Goal: Communication & Community: Ask a question

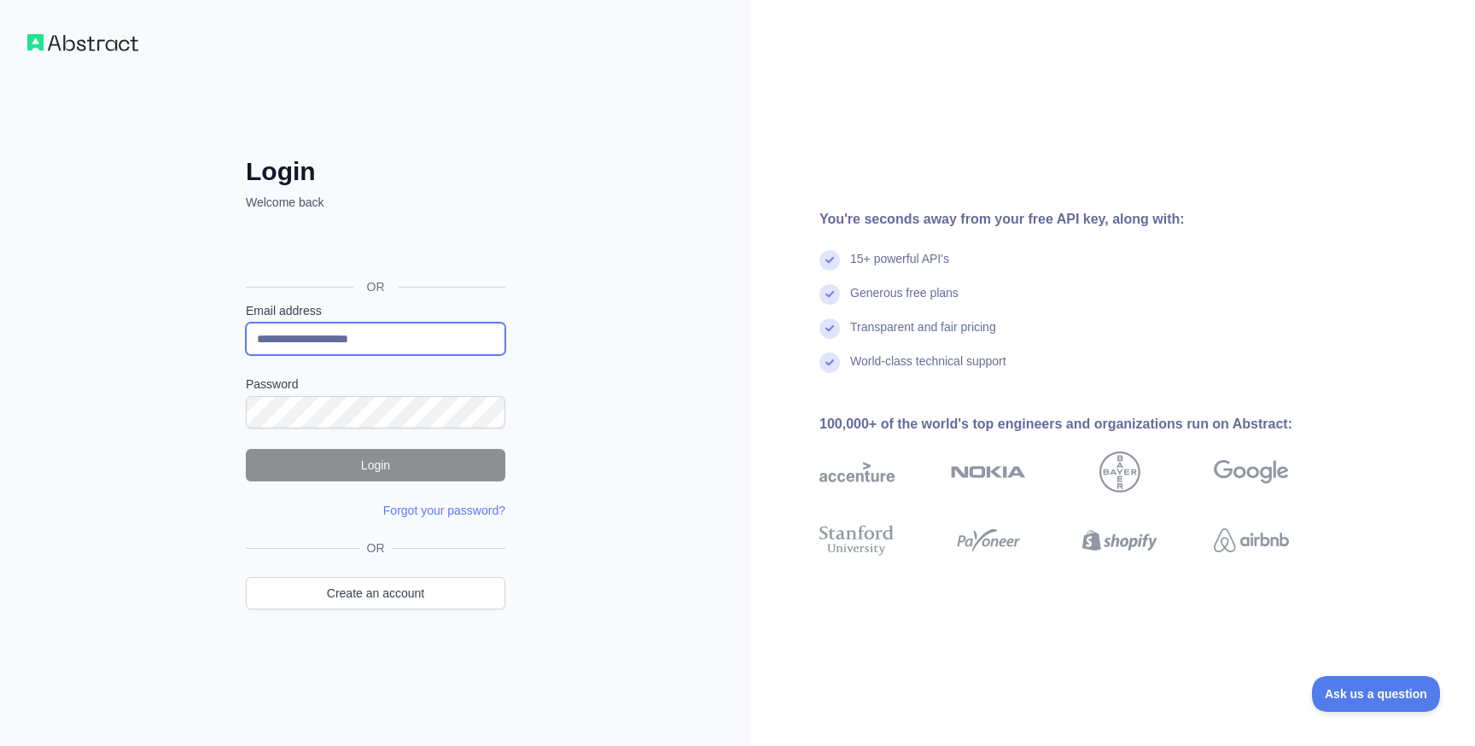
click at [348, 338] on input "**********" at bounding box center [376, 339] width 260 height 32
type input "**********"
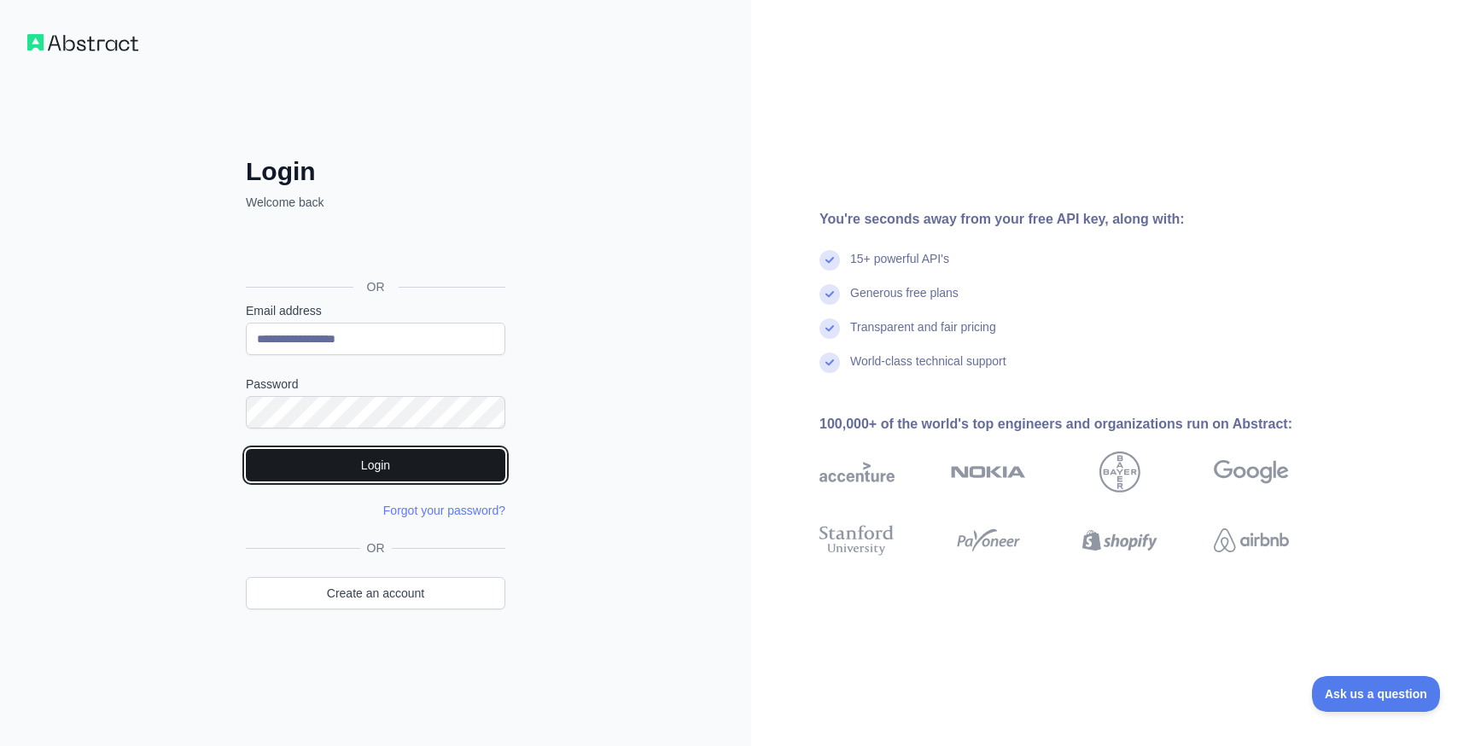
click at [300, 473] on button "Login" at bounding box center [376, 465] width 260 height 32
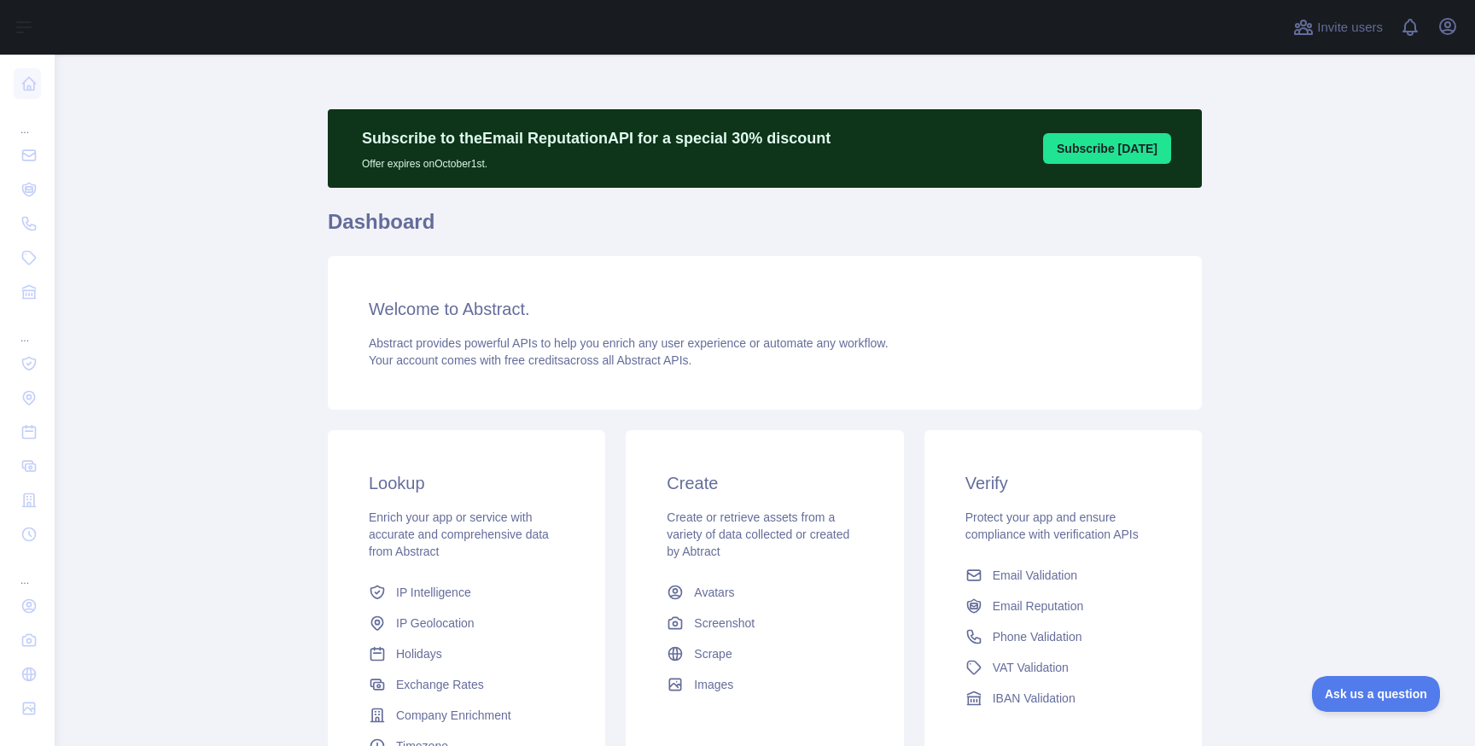
scroll to position [183, 0]
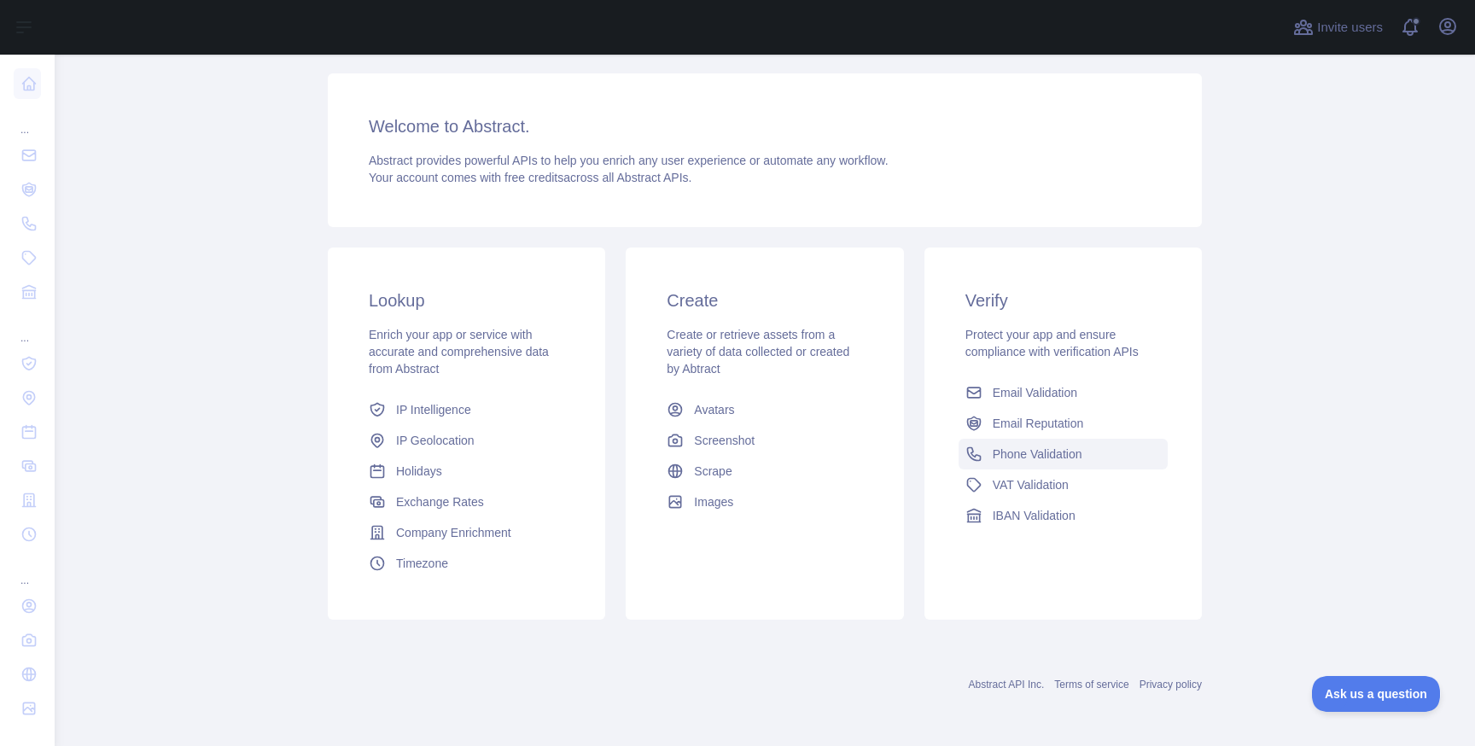
click at [1031, 458] on span "Phone Validation" at bounding box center [1038, 454] width 90 height 17
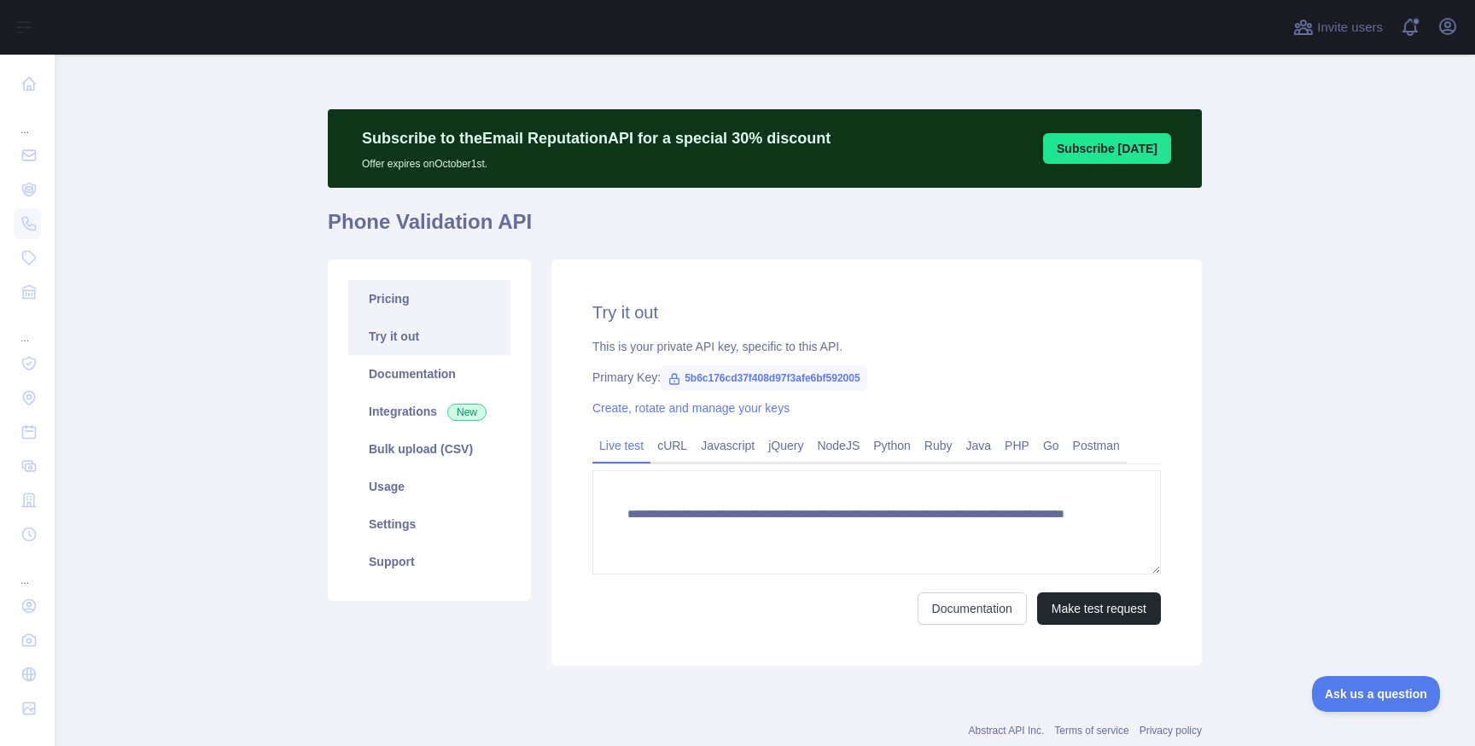
click at [444, 307] on link "Pricing" at bounding box center [429, 299] width 162 height 38
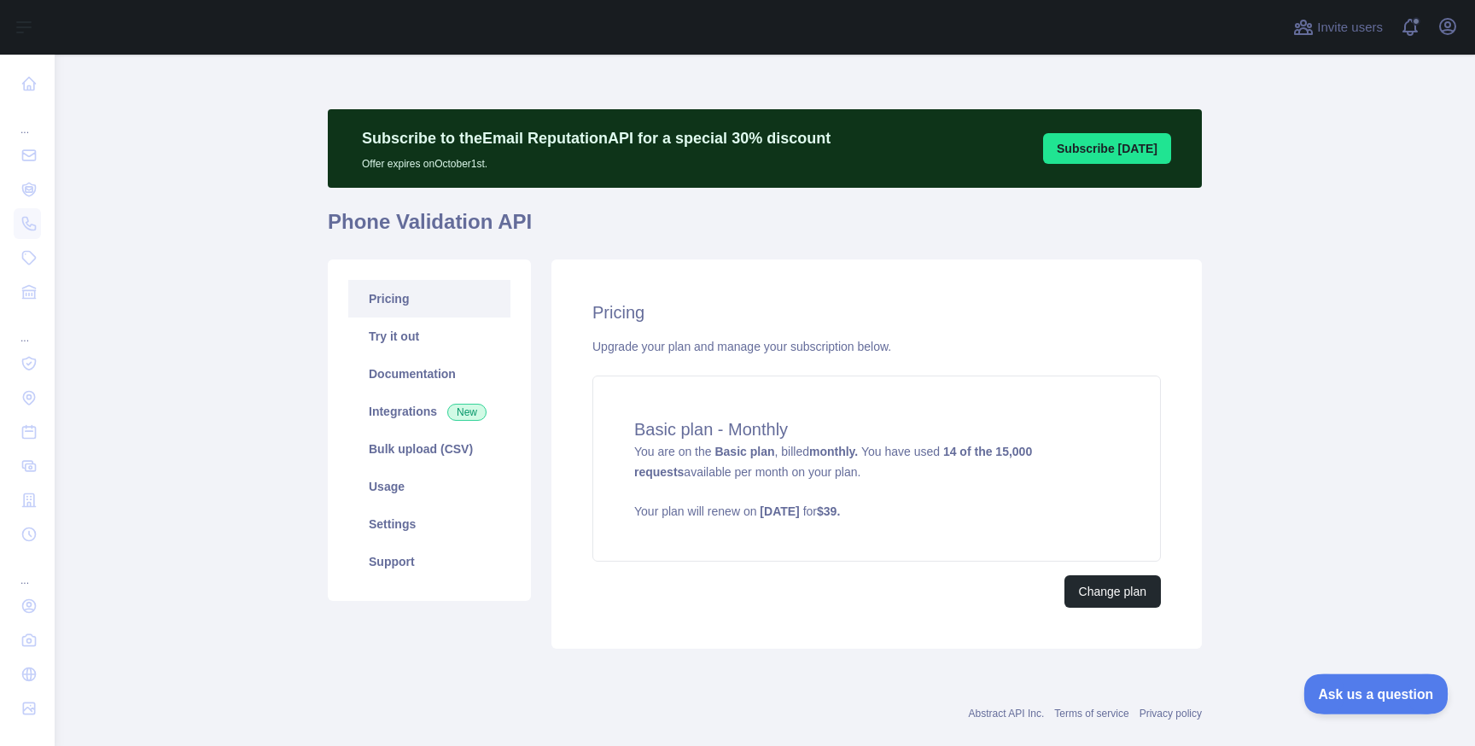
click at [1368, 678] on button "Ask us a question" at bounding box center [1368, 692] width 128 height 36
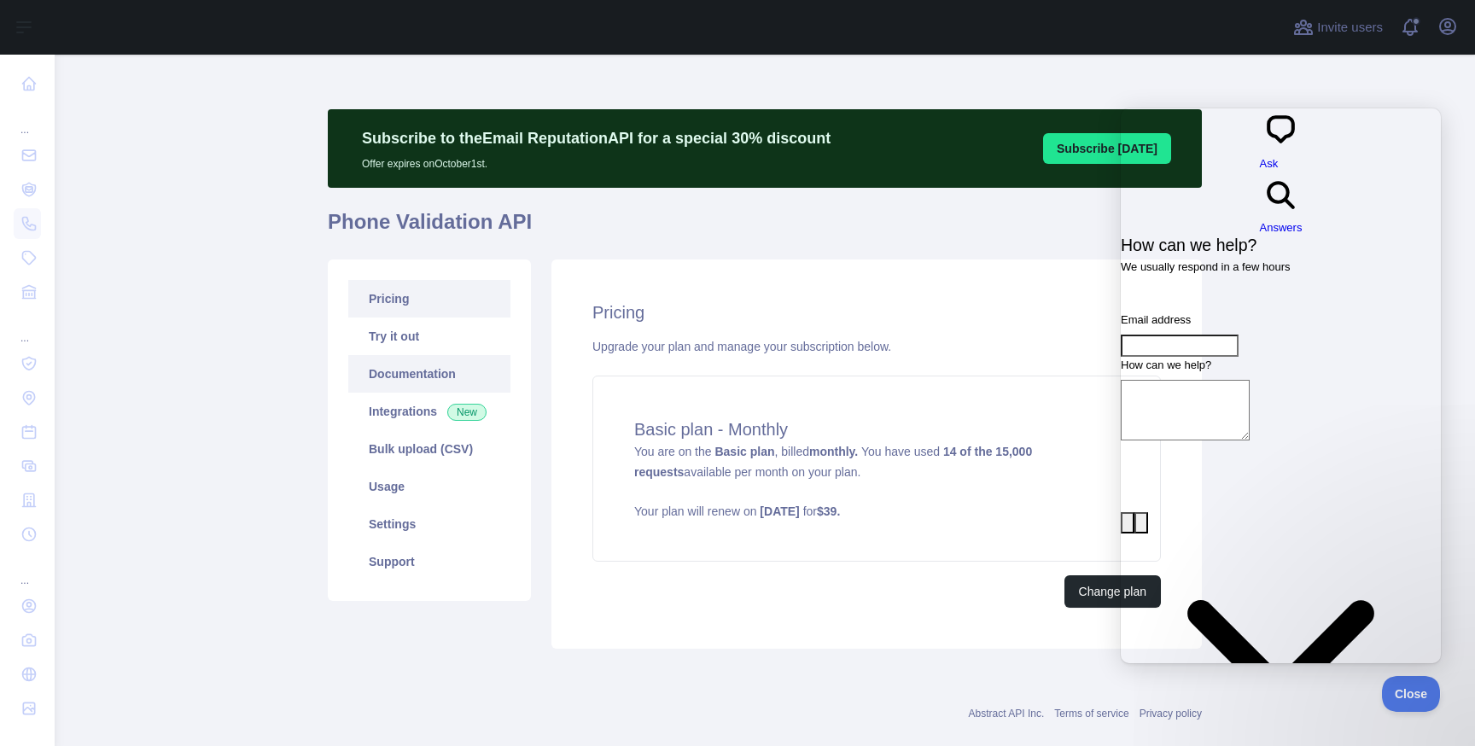
click at [421, 374] on link "Documentation" at bounding box center [429, 374] width 162 height 38
click at [1294, 205] on span "search-medium" at bounding box center [1281, 211] width 43 height 13
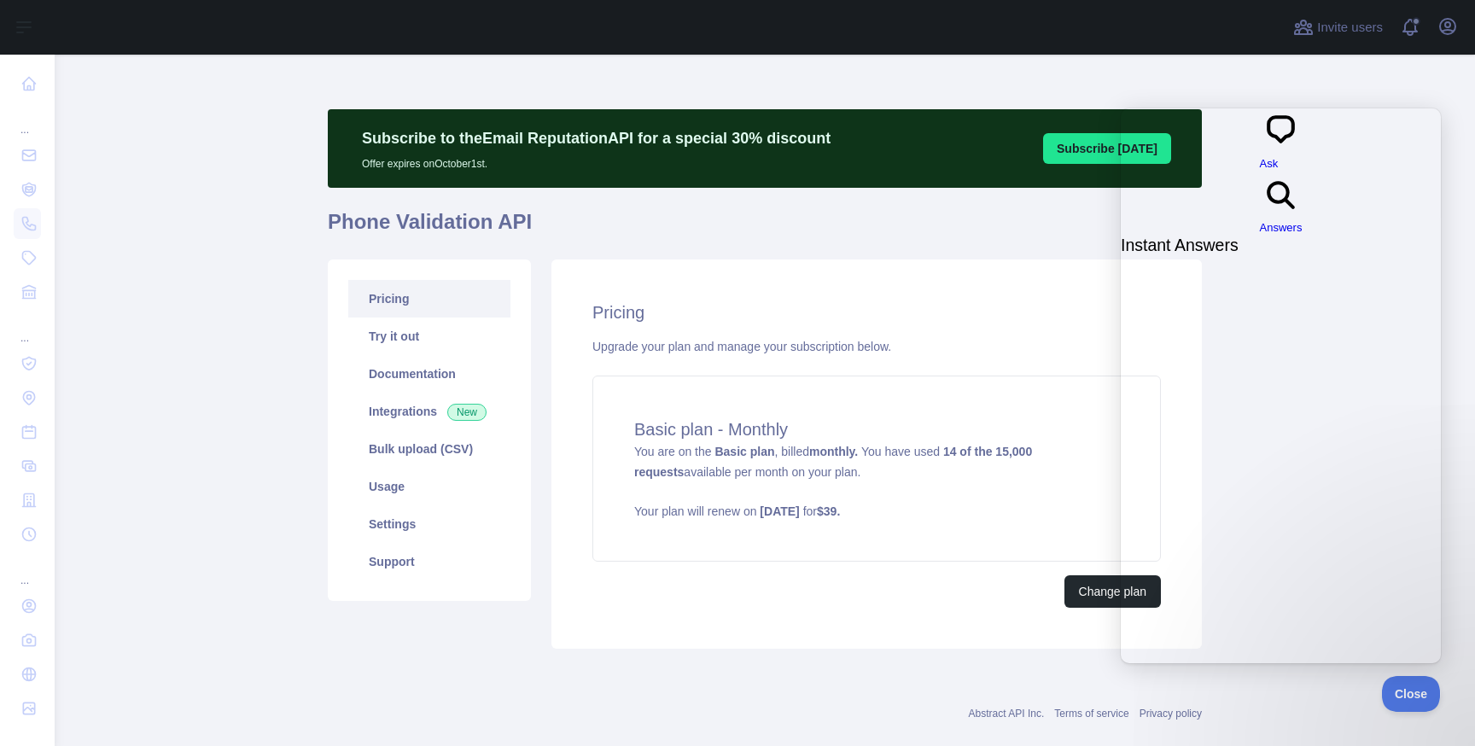
click at [1260, 157] on span "Ask" at bounding box center [1269, 163] width 19 height 13
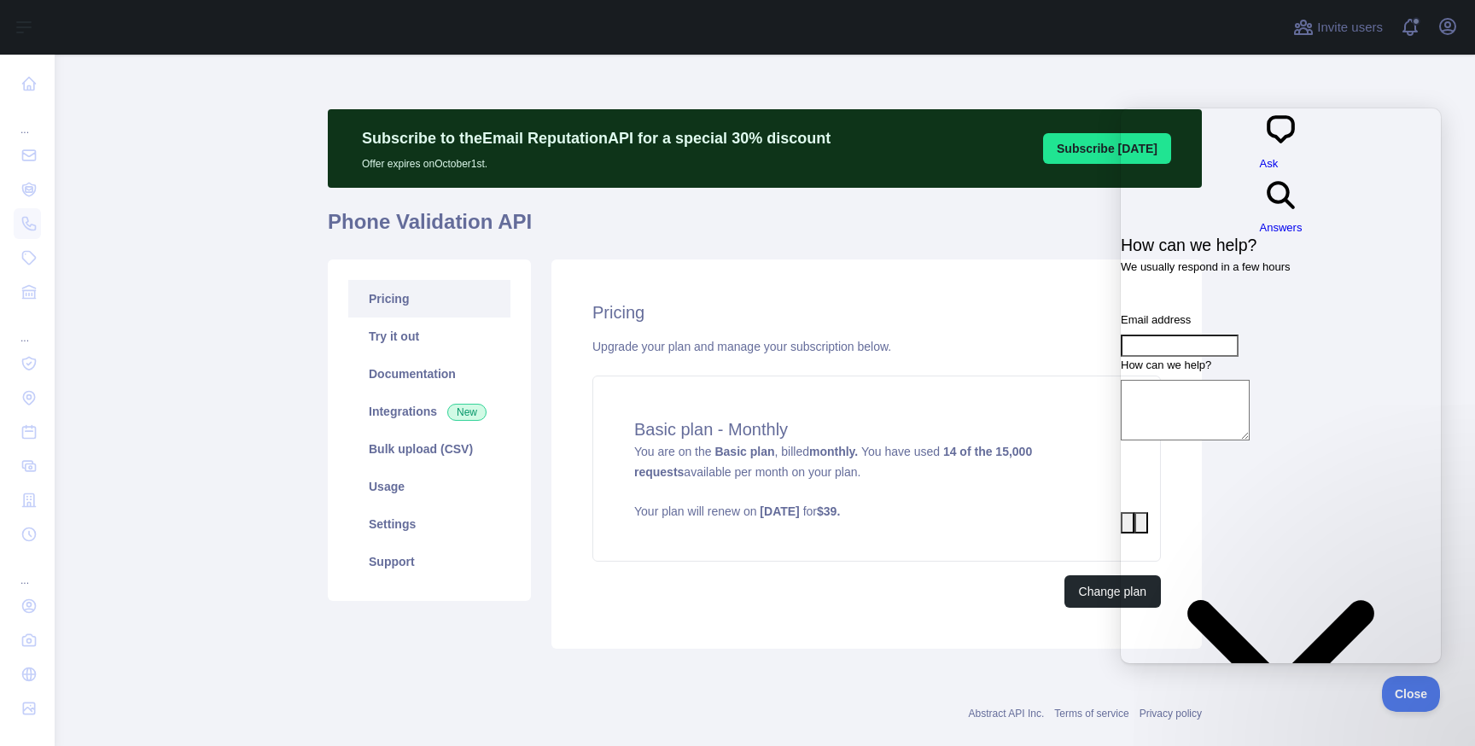
click at [1239, 335] on input "Email address" at bounding box center [1180, 346] width 118 height 22
type input "**********"
click at [1208, 380] on textarea "How can we help?" at bounding box center [1185, 410] width 129 height 61
type textarea "*"
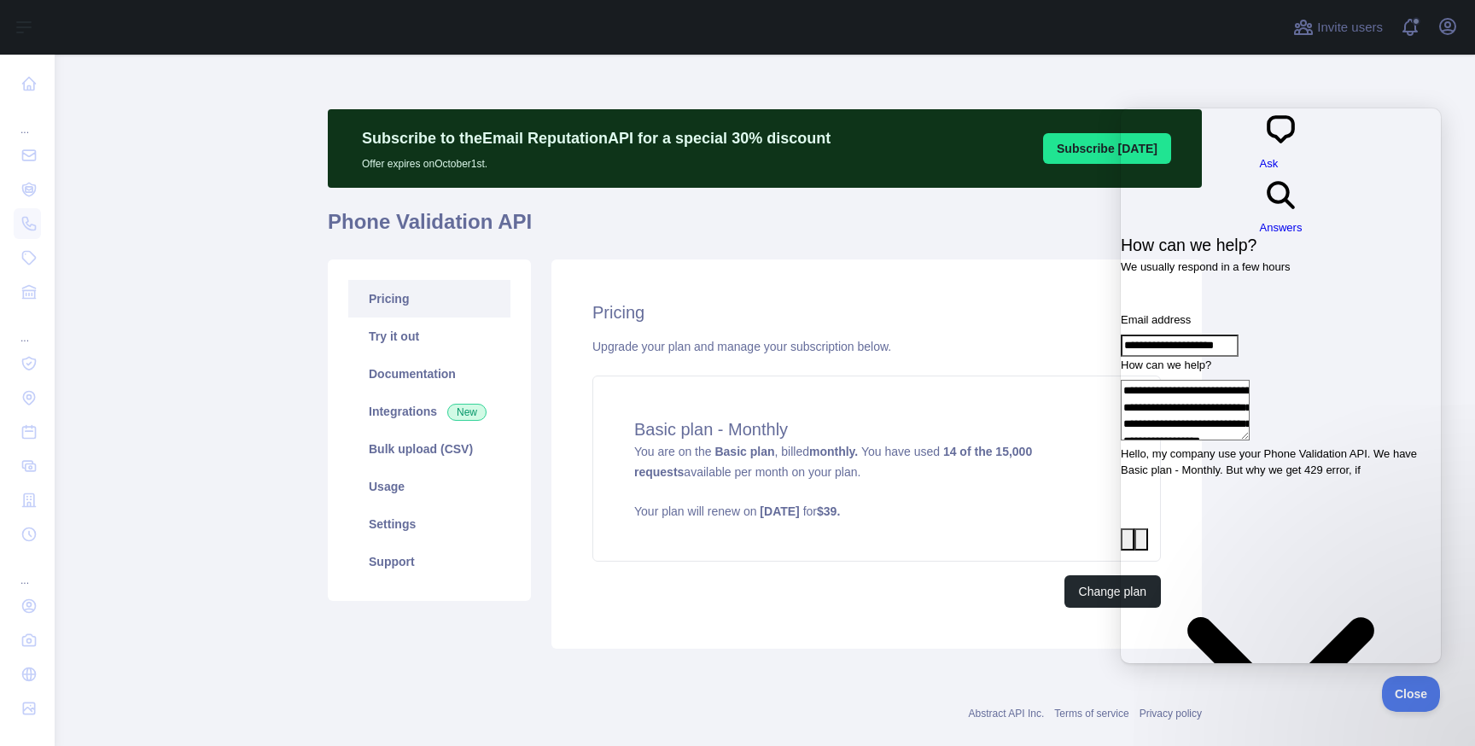
paste textarea "**********"
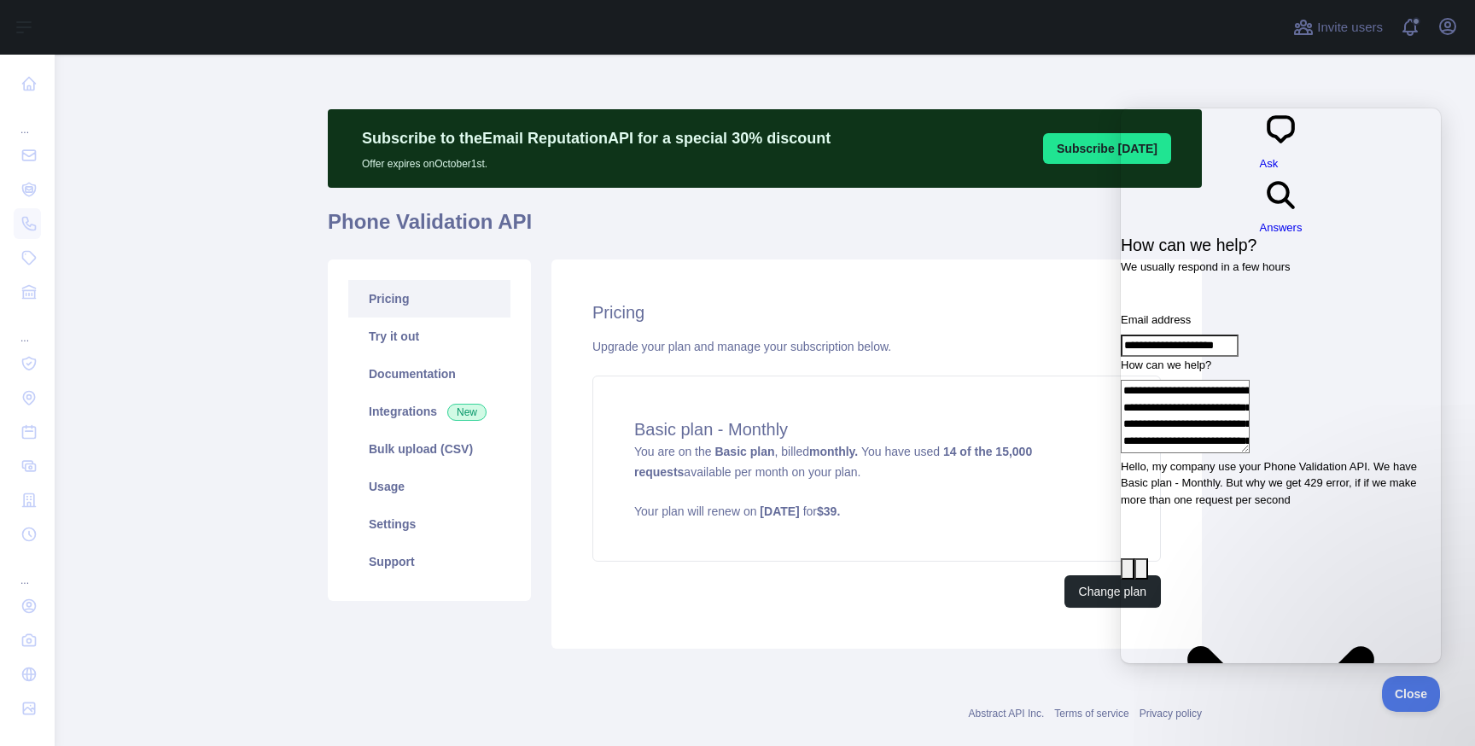
scroll to position [3, 0]
click at [1242, 380] on textarea "**********" at bounding box center [1258, 416] width 274 height 73
click at [1313, 391] on textarea "**********" at bounding box center [1258, 416] width 274 height 73
paste textarea "**********"
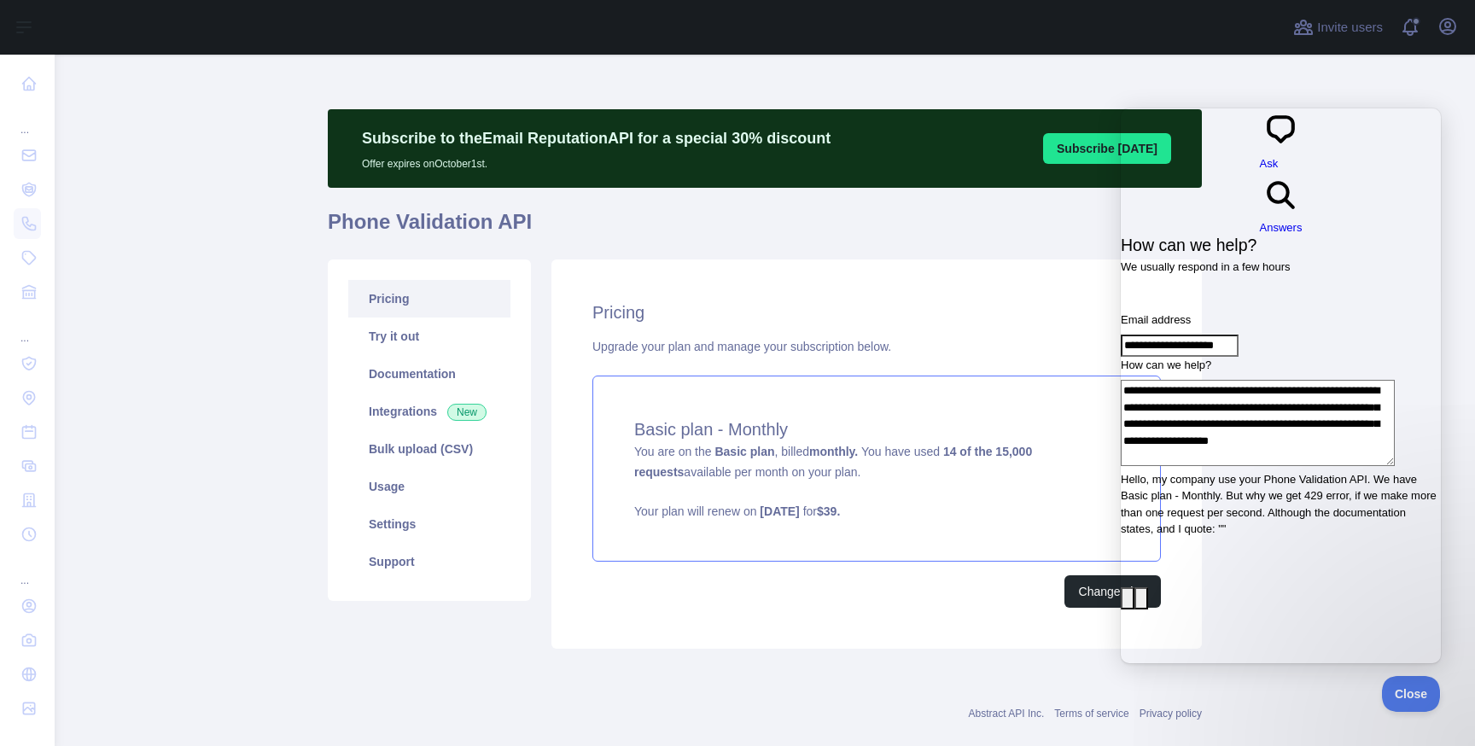
paste textarea "**********"
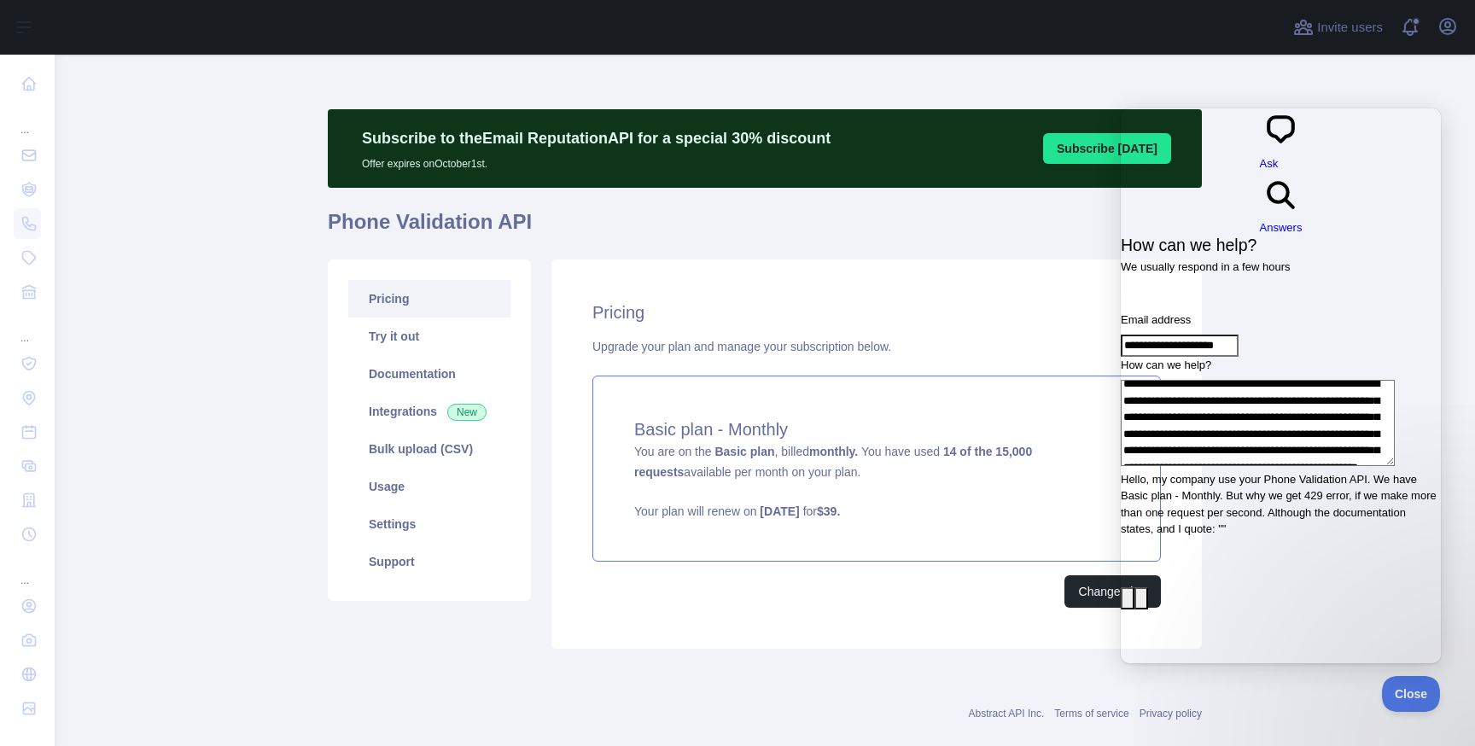
scroll to position [24, 0]
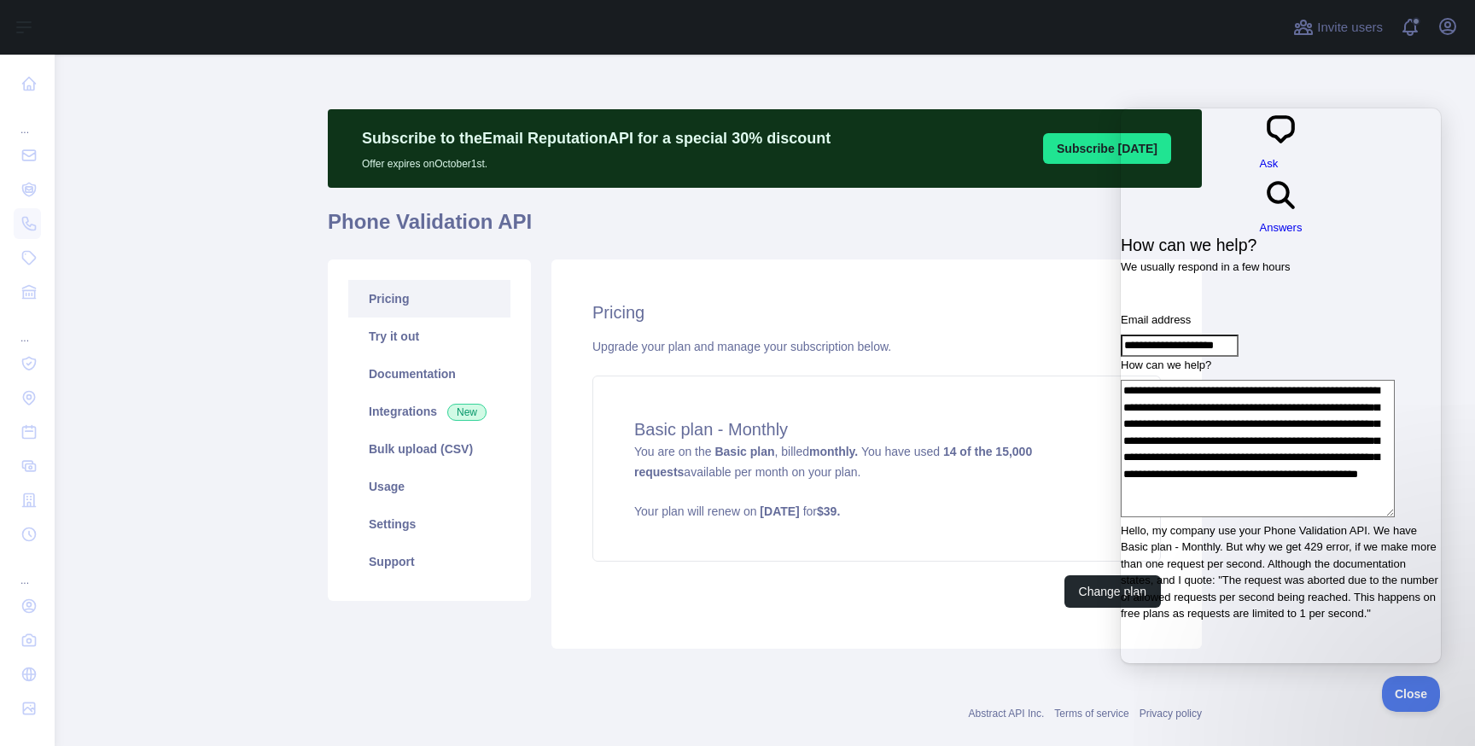
drag, startPoint x: 1248, startPoint y: 440, endPoint x: 1298, endPoint y: 438, distance: 49.5
click at [1298, 438] on textarea "**********" at bounding box center [1258, 448] width 274 height 137
drag, startPoint x: 1232, startPoint y: 444, endPoint x: 1293, endPoint y: 444, distance: 61.5
click at [1294, 444] on textarea "**********" at bounding box center [1258, 448] width 274 height 137
drag, startPoint x: 1298, startPoint y: 443, endPoint x: 1235, endPoint y: 444, distance: 63.2
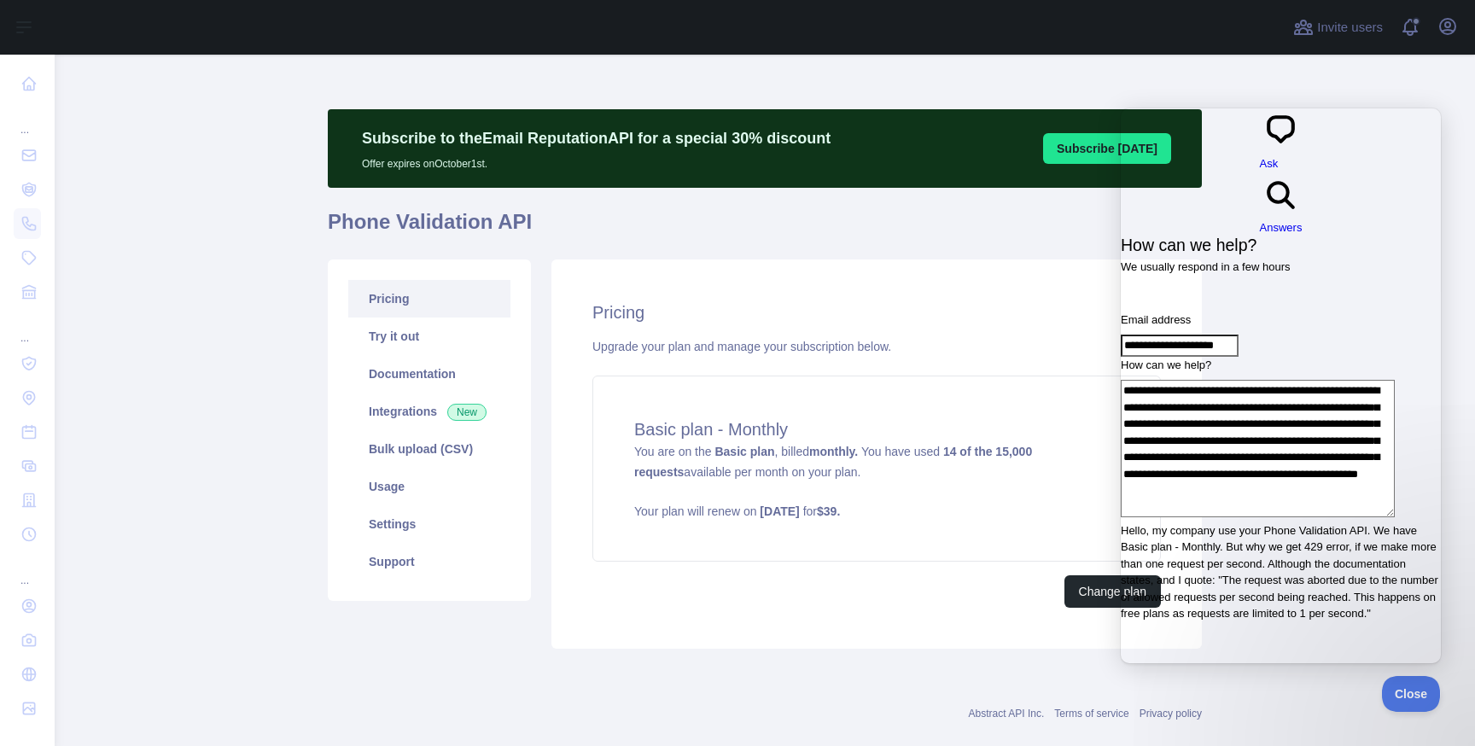
click at [1235, 444] on textarea "**********" at bounding box center [1258, 448] width 274 height 137
drag, startPoint x: 1231, startPoint y: 444, endPoint x: 1296, endPoint y: 441, distance: 64.9
click at [1296, 441] on textarea "**********" at bounding box center [1258, 448] width 274 height 137
type textarea "**********"
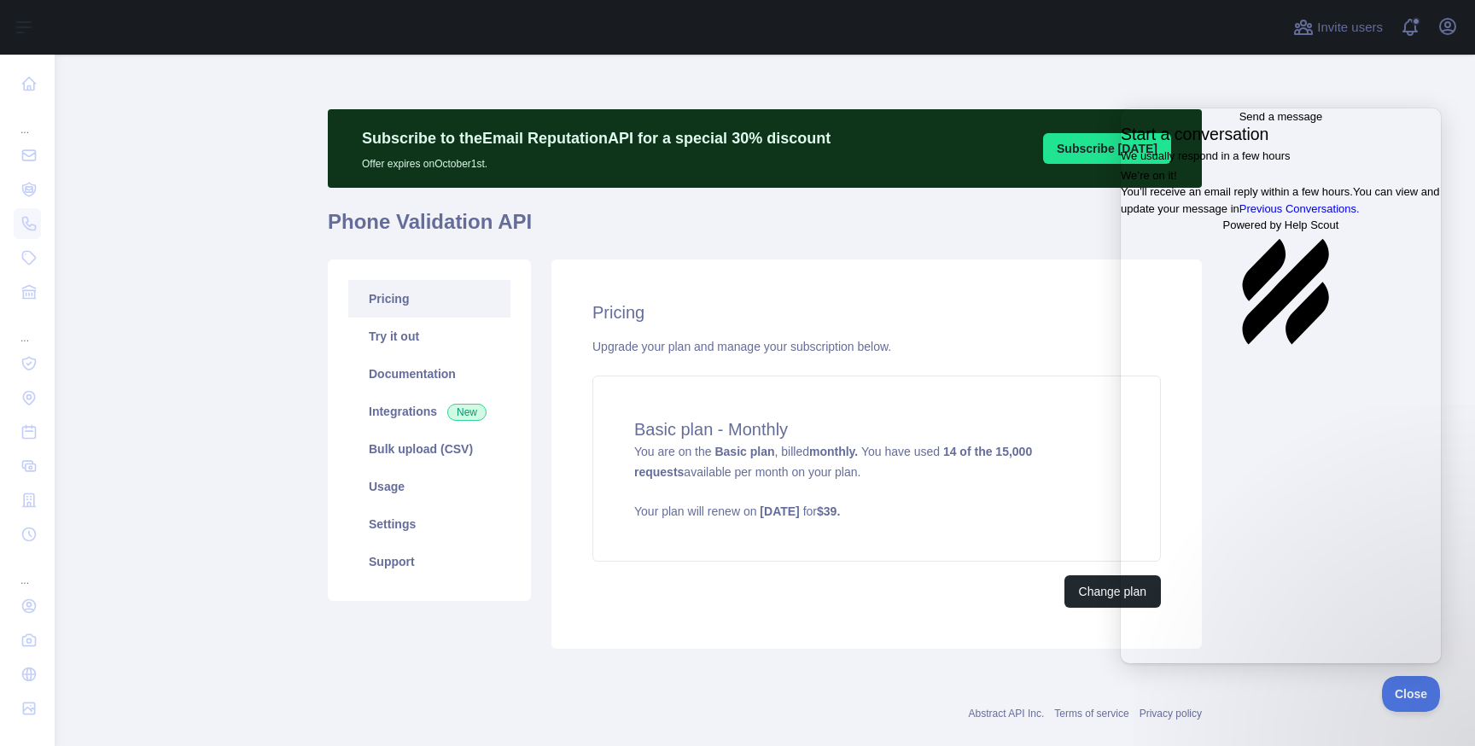
click at [1240, 123] on span "Go back" at bounding box center [1240, 116] width 0 height 13
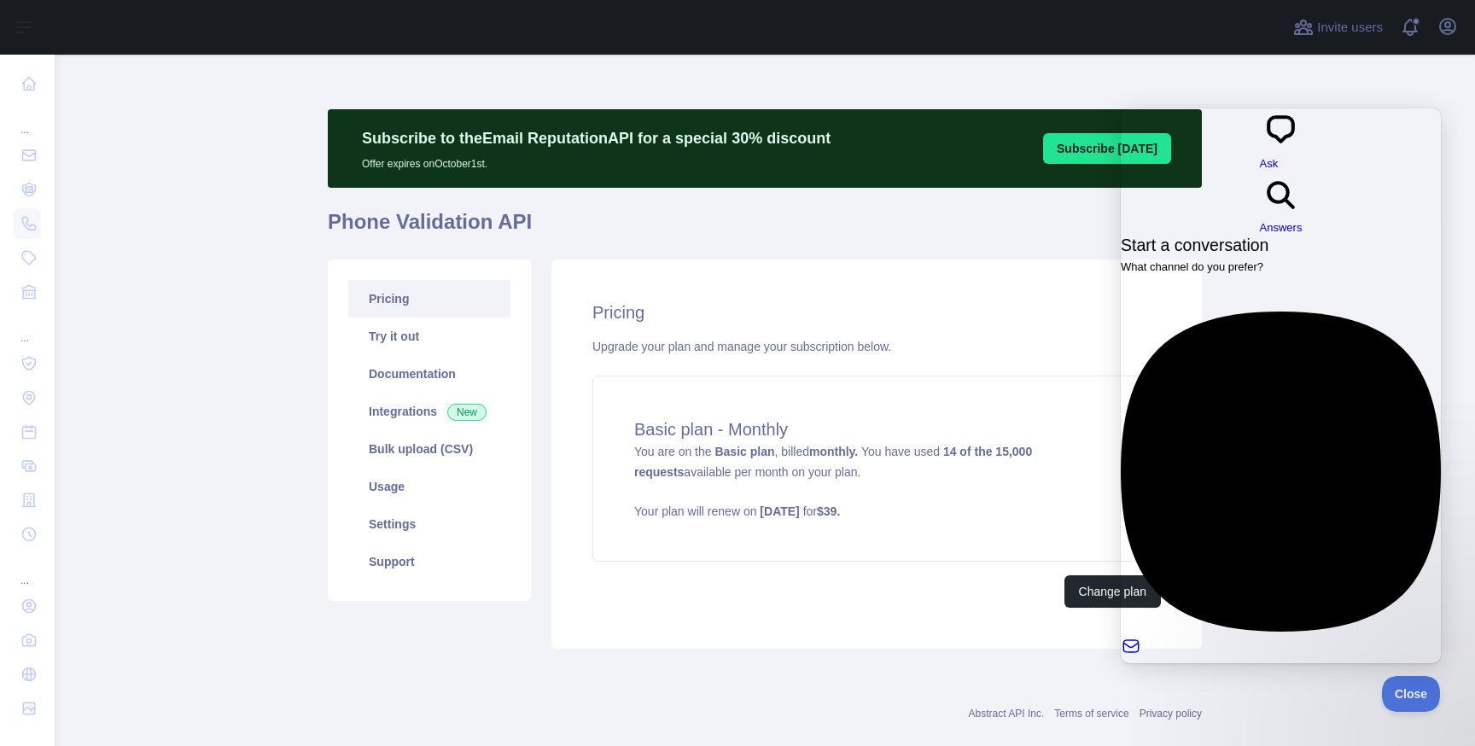
click at [1152, 74] on div "Subscribe to the Email Reputation API for a special 30 % discount Offer expires…" at bounding box center [765, 415] width 874 height 721
click at [1246, 715] on div at bounding box center [1233, 715] width 225 height 0
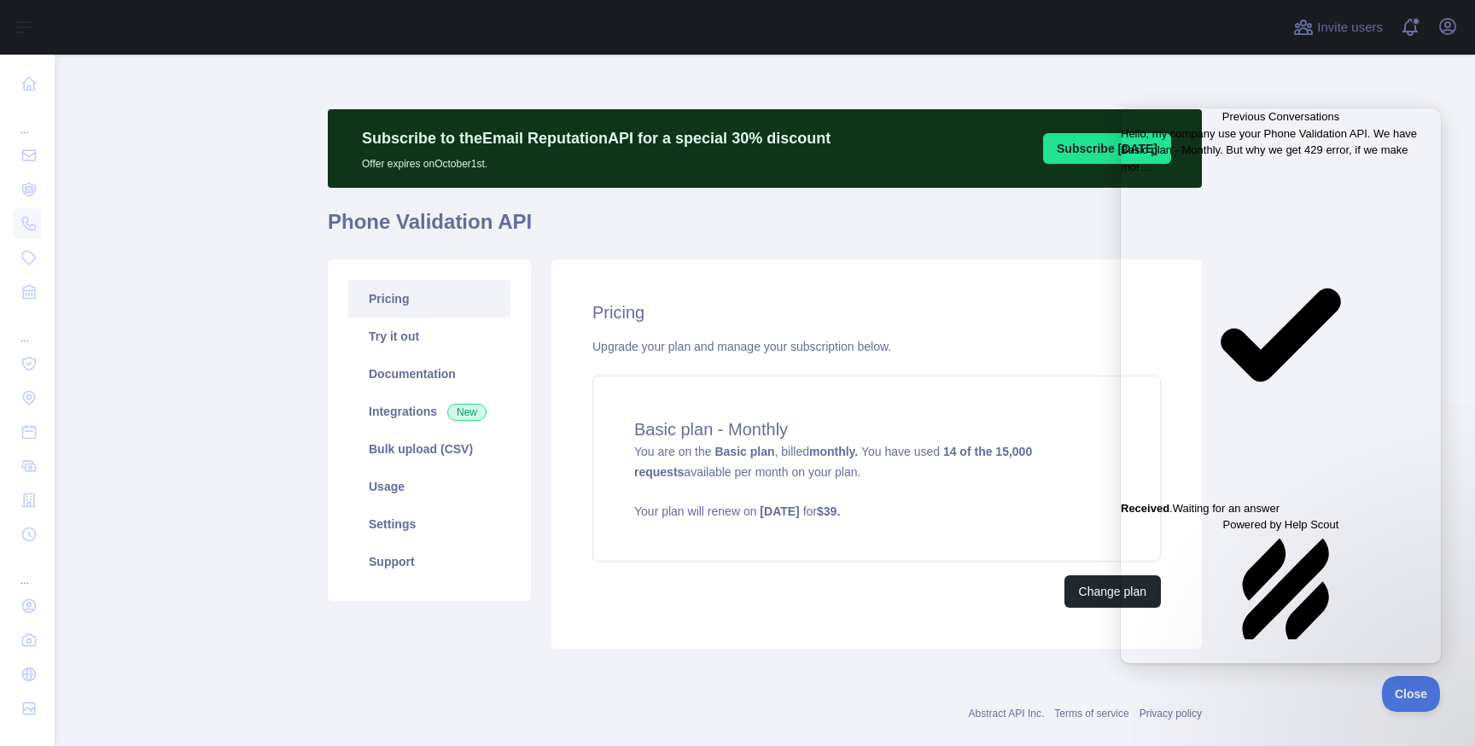
click at [1240, 173] on span "Hello, my company use your Phone Validation API. We have Basic plan - Monthly. …" at bounding box center [1269, 150] width 296 height 46
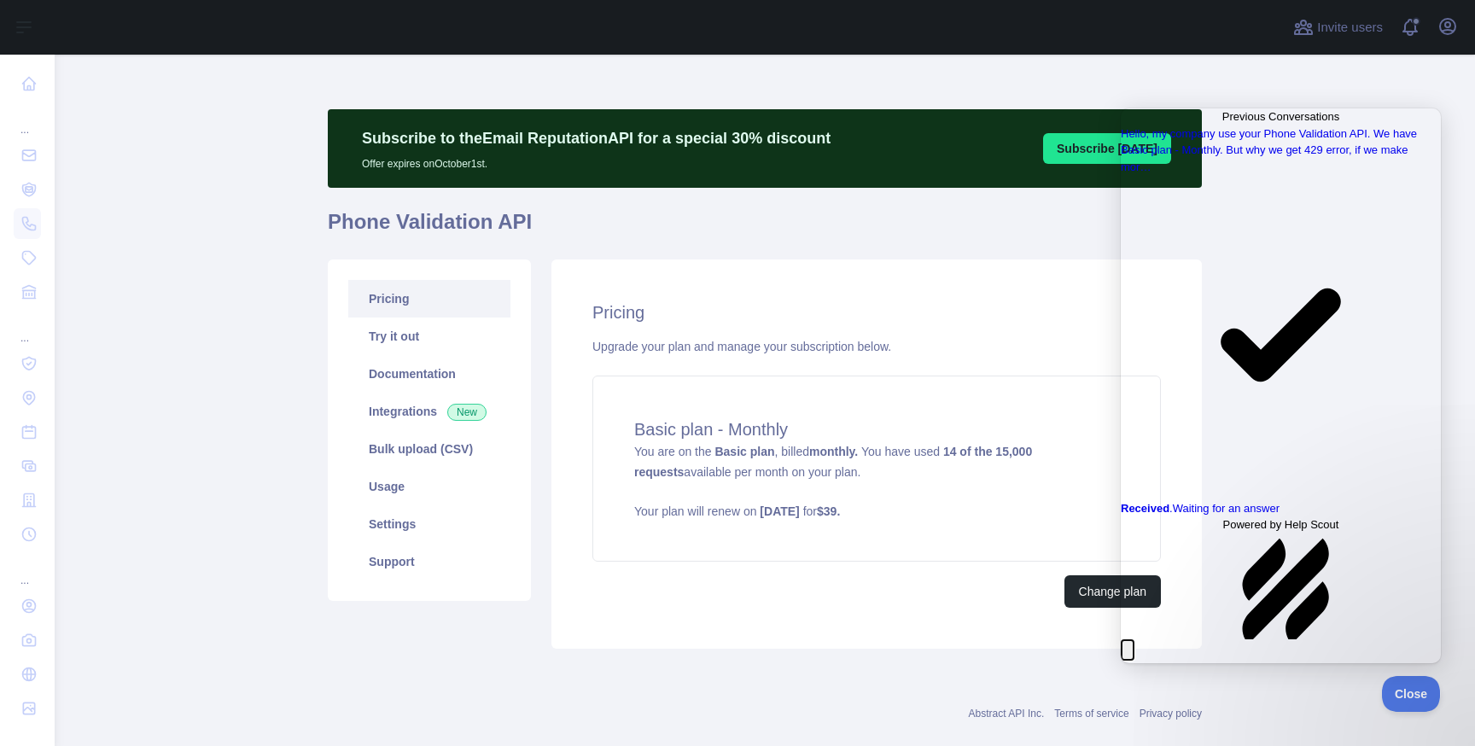
click at [1135, 639] on button "Close" at bounding box center [1128, 650] width 14 height 22
click at [931, 271] on div "Pricing Upgrade your plan and manage your subscription below. Basic plan - Mont…" at bounding box center [877, 454] width 651 height 389
click at [441, 423] on link "Integrations New" at bounding box center [429, 412] width 162 height 38
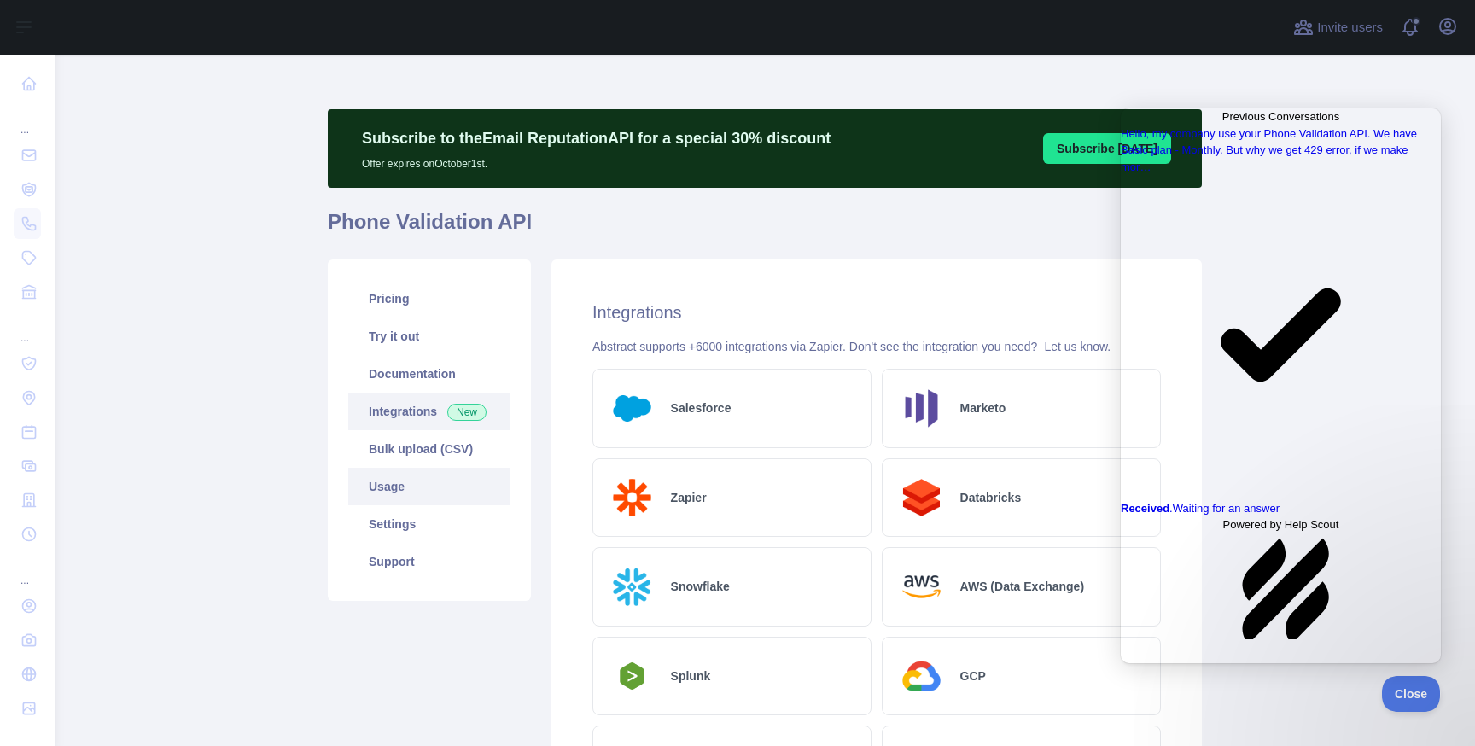
click at [431, 483] on link "Usage" at bounding box center [429, 487] width 162 height 38
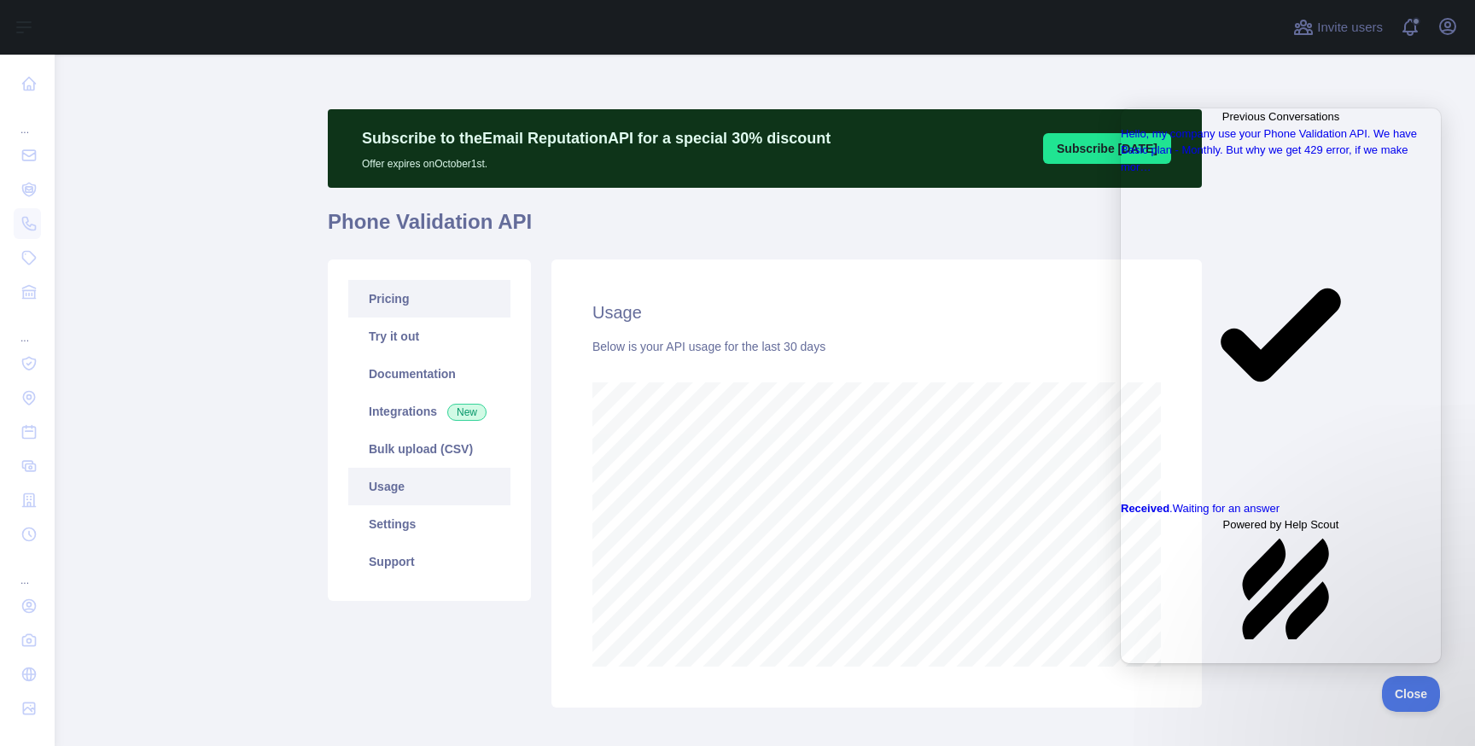
click at [416, 298] on link "Pricing" at bounding box center [429, 299] width 162 height 38
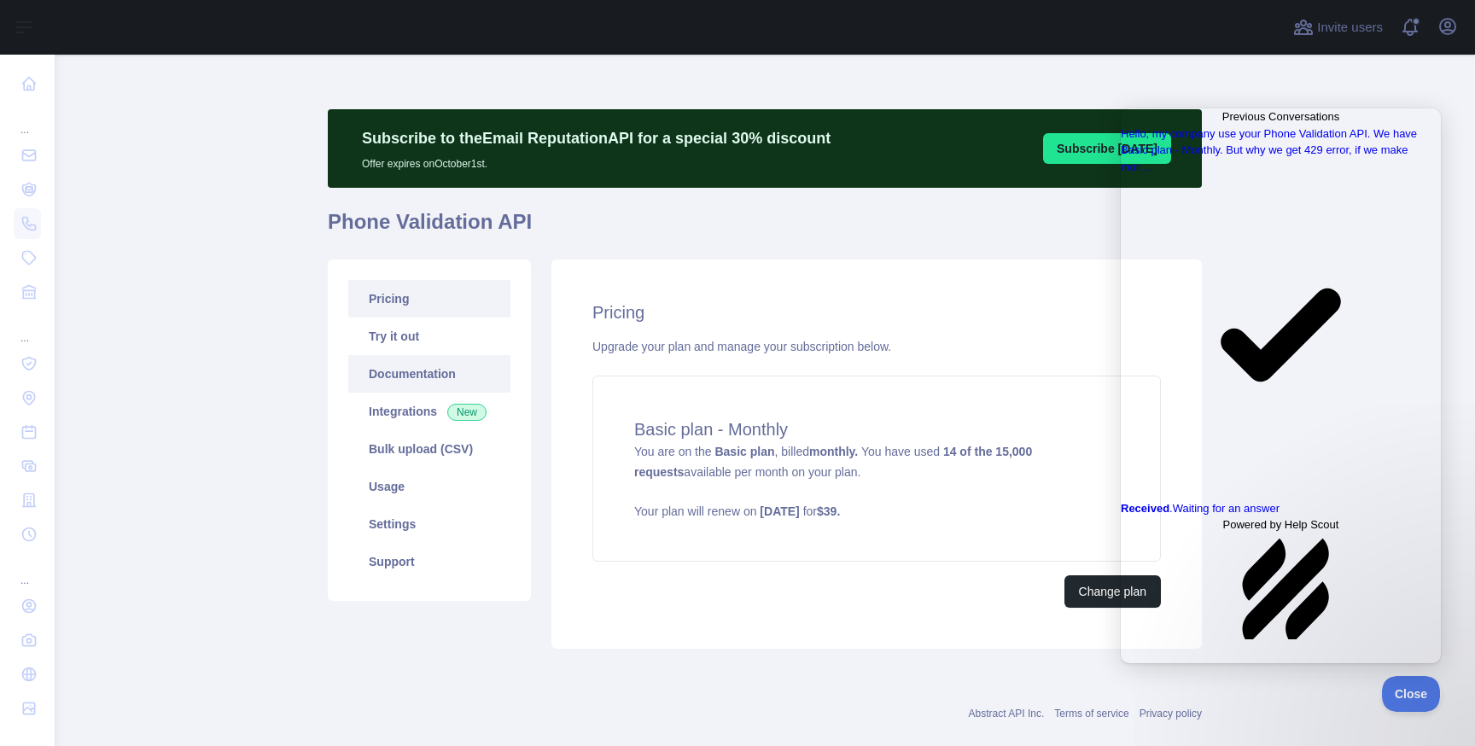
click at [447, 380] on link "Documentation" at bounding box center [429, 374] width 162 height 38
click at [418, 550] on link "Support" at bounding box center [429, 562] width 162 height 38
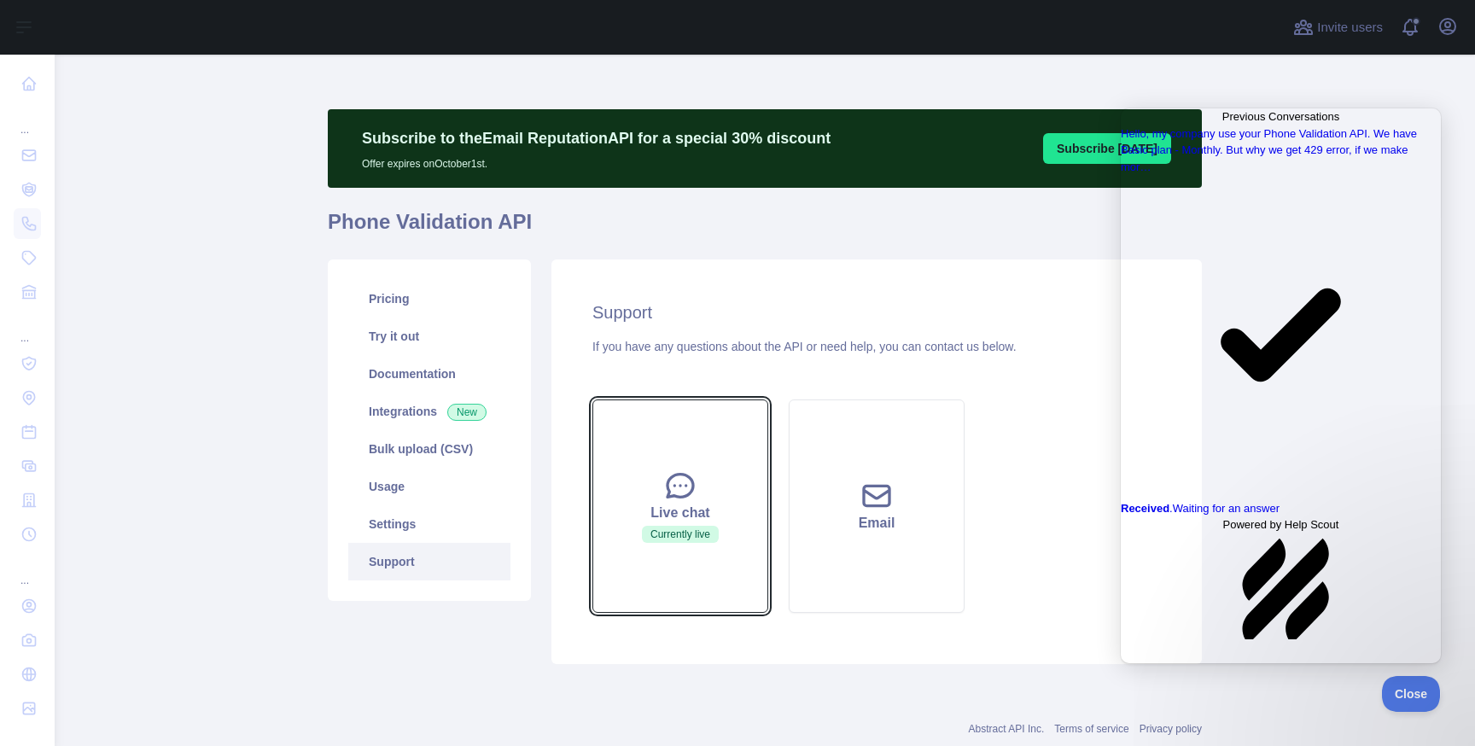
click at [681, 495] on icon at bounding box center [681, 486] width 26 height 23
click at [680, 496] on icon at bounding box center [681, 486] width 26 height 23
click at [684, 443] on button "Live chat Currently live" at bounding box center [680, 506] width 176 height 213
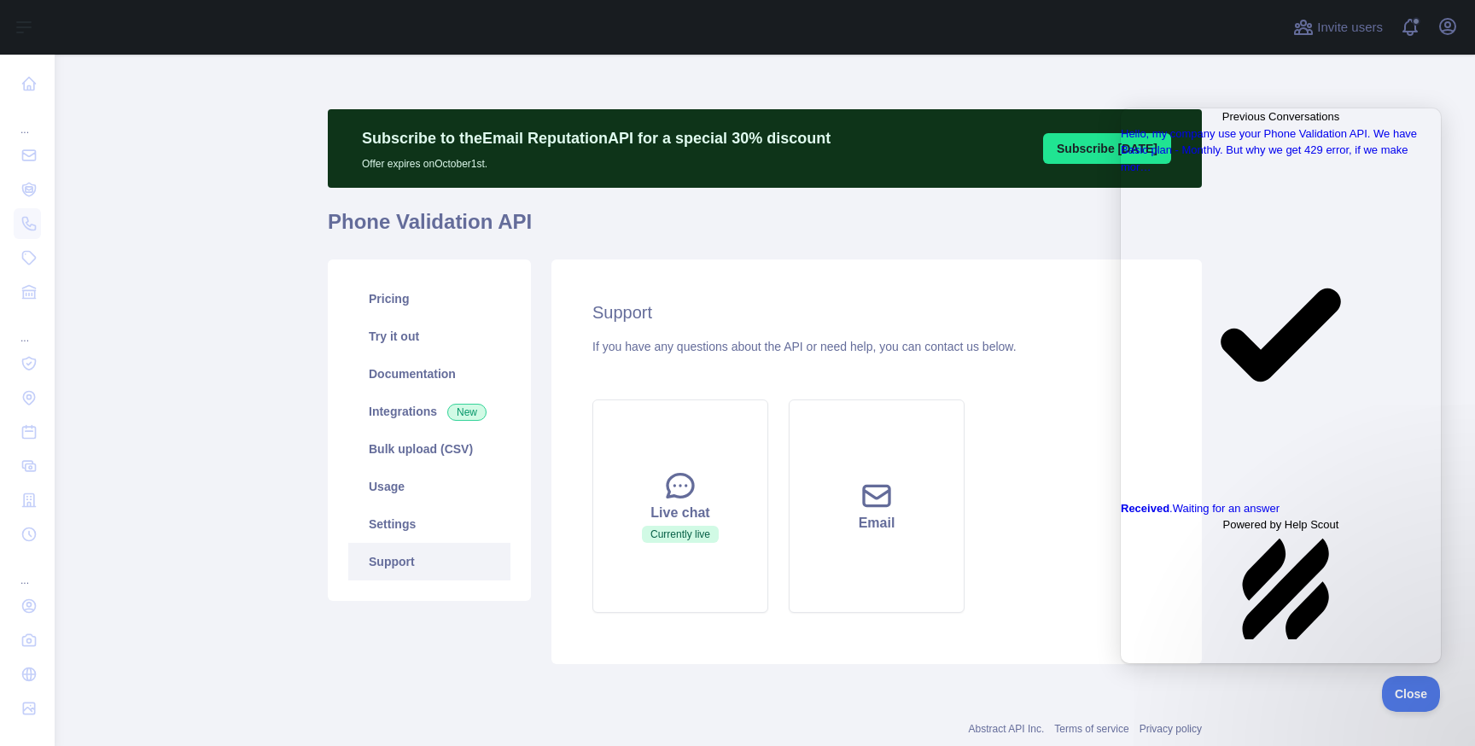
click at [1223, 123] on span "Go back" at bounding box center [1223, 116] width 0 height 13
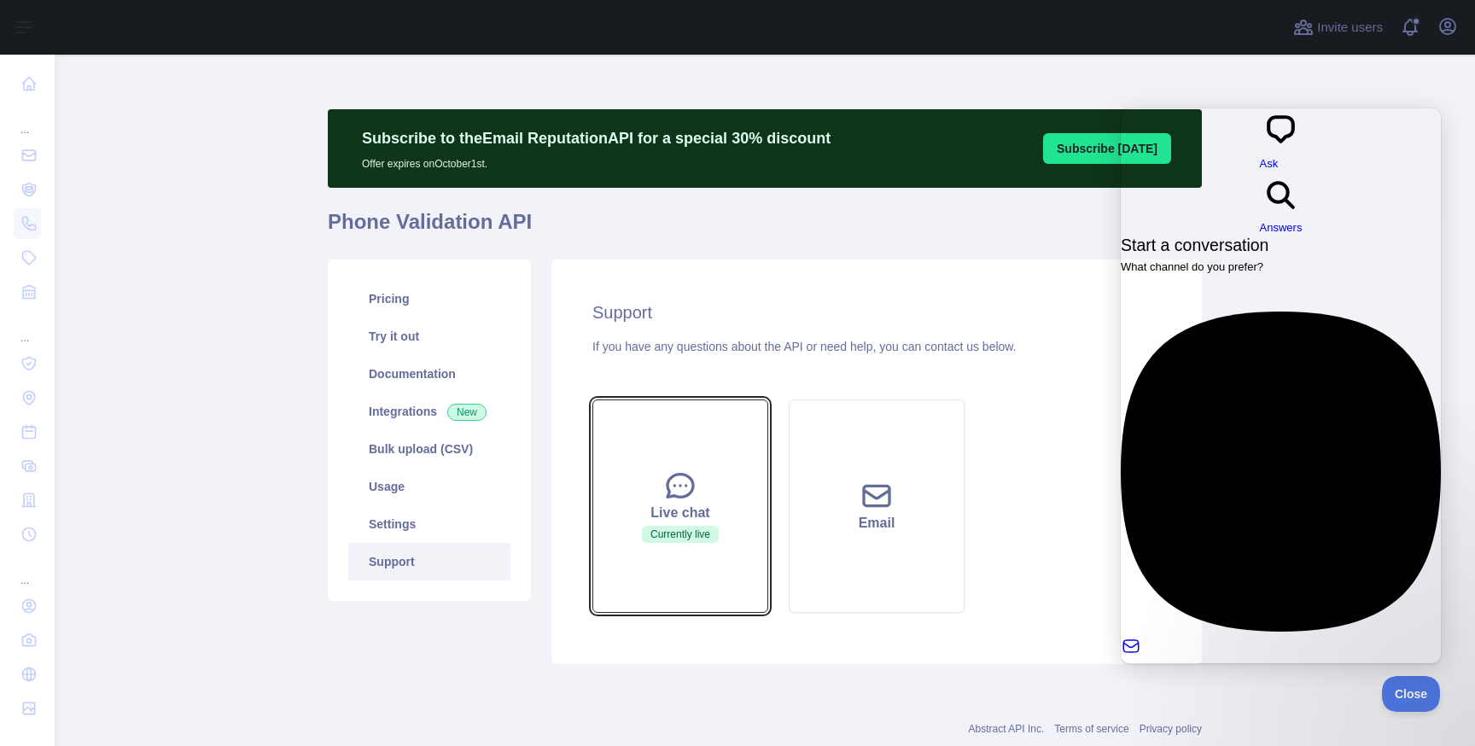
click at [736, 505] on div "Live chat" at bounding box center [680, 513] width 133 height 20
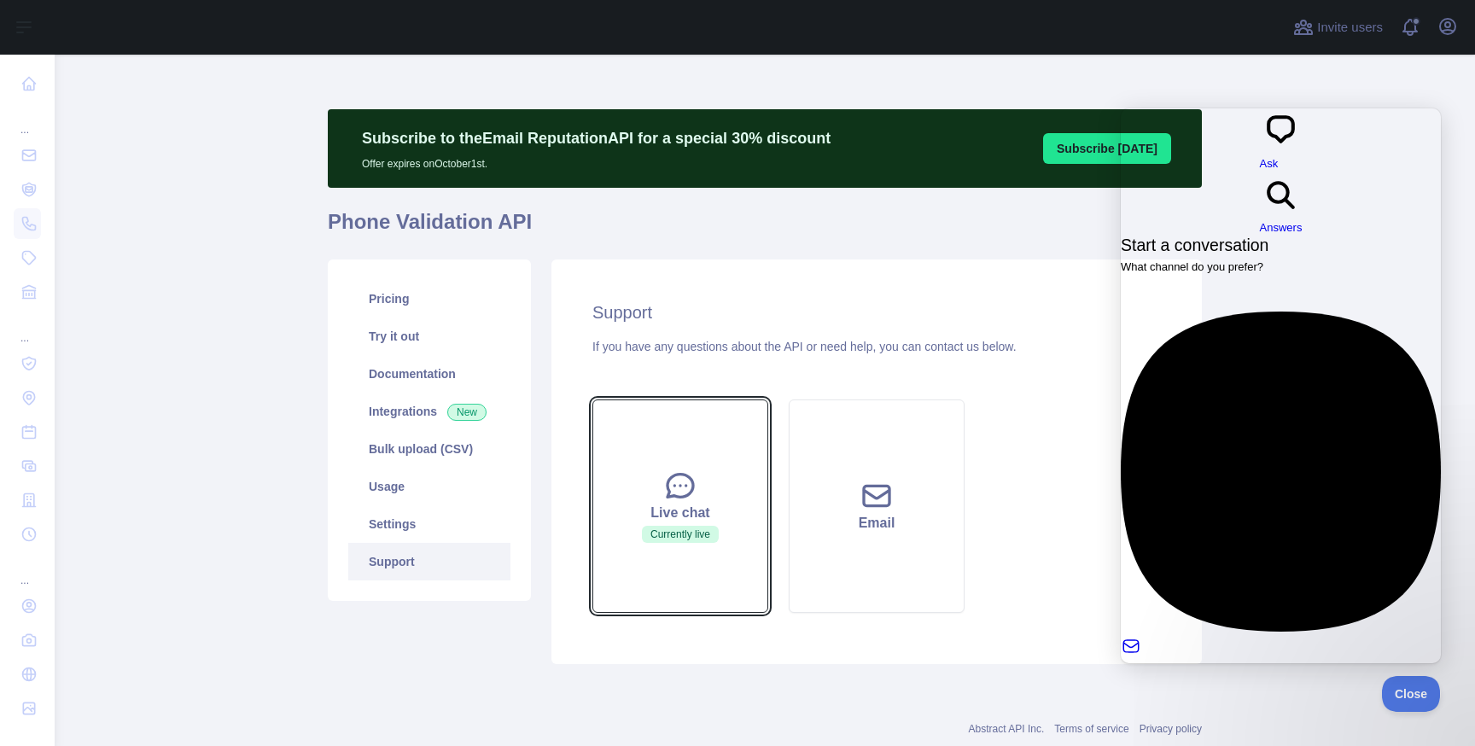
click at [727, 528] on button "Live chat Currently live" at bounding box center [680, 506] width 176 height 213
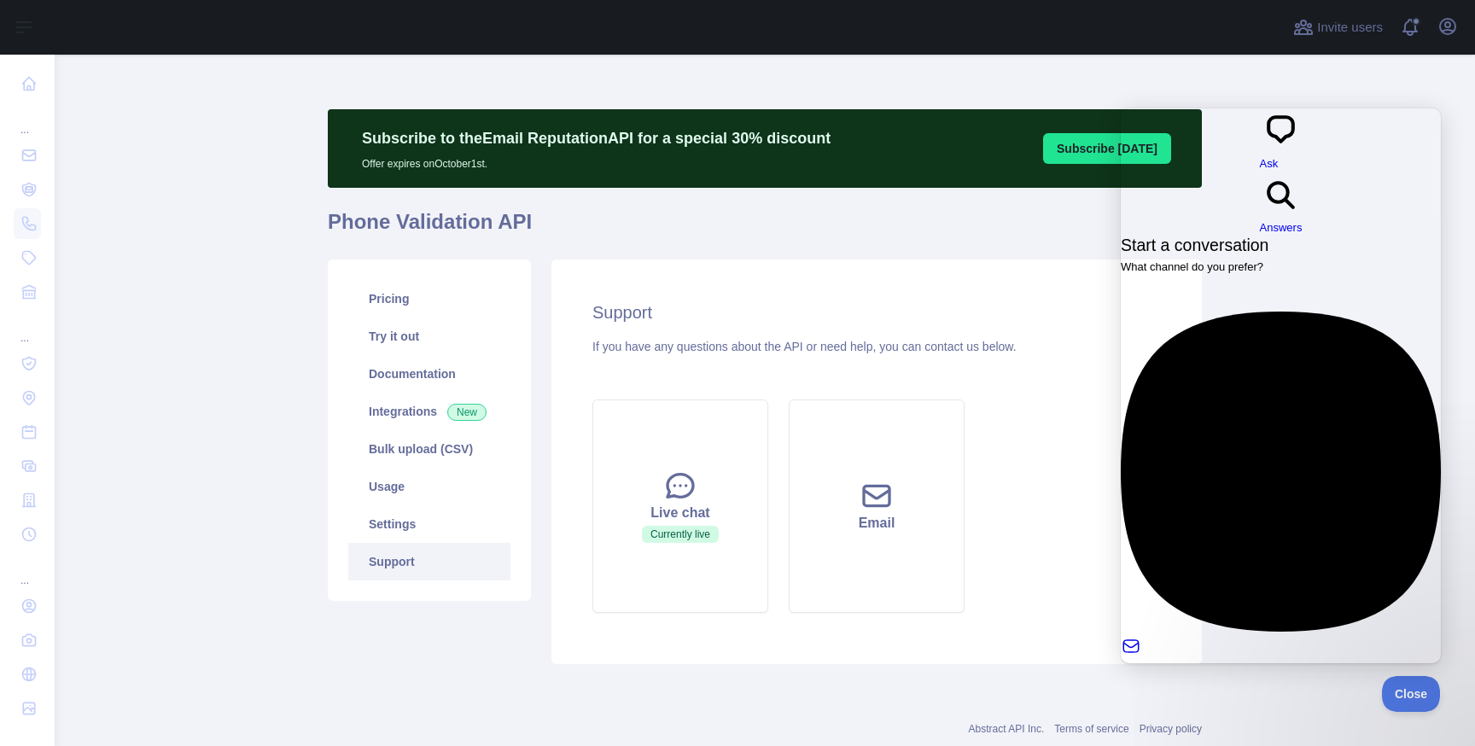
click at [986, 251] on div "Pricing Try it out Documentation Integrations New Bulk upload (CSV) Usage Setti…" at bounding box center [765, 461] width 895 height 425
click at [1264, 312] on link "Email No time to wait around? We usually respond within a few hours" at bounding box center [1281, 503] width 320 height 383
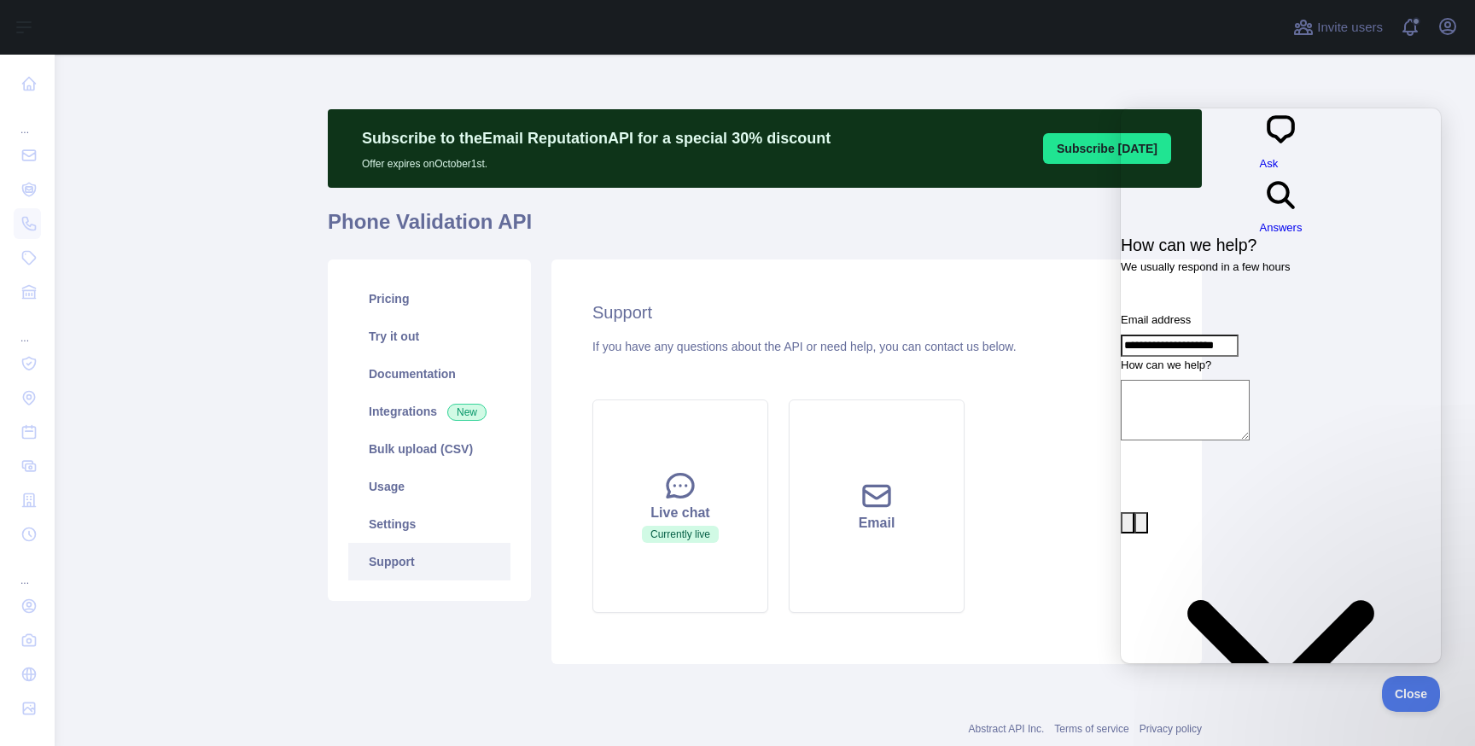
click at [1260, 166] on span "Go back" at bounding box center [1260, 172] width 0 height 13
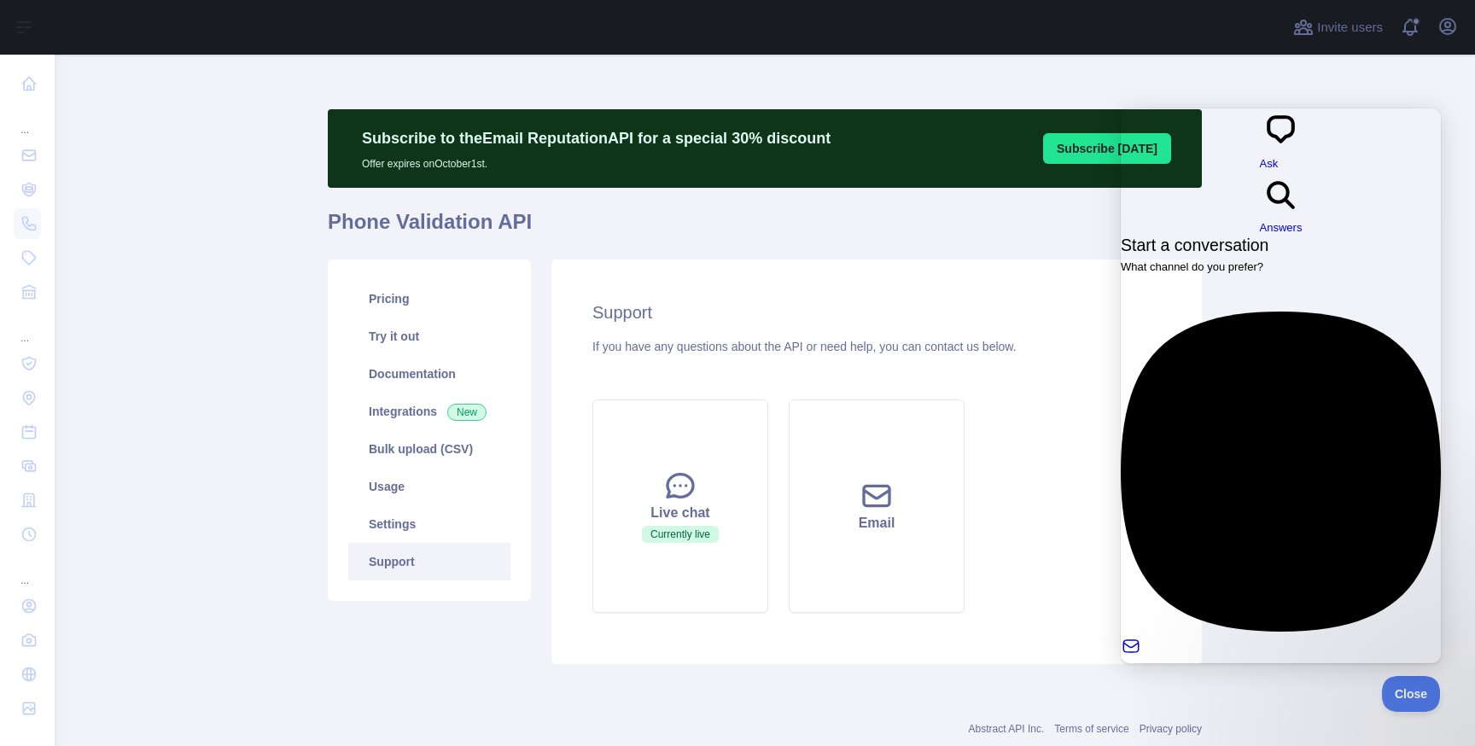
click at [1253, 715] on div at bounding box center [1281, 715] width 320 height 0
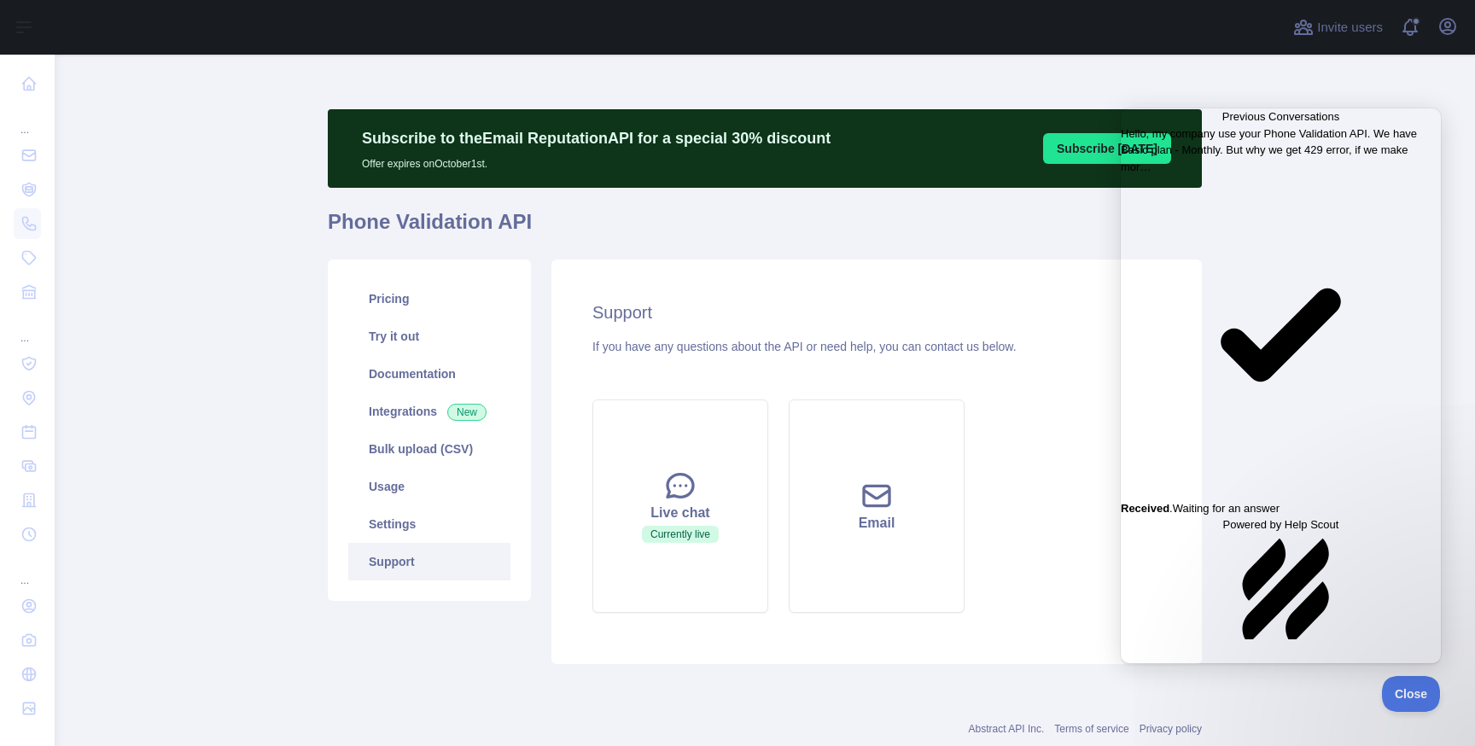
click at [1305, 228] on link "Hello, my company use your Phone Validation API. We have Basic plan - Monthly. …" at bounding box center [1281, 322] width 320 height 392
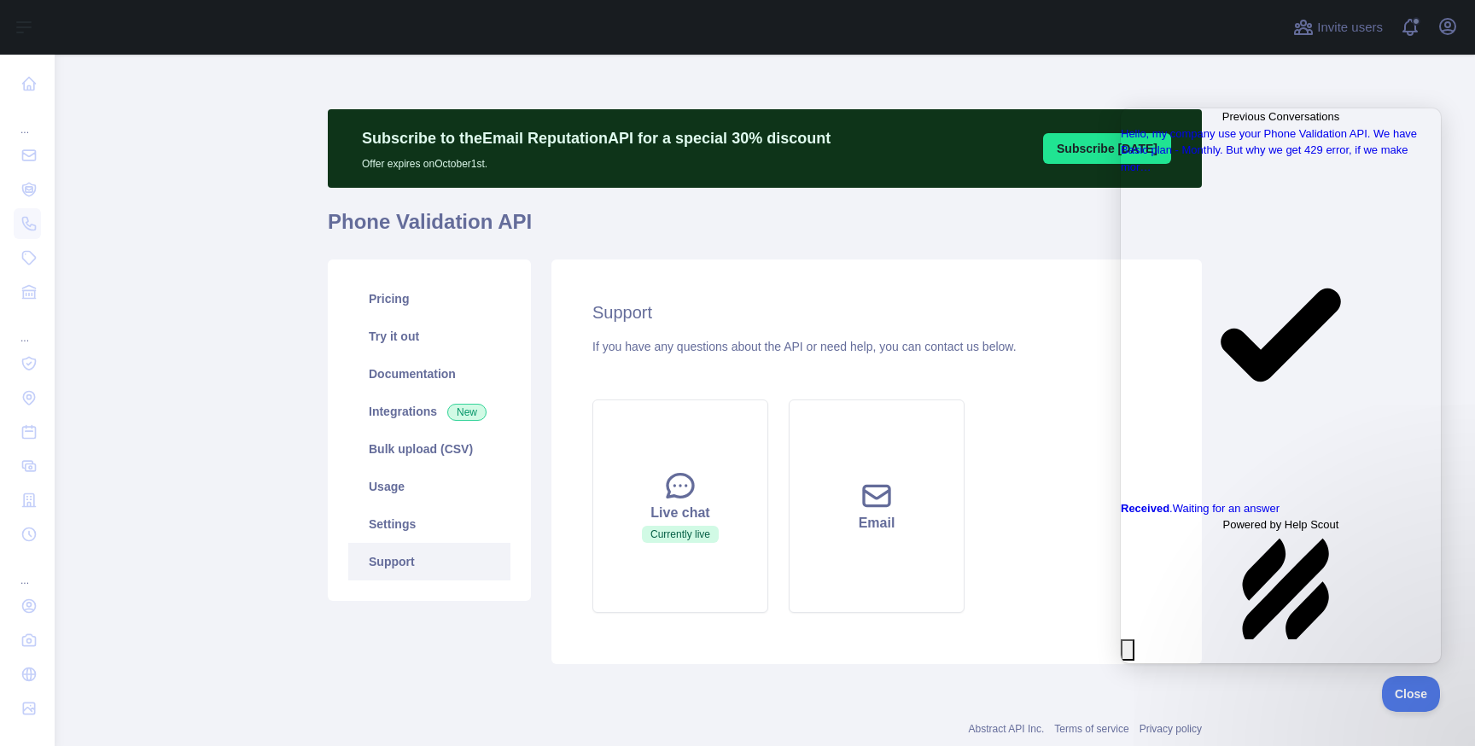
drag, startPoint x: 1233, startPoint y: 328, endPoint x: 1141, endPoint y: 198, distance: 159.2
copy div "Hello, my company use your Phone Validation API. We have Basic plan - Monthly. …"
click at [1135, 639] on button "Close" at bounding box center [1128, 650] width 14 height 22
click at [1068, 312] on h2 "Support" at bounding box center [876, 313] width 569 height 24
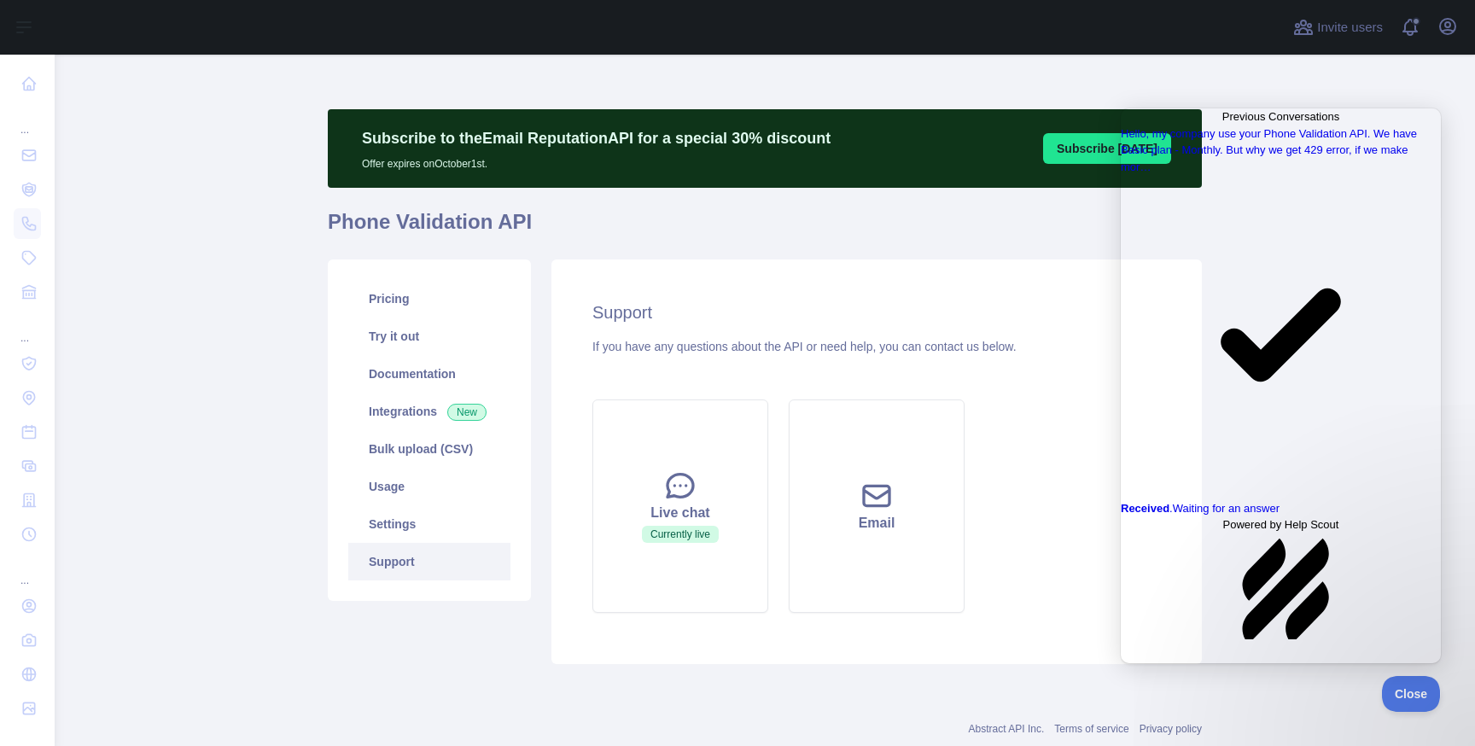
click at [1223, 123] on span "Go back" at bounding box center [1223, 116] width 0 height 13
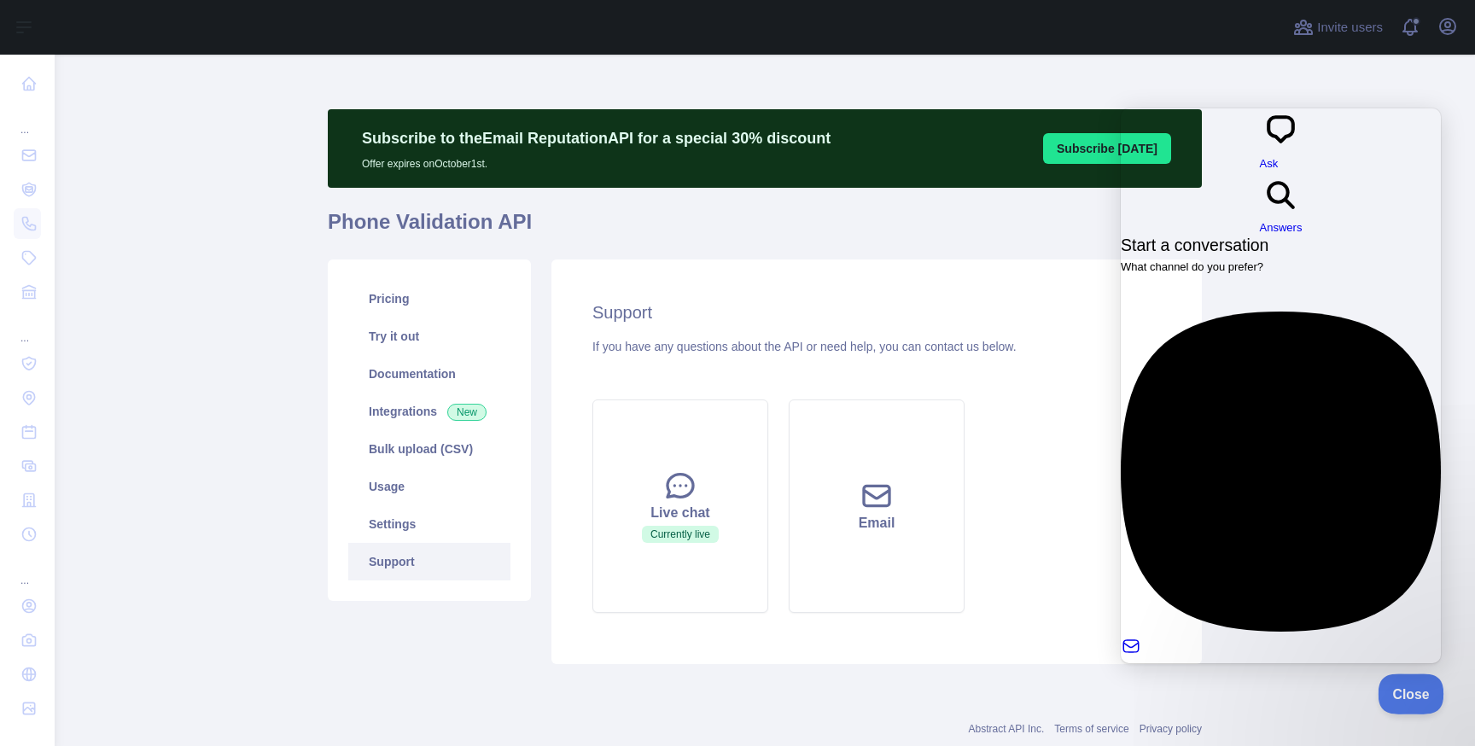
click at [1394, 681] on button "Close" at bounding box center [1407, 692] width 58 height 36
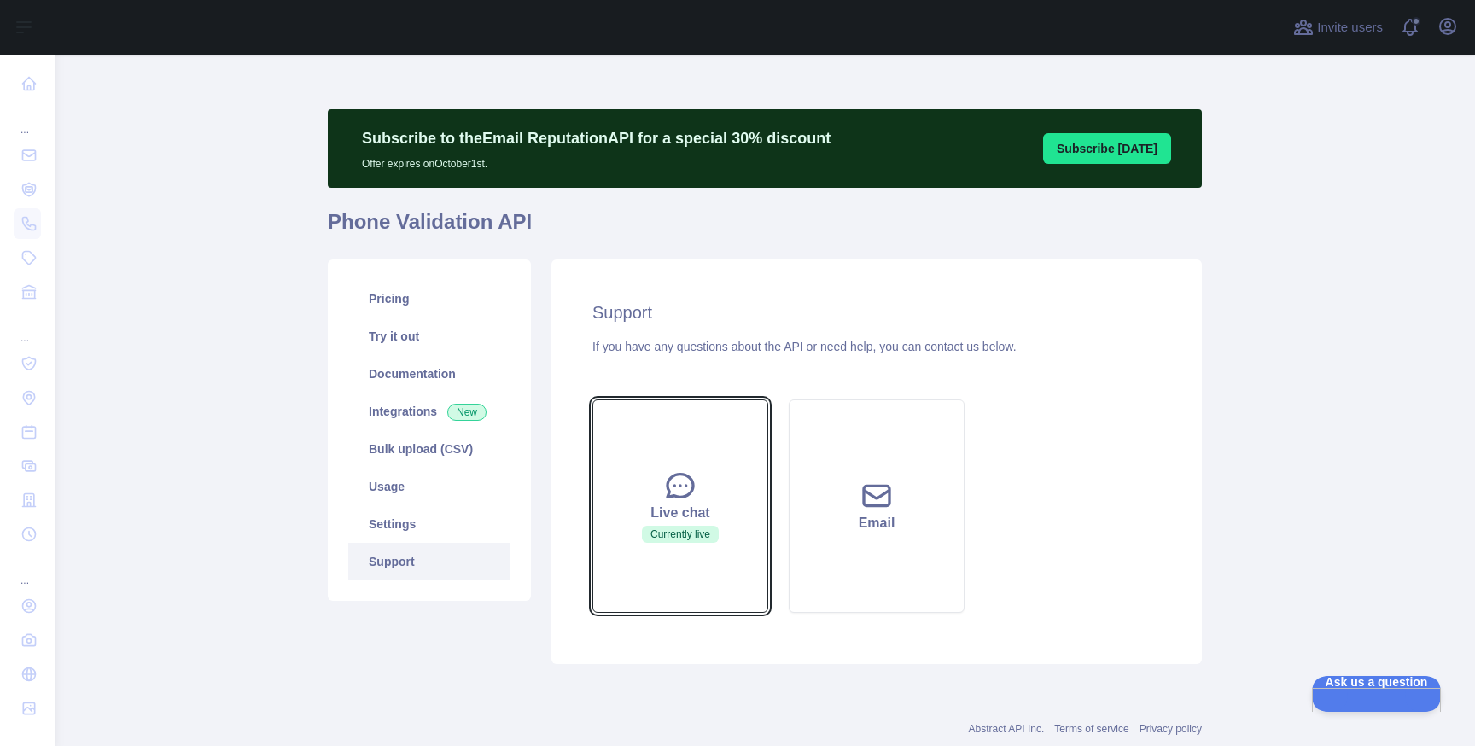
click at [696, 552] on button "Live chat Currently live" at bounding box center [680, 506] width 176 height 213
click at [676, 487] on icon at bounding box center [680, 486] width 34 height 34
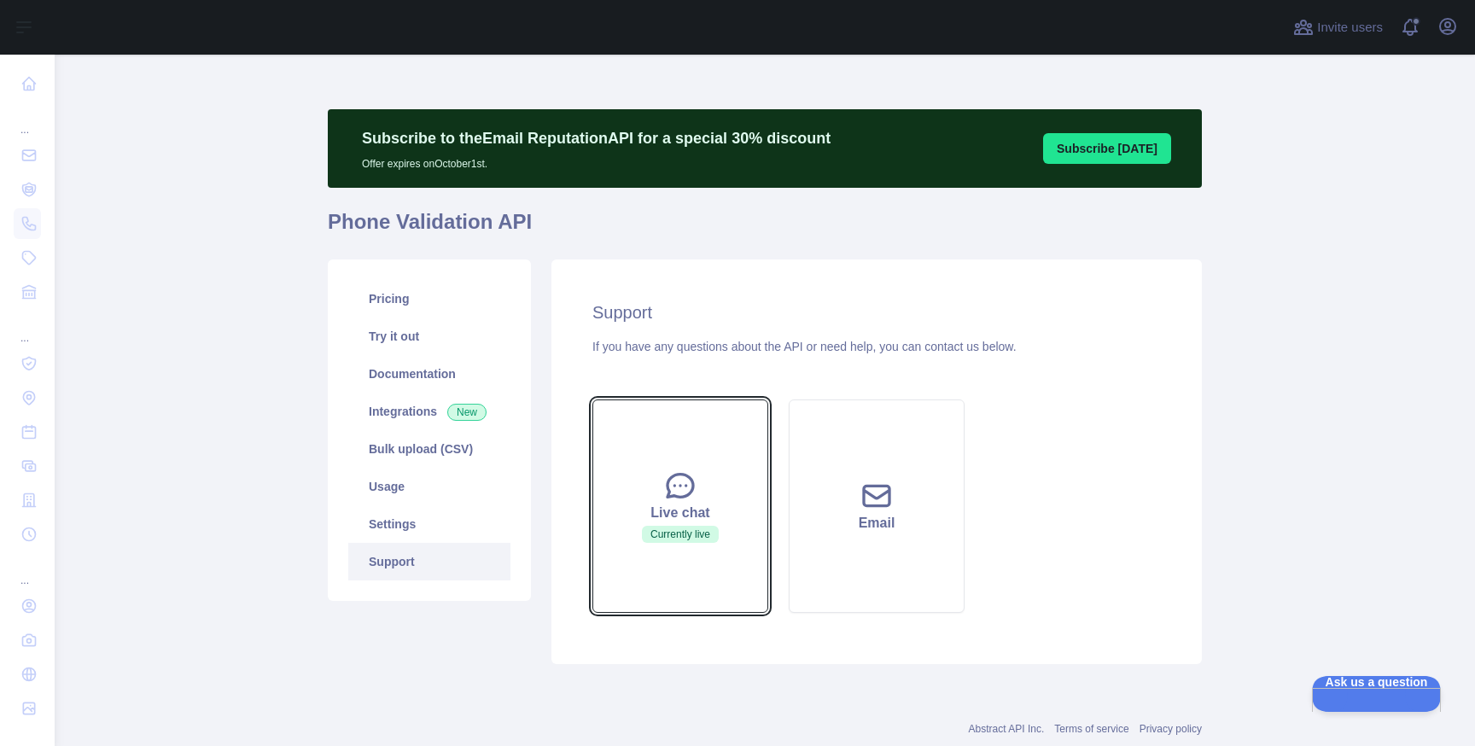
click at [676, 487] on icon at bounding box center [680, 486] width 34 height 34
click at [613, 541] on button "Live chat Currently live" at bounding box center [680, 506] width 176 height 213
click at [724, 525] on button "Live chat Currently live" at bounding box center [680, 506] width 176 height 213
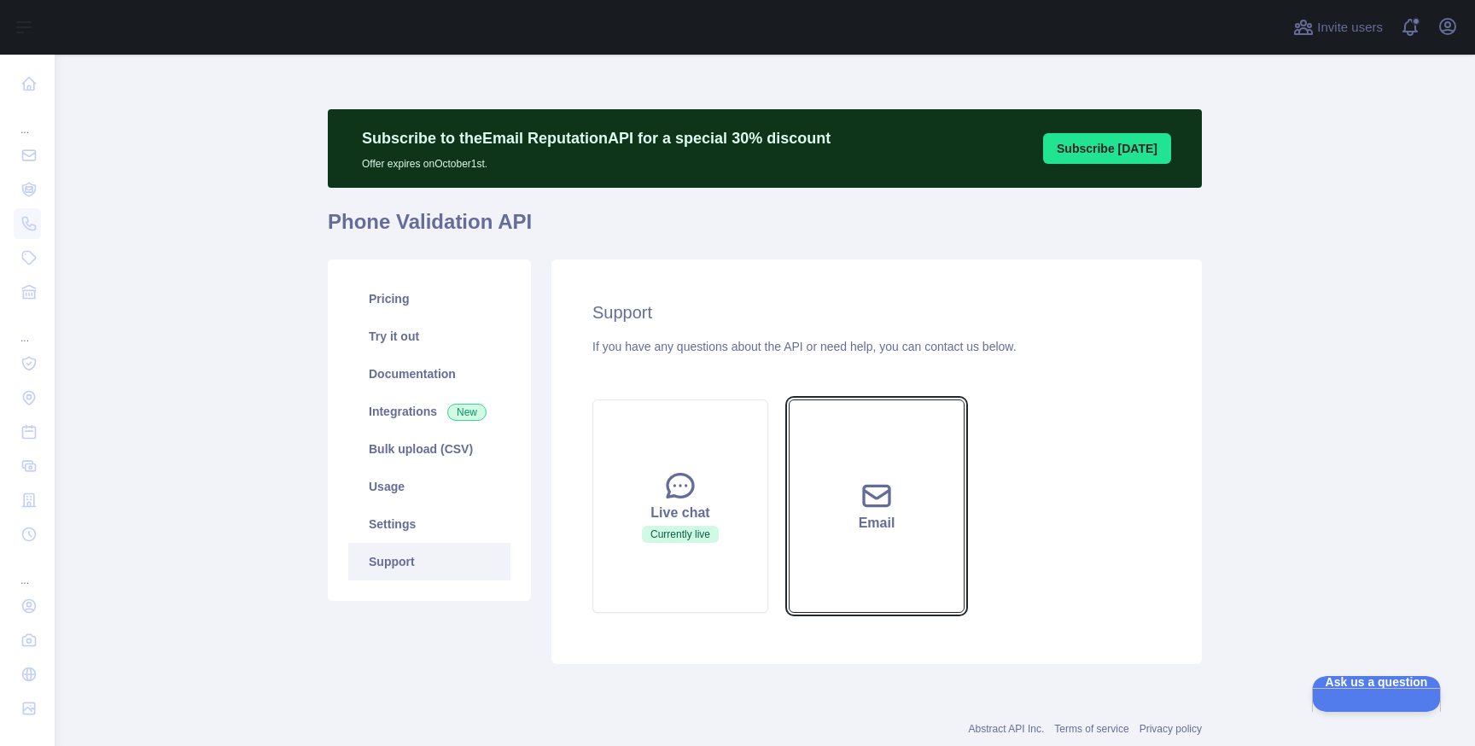
click at [925, 533] on div "Email" at bounding box center [876, 523] width 133 height 20
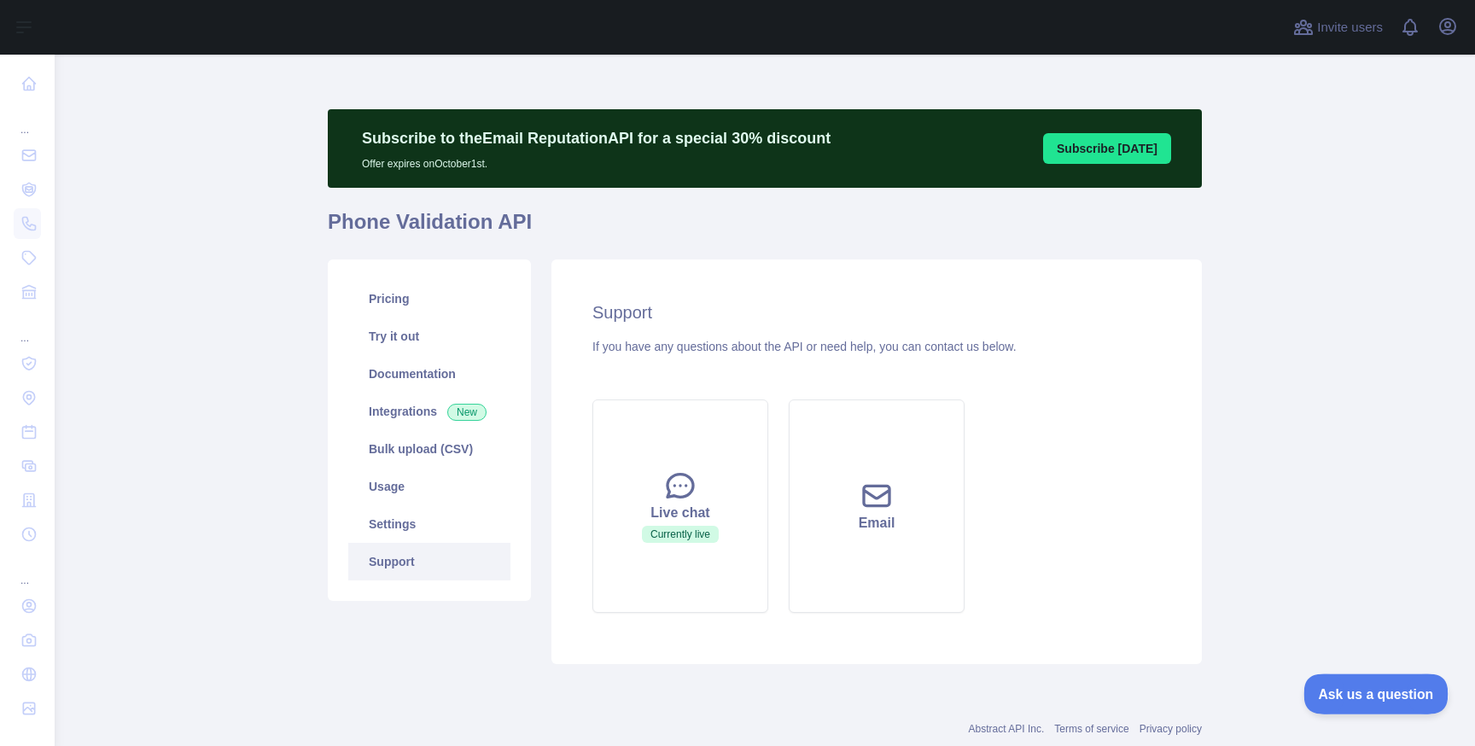
click at [1357, 705] on button "Ask us a question" at bounding box center [1368, 692] width 128 height 36
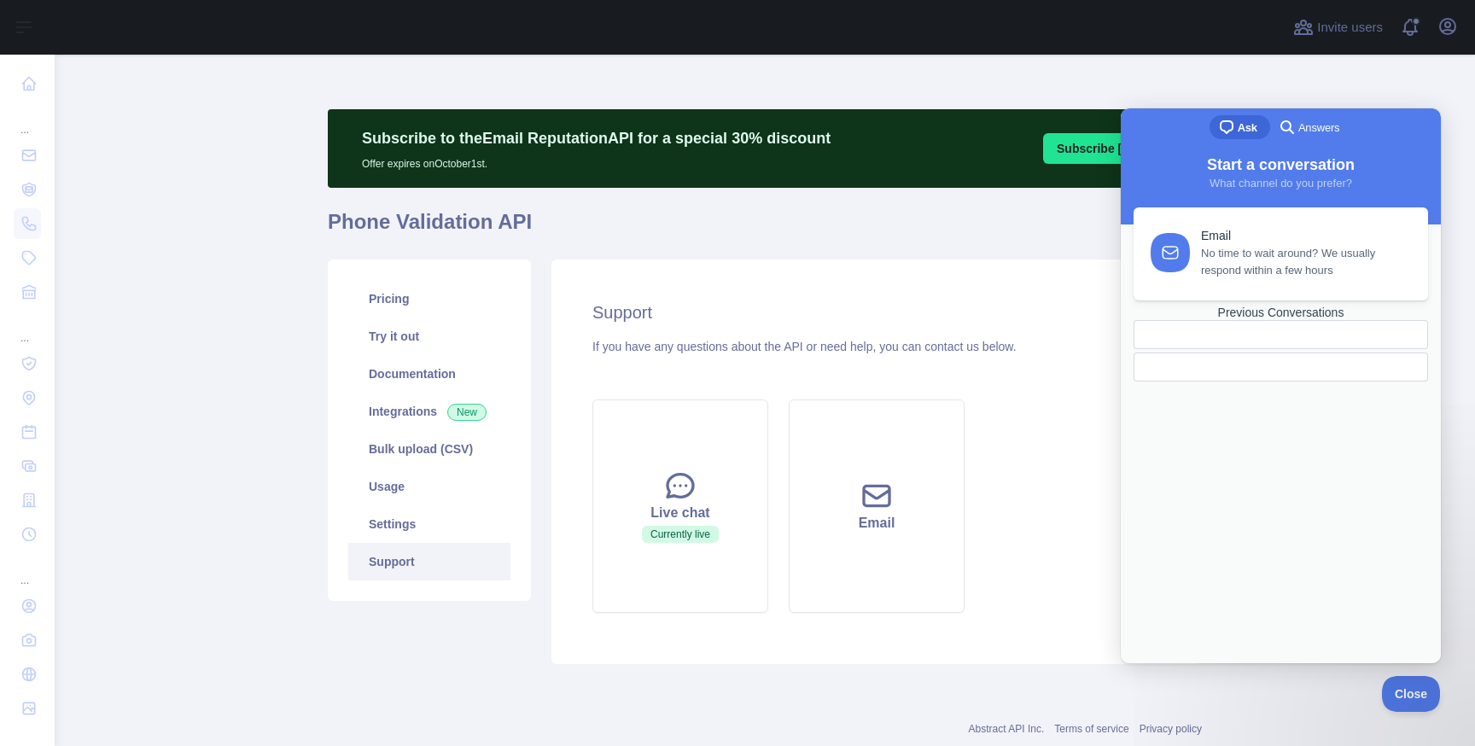
click at [1254, 382] on div at bounding box center [1281, 367] width 295 height 29
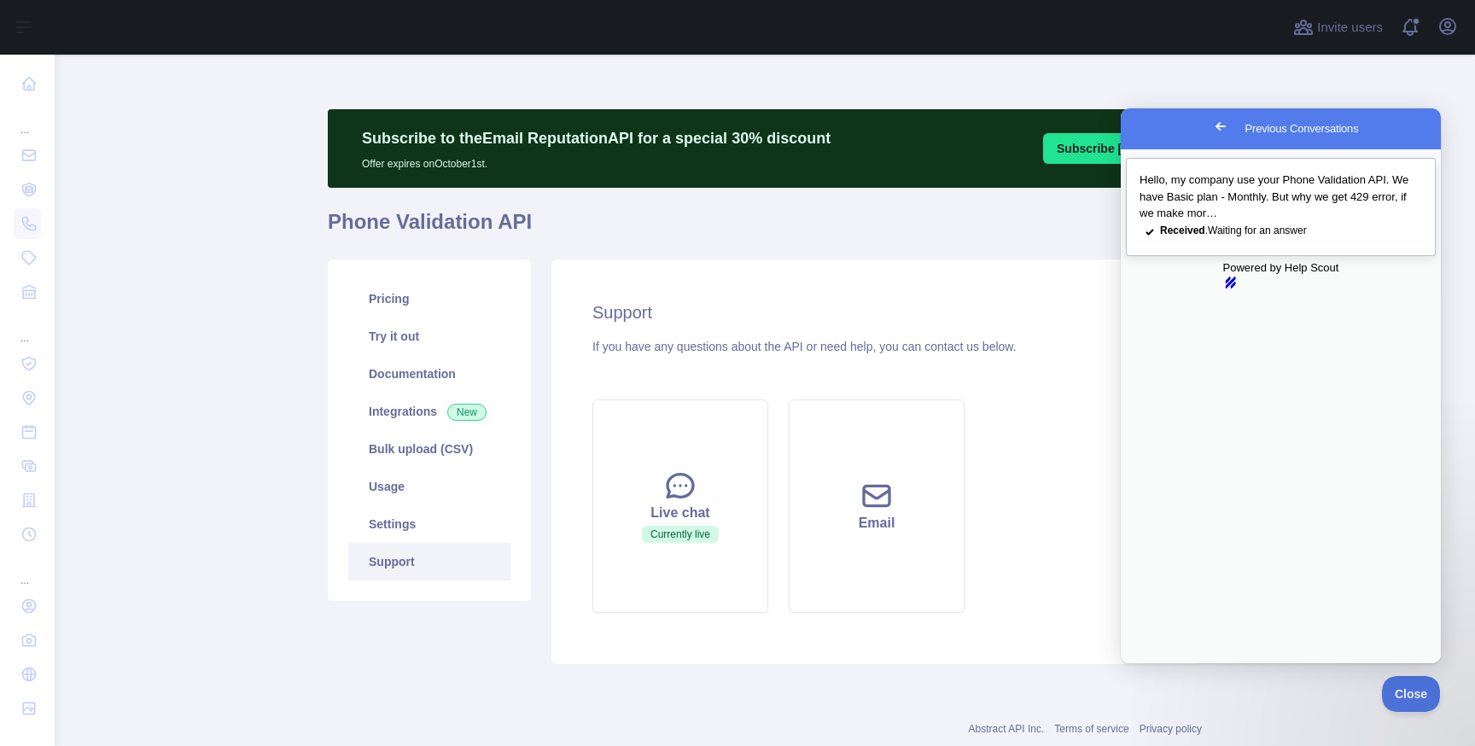
click at [1283, 234] on span "Received . Waiting for an answer" at bounding box center [1233, 231] width 147 height 12
click at [1153, 664] on button "Close" at bounding box center [1137, 675] width 31 height 22
click at [1246, 207] on span "Hello, my company use your Phone Validation API. We have Basic plan - Monthly. …" at bounding box center [1274, 196] width 269 height 46
click at [1153, 664] on button "Close" at bounding box center [1137, 675] width 31 height 22
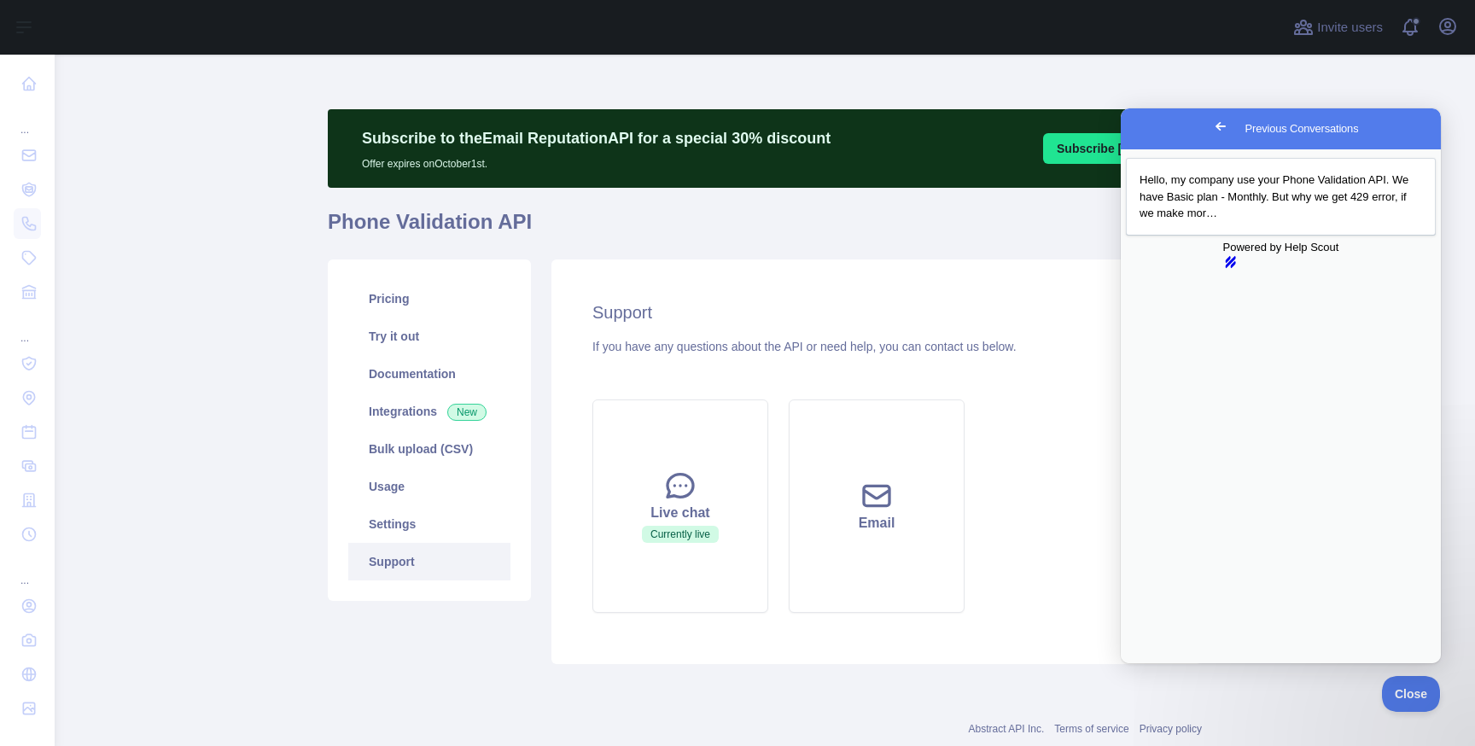
click at [1211, 126] on span "Go back" at bounding box center [1221, 126] width 20 height 20
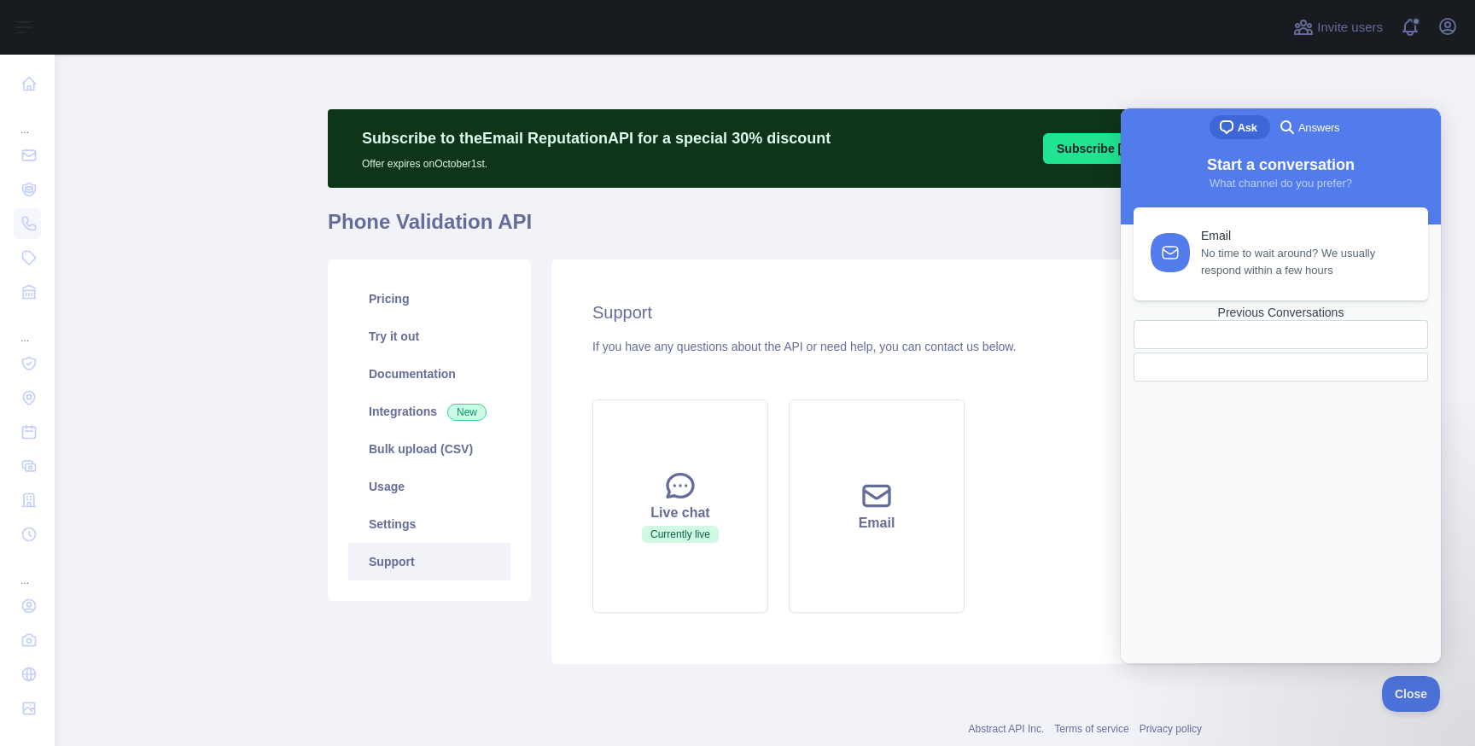
click at [1281, 382] on div at bounding box center [1281, 367] width 295 height 29
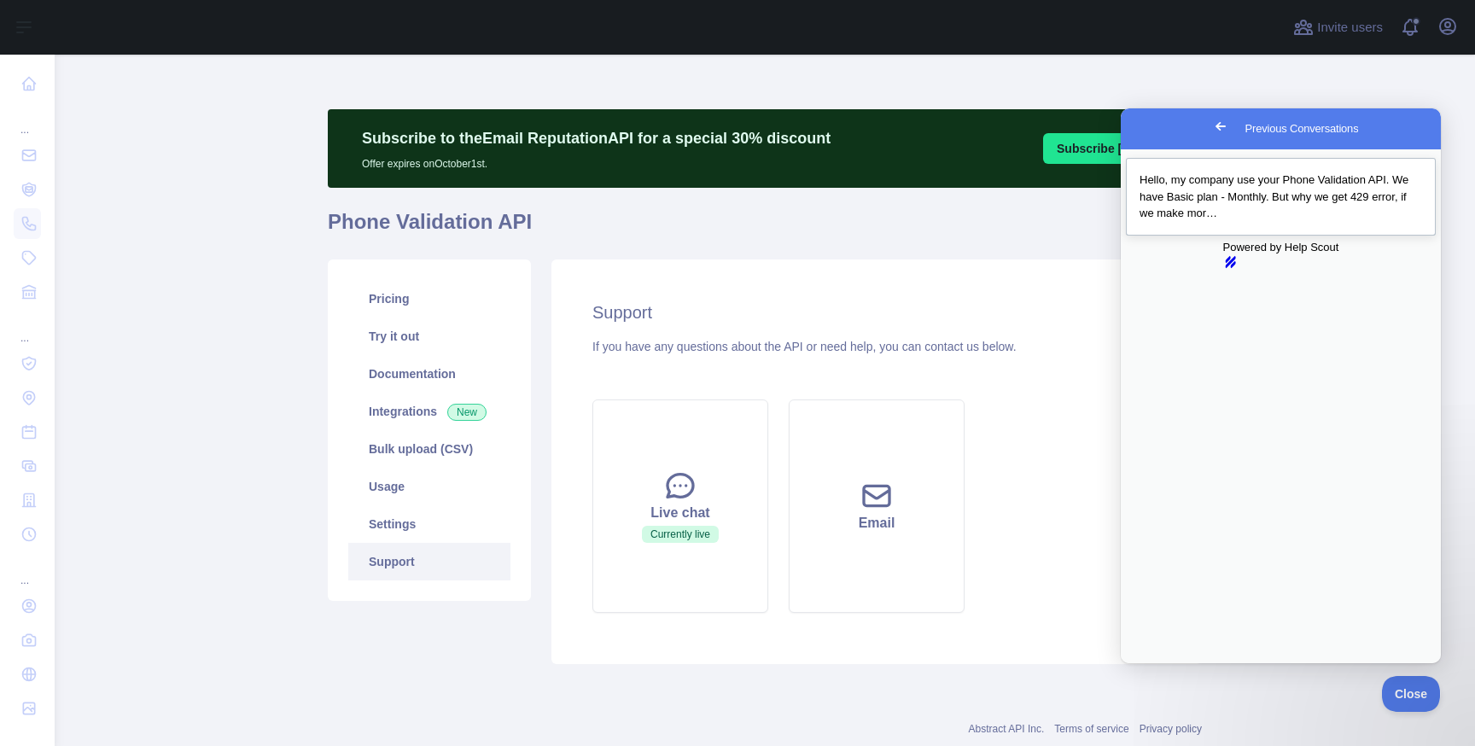
click at [1159, 222] on div "Previous Conversations" at bounding box center [1281, 222] width 283 height 0
click at [415, 327] on link "Try it out" at bounding box center [429, 337] width 162 height 38
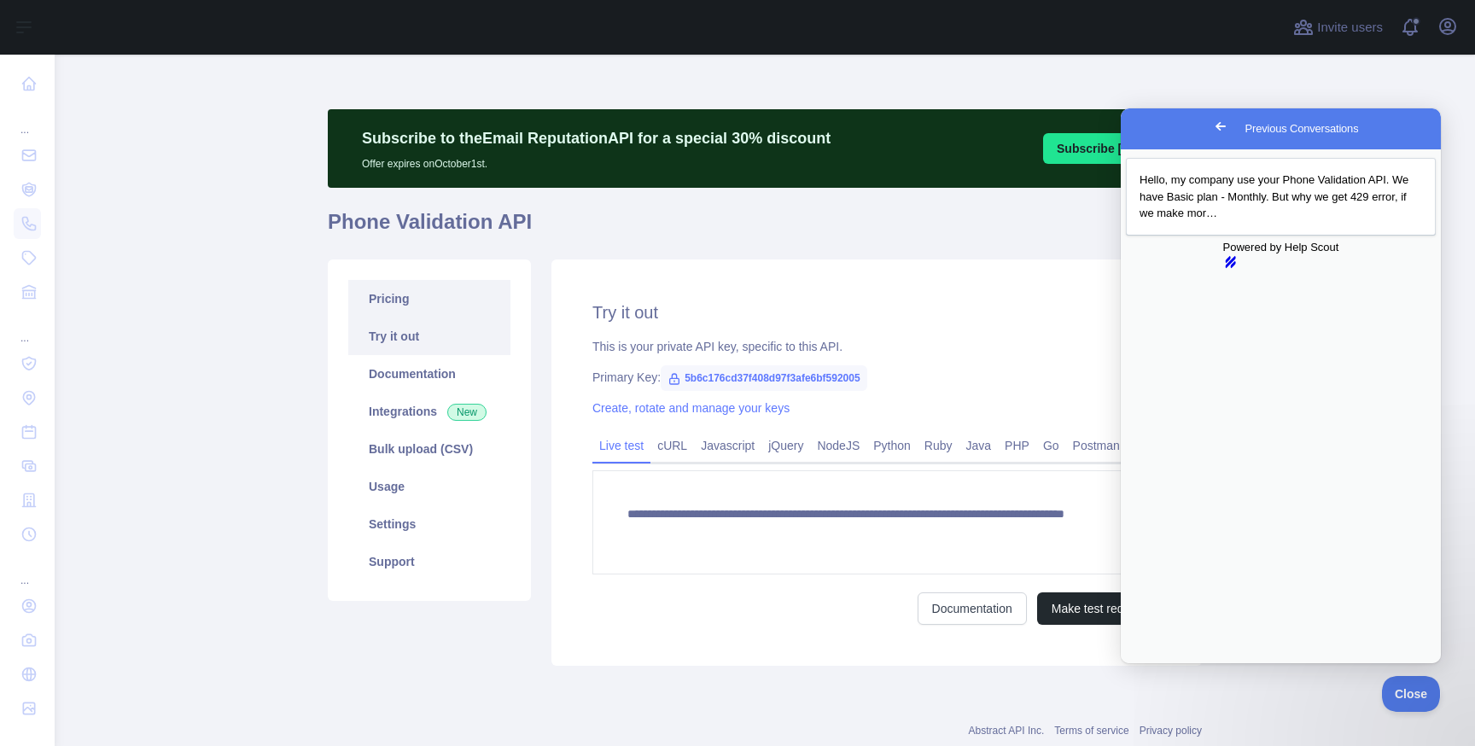
click at [431, 296] on link "Pricing" at bounding box center [429, 299] width 162 height 38
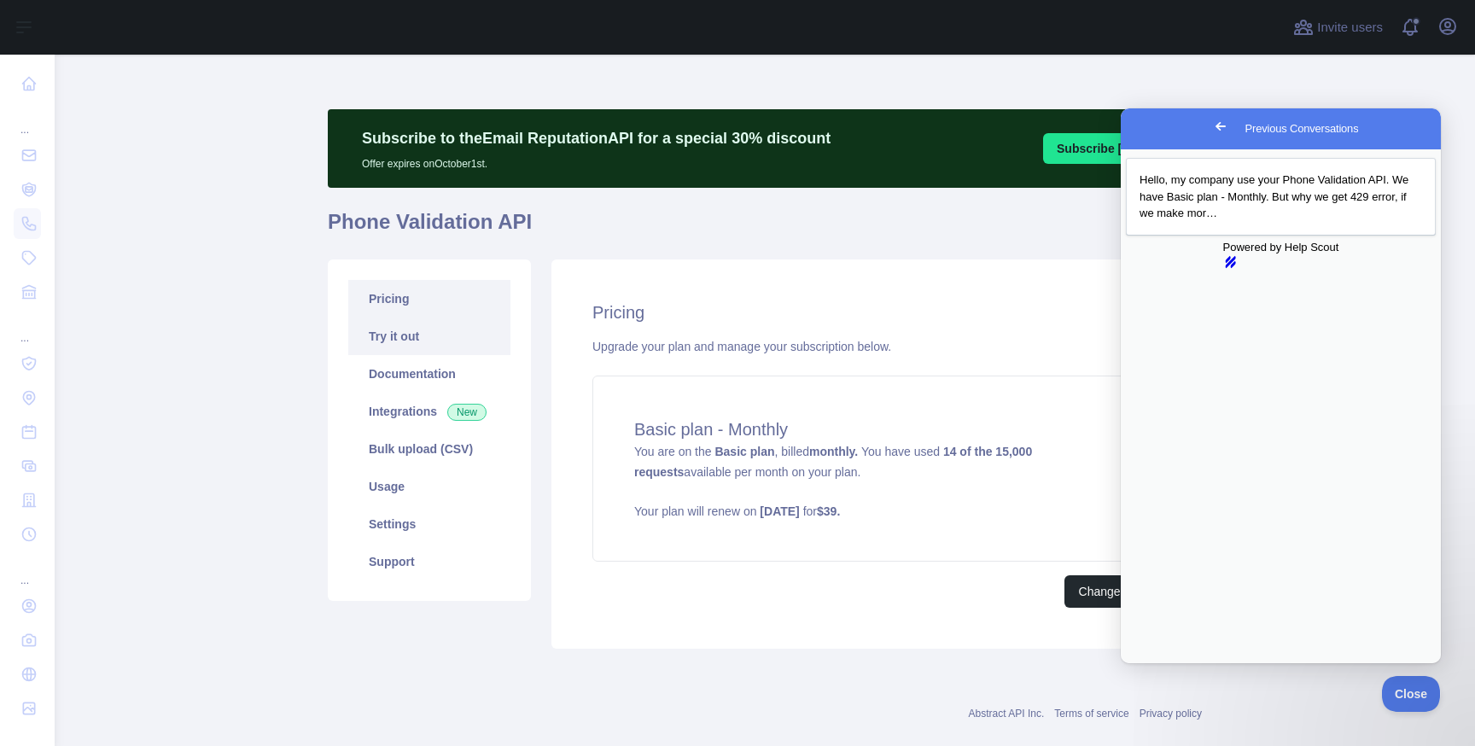
click at [432, 338] on link "Try it out" at bounding box center [429, 337] width 162 height 38
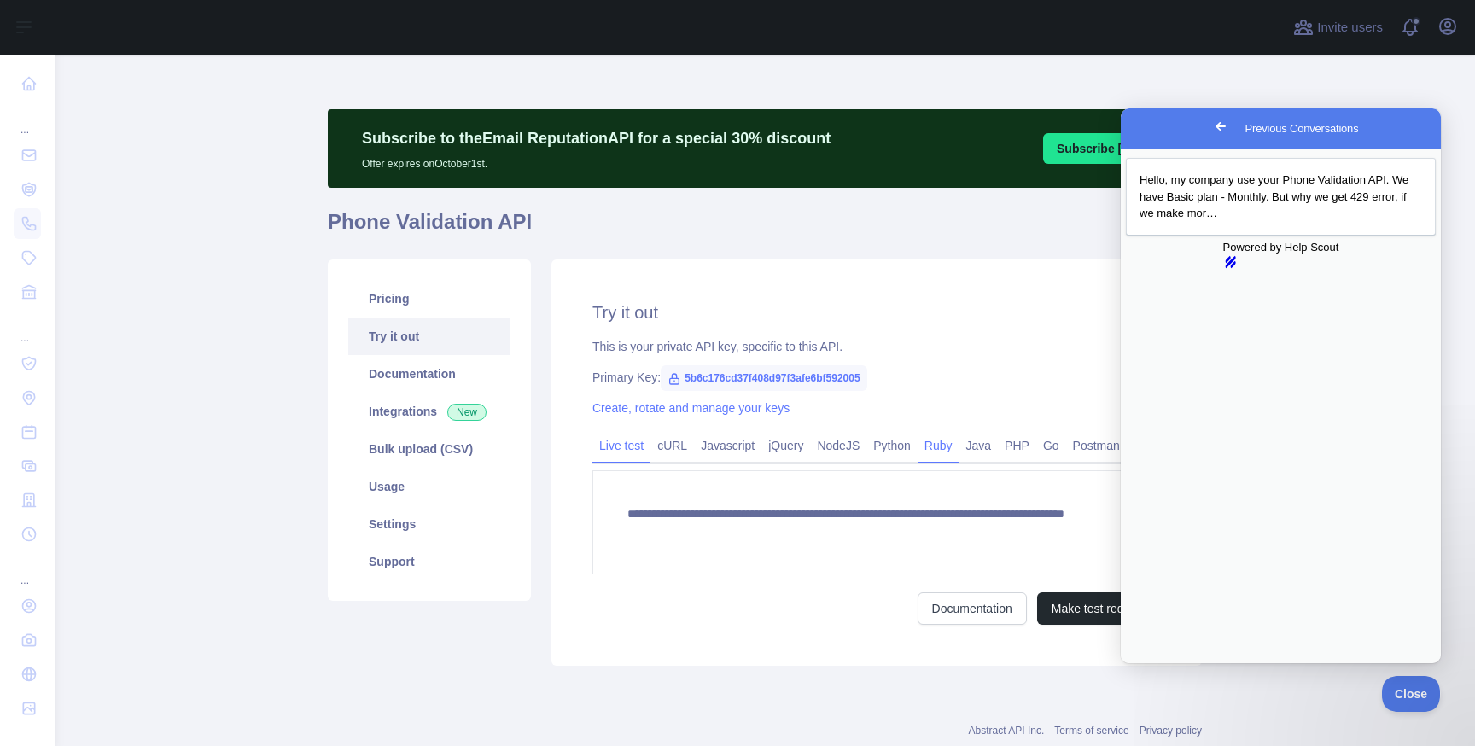
click at [959, 437] on link "Ruby" at bounding box center [939, 445] width 42 height 27
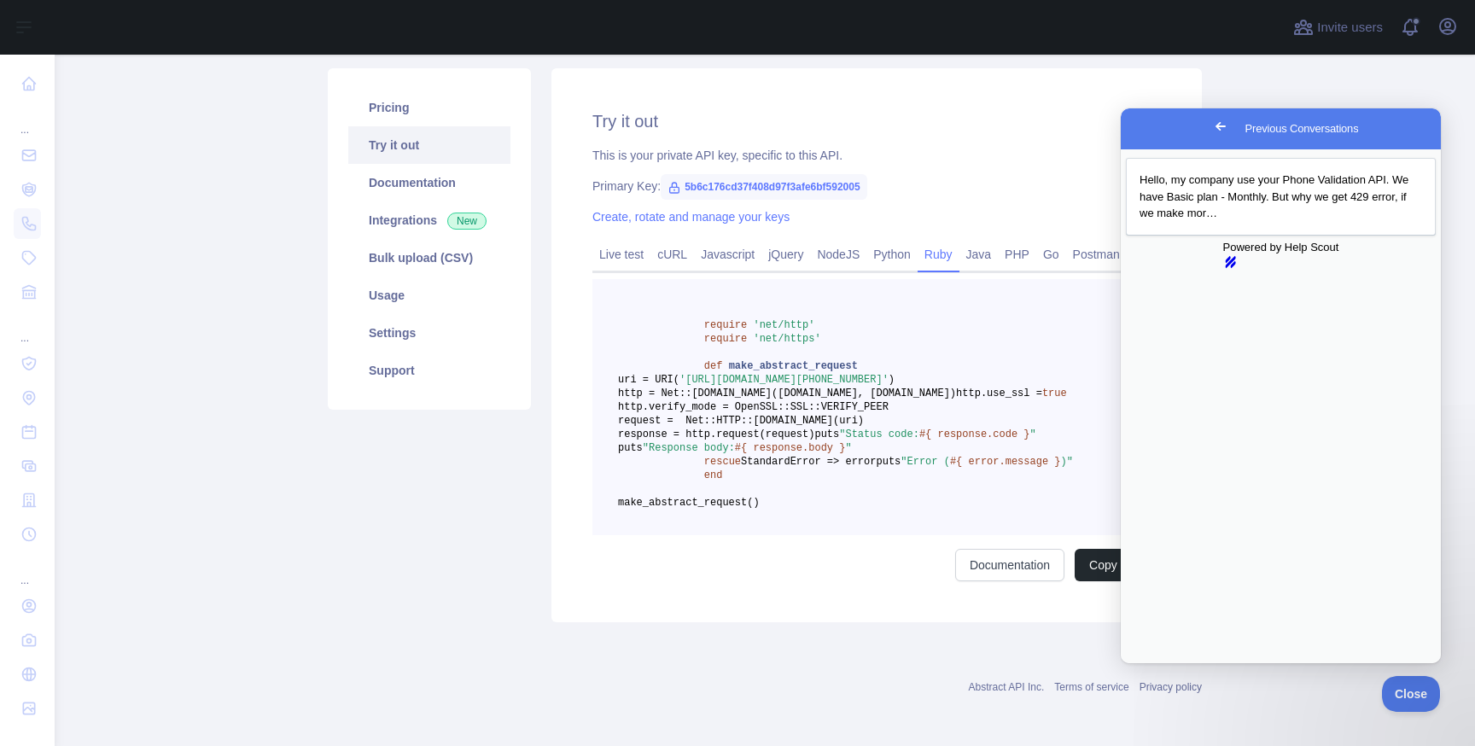
scroll to position [190, 0]
click at [1153, 664] on button "Close" at bounding box center [1137, 675] width 31 height 22
click at [1410, 689] on span "Close" at bounding box center [1407, 692] width 58 height 12
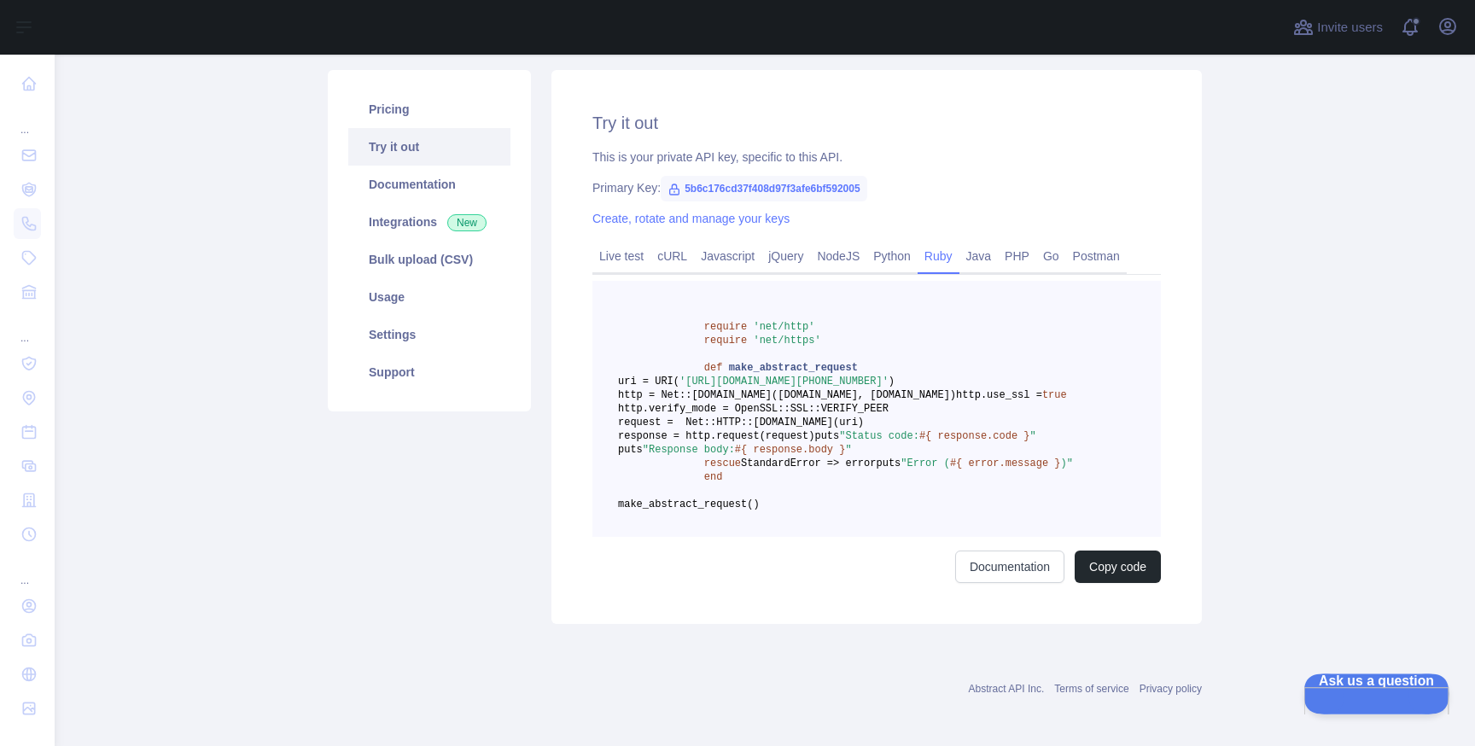
click at [1371, 686] on span "Ask us a question" at bounding box center [1368, 680] width 129 height 12
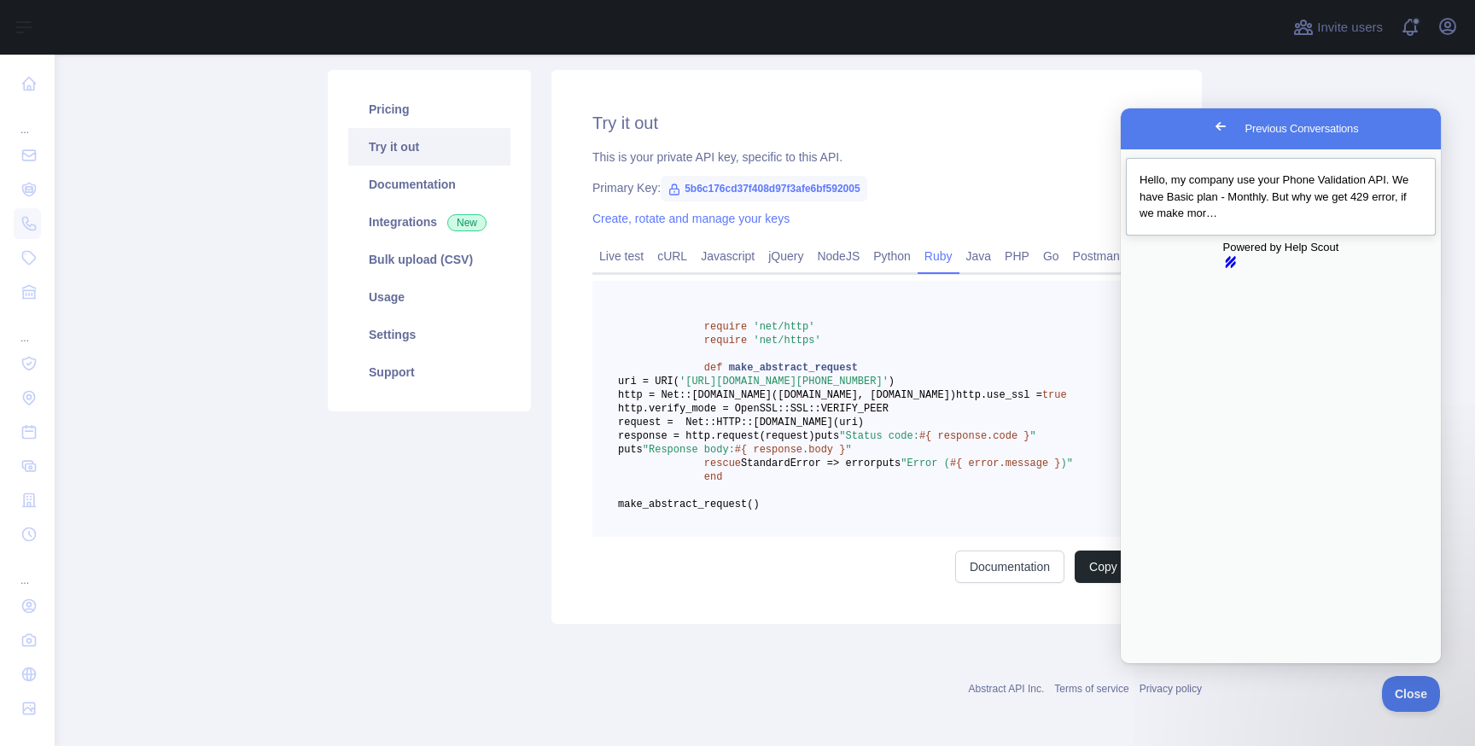
click at [1296, 222] on div "Previous Conversations" at bounding box center [1281, 222] width 283 height 0
click at [1153, 664] on button "Close" at bounding box center [1137, 675] width 31 height 22
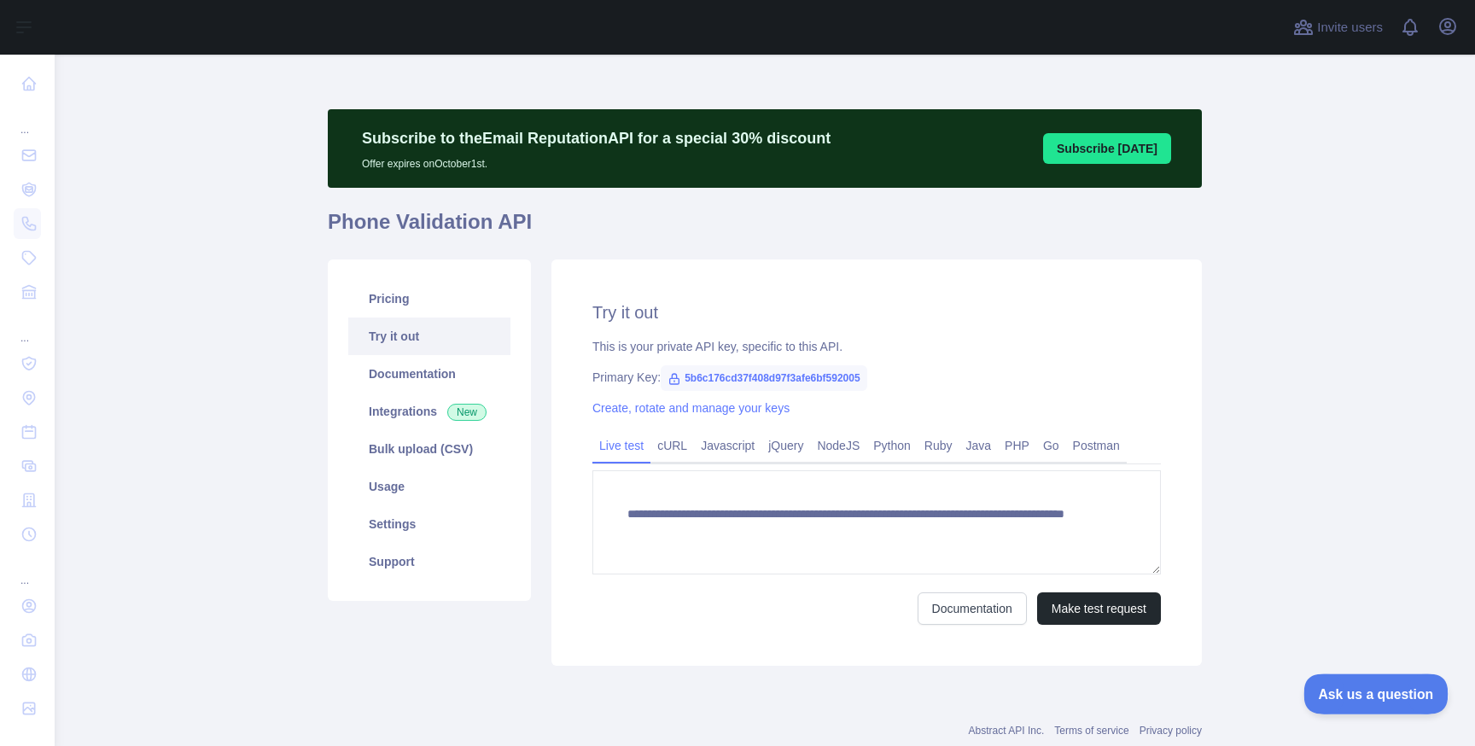
click at [1328, 693] on span "Ask us a question" at bounding box center [1368, 692] width 128 height 12
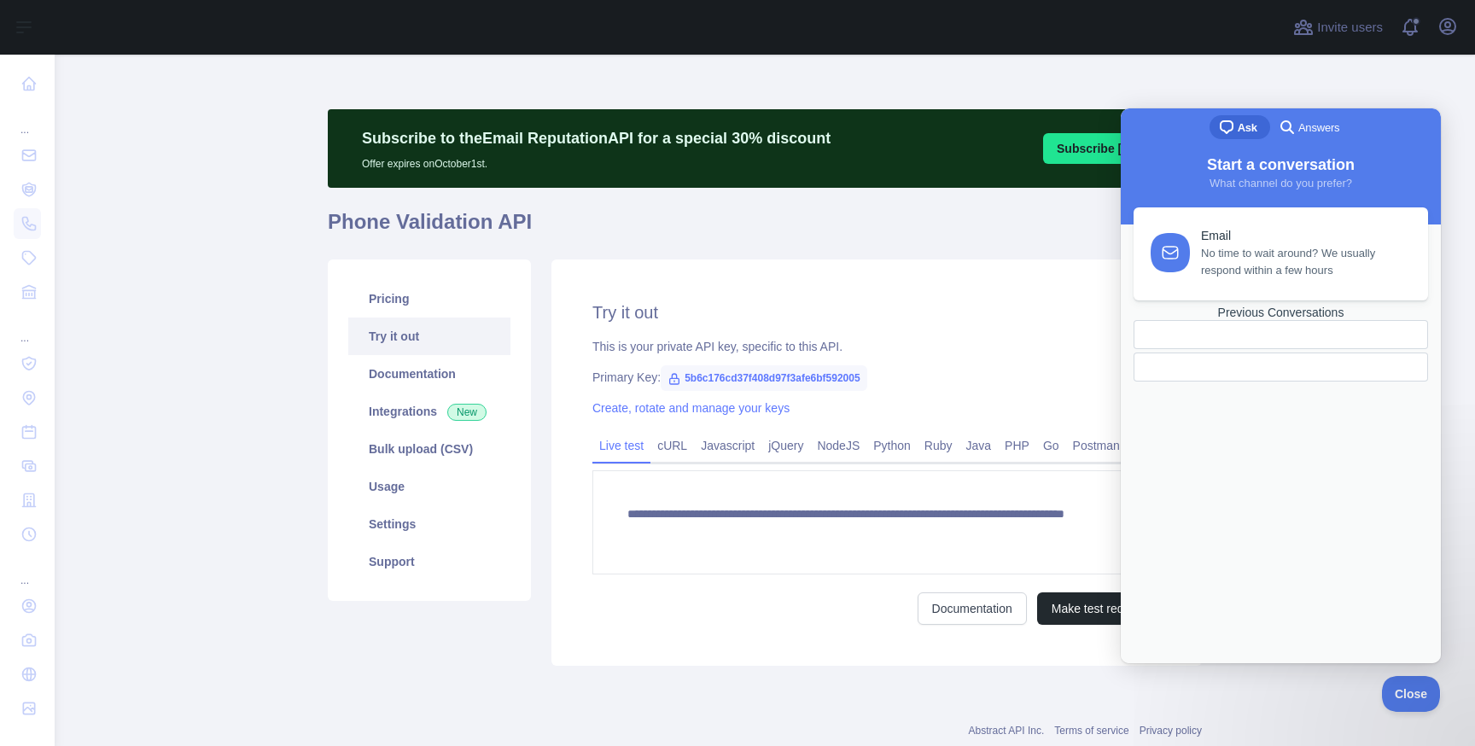
click at [1277, 382] on div at bounding box center [1281, 367] width 295 height 29
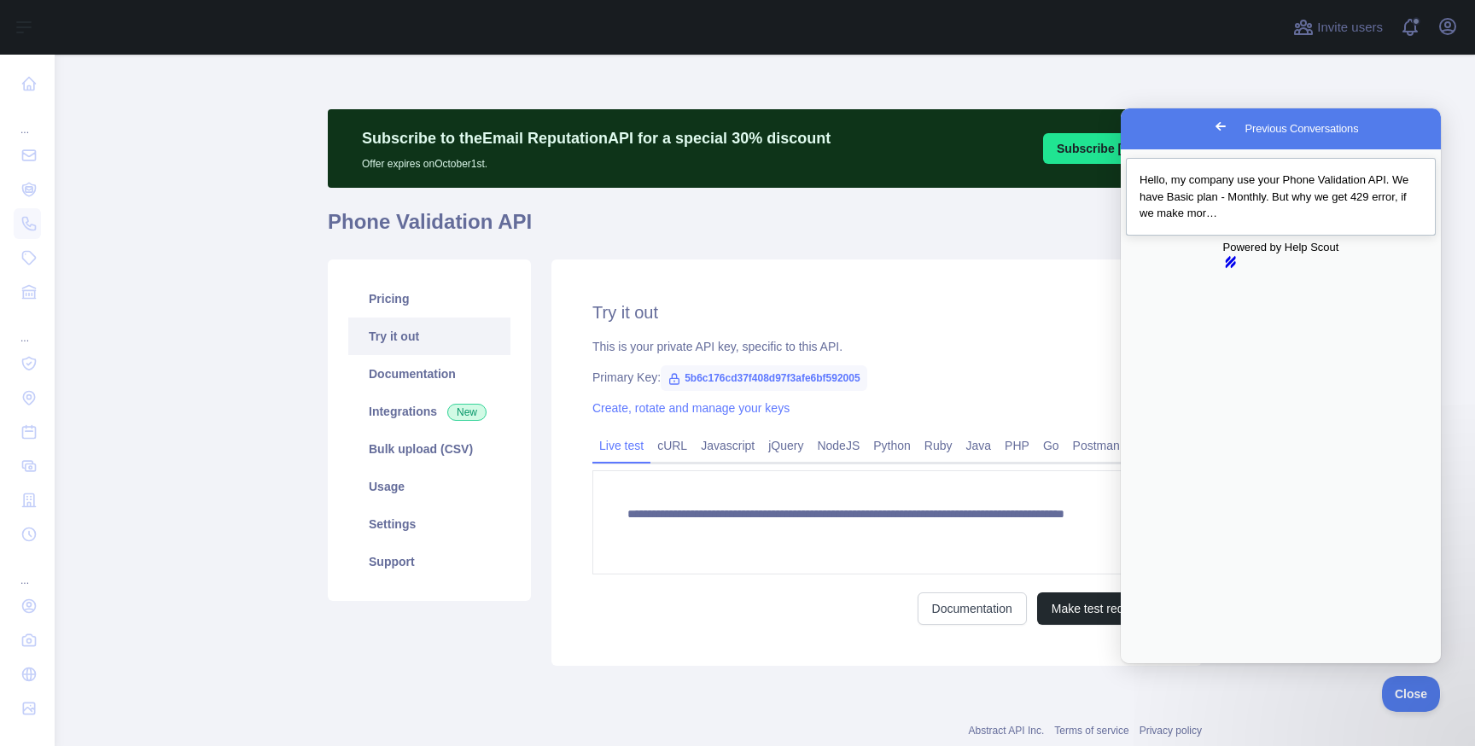
click at [1327, 222] on div "Previous Conversations" at bounding box center [1281, 222] width 283 height 0
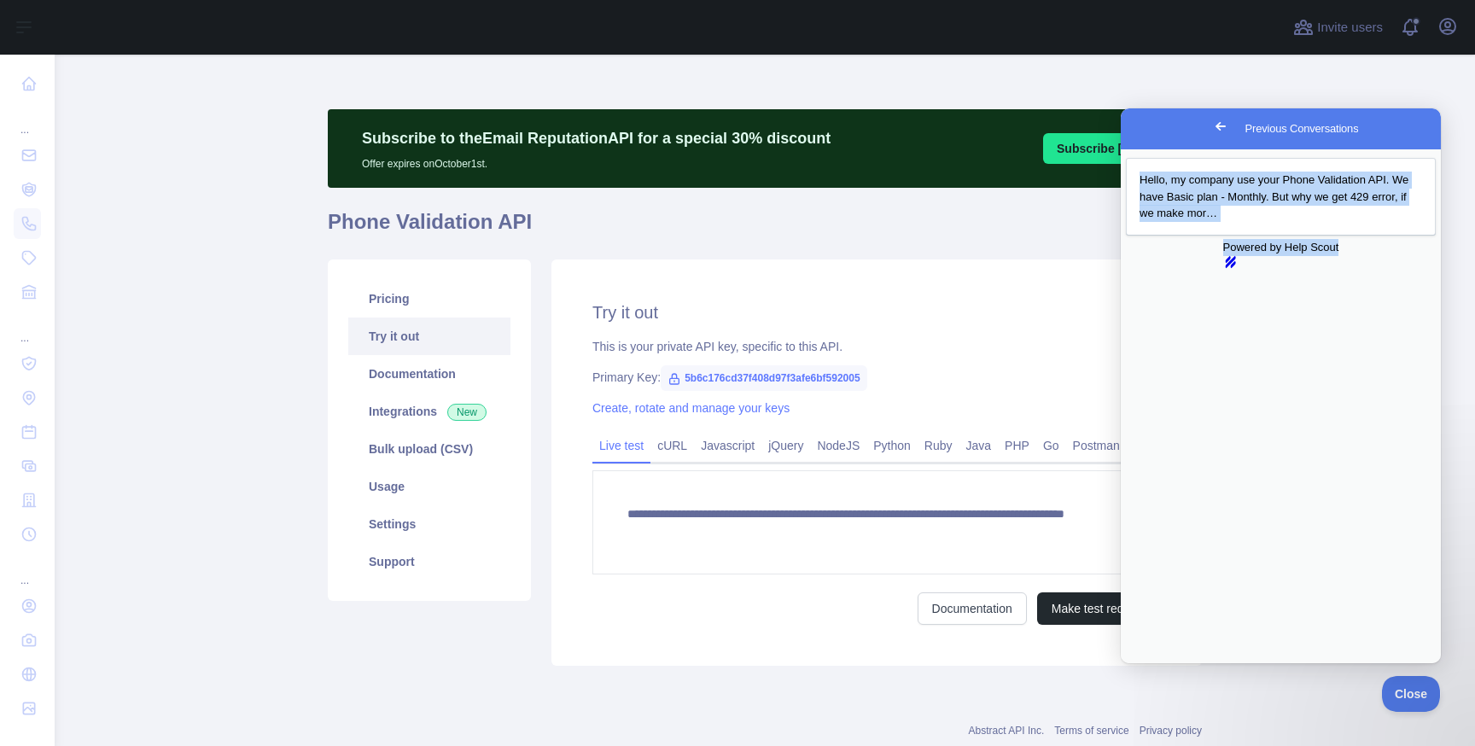
drag, startPoint x: 1208, startPoint y: 366, endPoint x: 1474, endPoint y: 366, distance: 266.4
click at [1441, 366] on html "Go back Previous Conversations Hello, my company use your Phone Validation API.…" at bounding box center [1281, 506] width 320 height 796
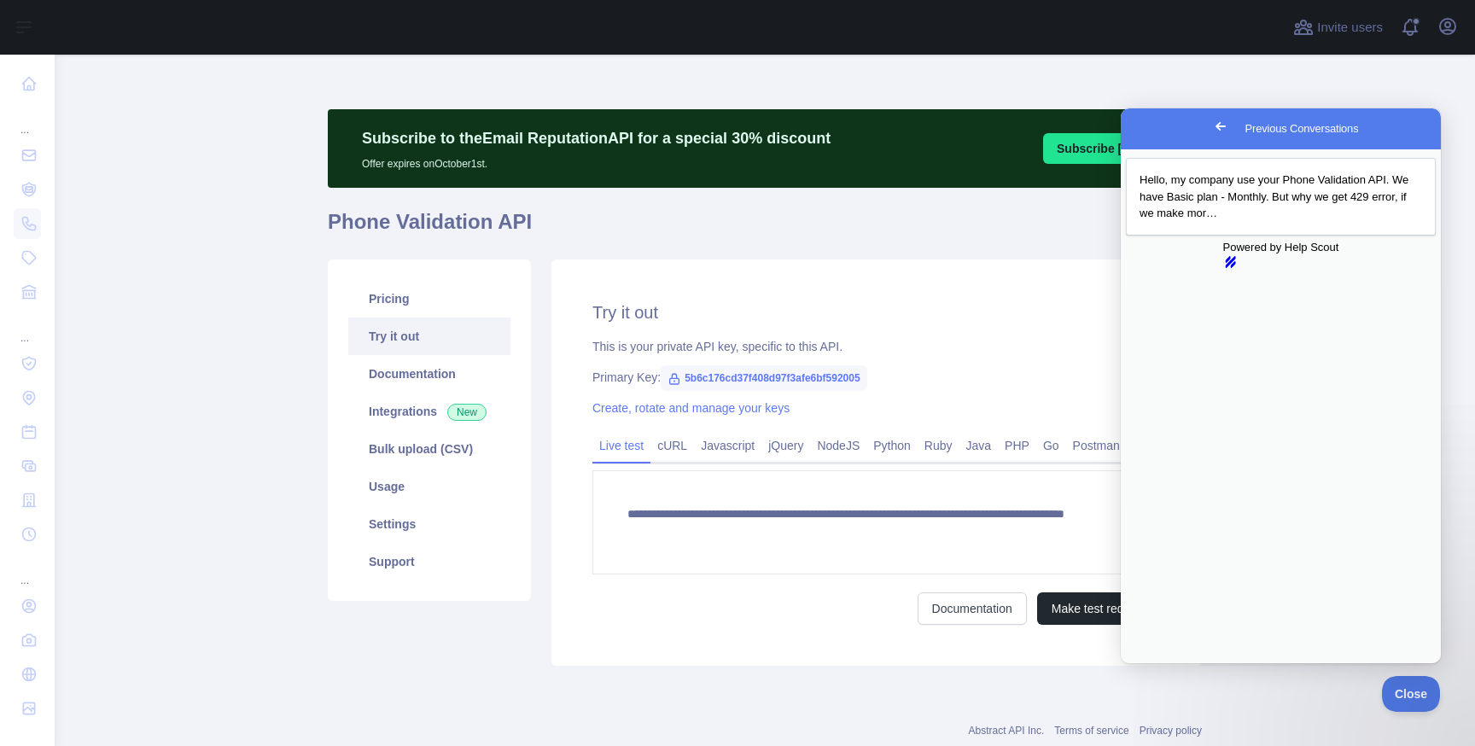
click at [1153, 664] on button "Close" at bounding box center [1137, 675] width 31 height 22
click at [1163, 222] on div "Previous Conversations" at bounding box center [1281, 222] width 283 height 0
click at [1153, 664] on button "Close" at bounding box center [1137, 675] width 31 height 22
click at [1223, 229] on link "Hello, my company use your Phone Validation API. We have Basic plan - Monthly. …" at bounding box center [1281, 197] width 310 height 78
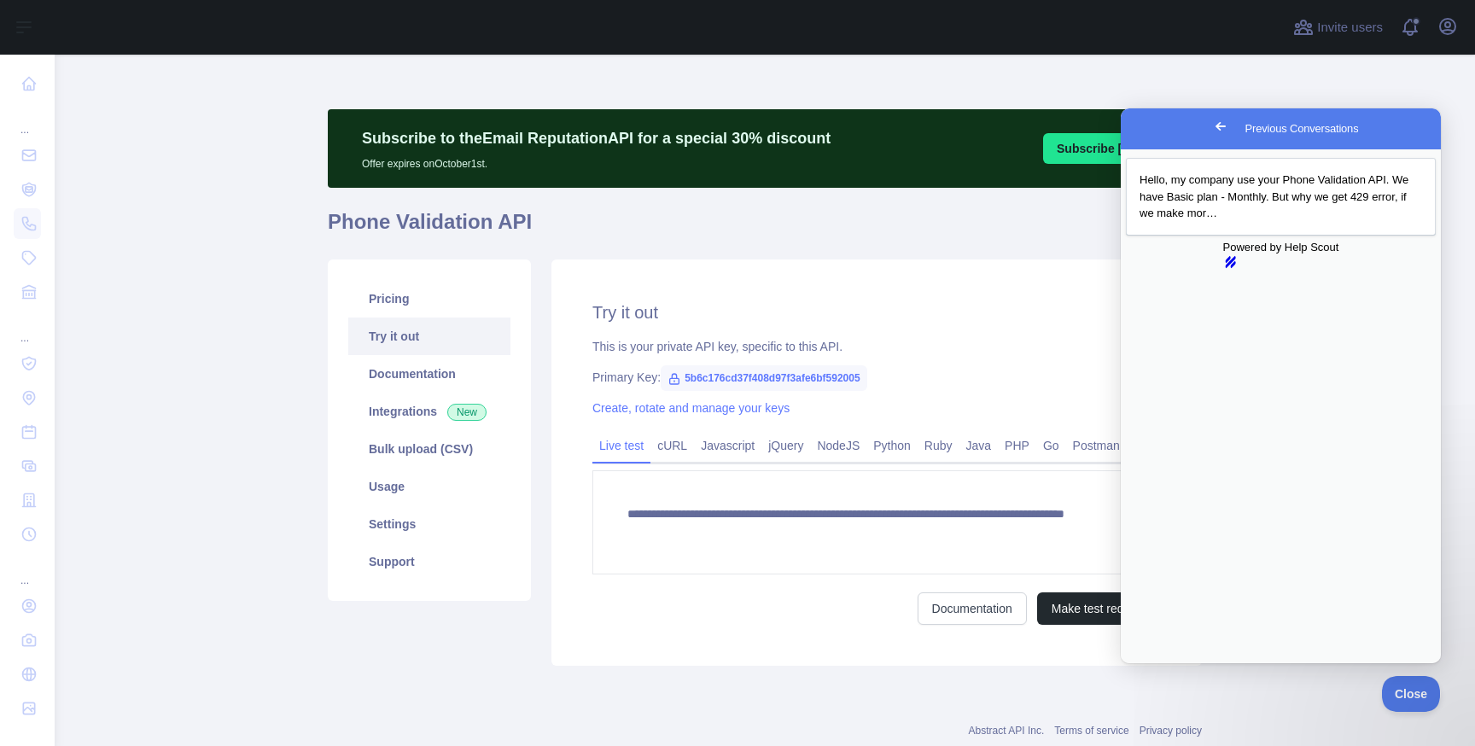
click at [1153, 664] on button "Close" at bounding box center [1137, 675] width 31 height 22
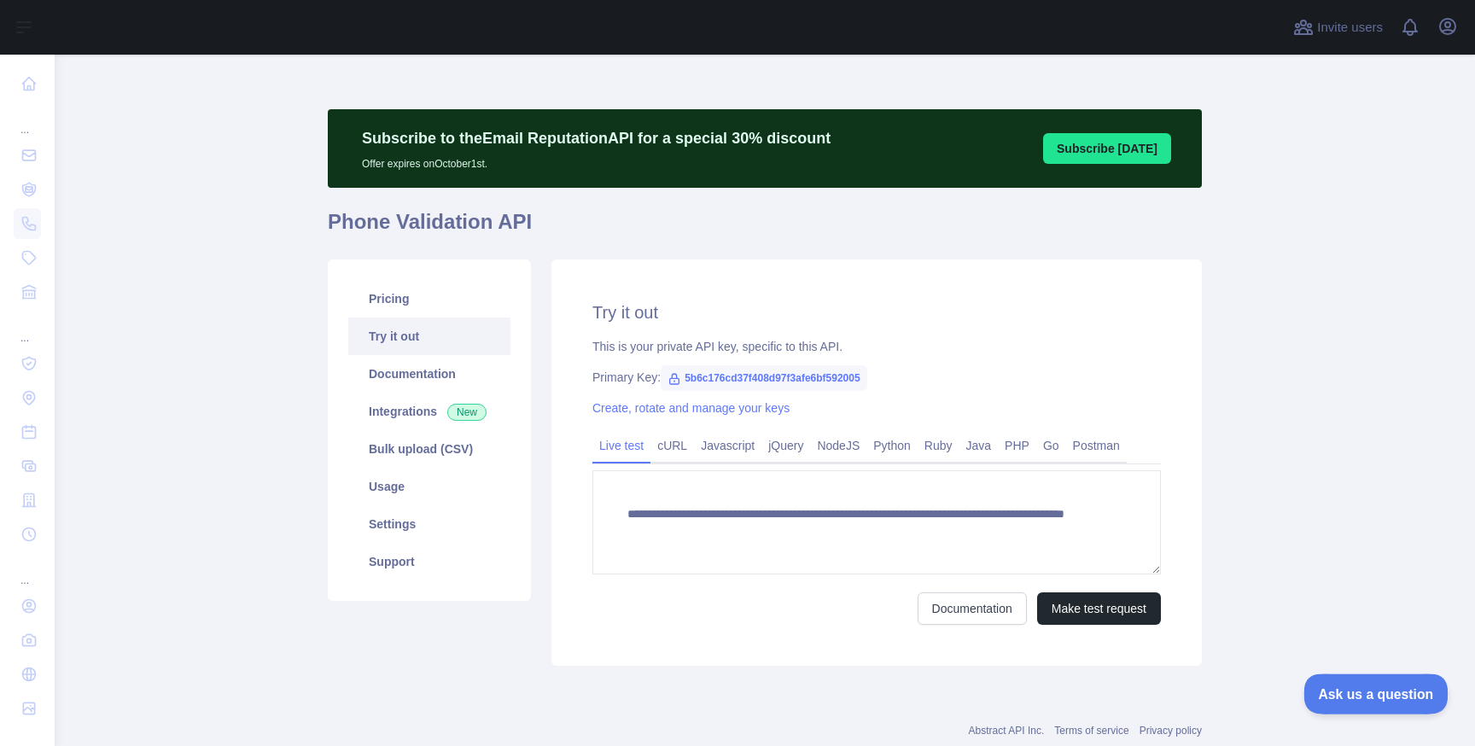
click at [1327, 697] on span "Ask us a question" at bounding box center [1368, 692] width 128 height 12
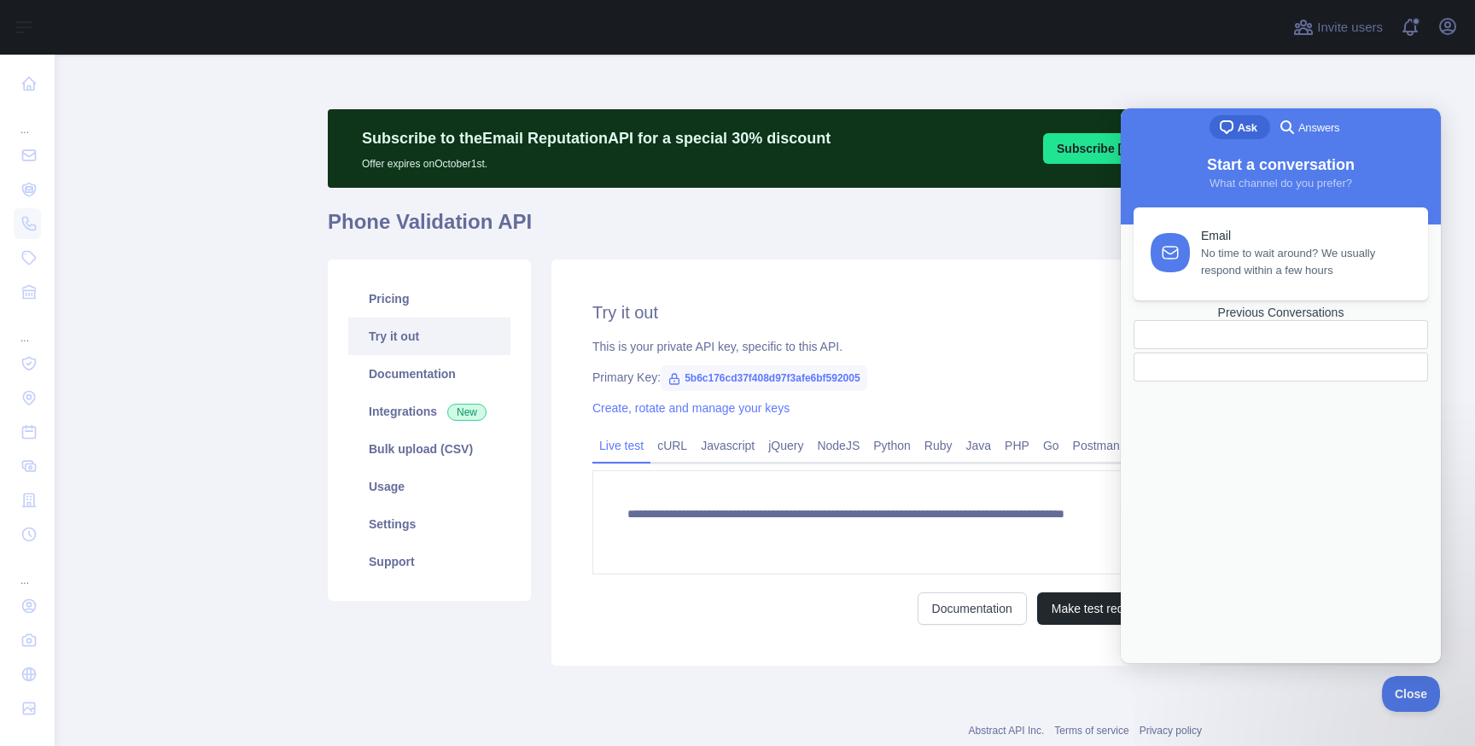
click at [1269, 382] on div at bounding box center [1281, 367] width 295 height 29
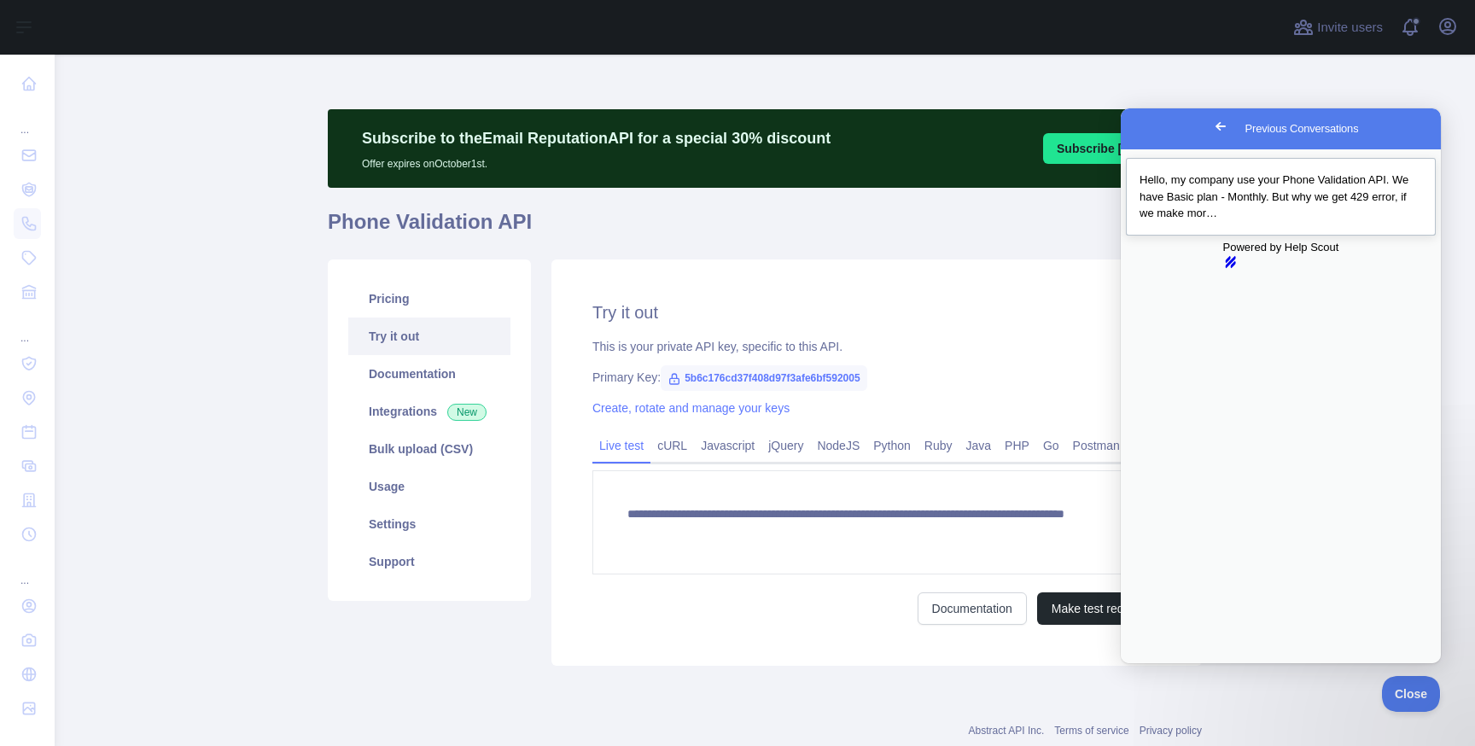
click at [1270, 222] on div "Previous Conversations" at bounding box center [1281, 222] width 283 height 0
drag, startPoint x: 1220, startPoint y: 324, endPoint x: 1145, endPoint y: 203, distance: 141.9
click at [1153, 664] on button "Close" at bounding box center [1137, 675] width 31 height 22
click at [1223, 222] on div "Previous Conversations" at bounding box center [1281, 222] width 283 height 0
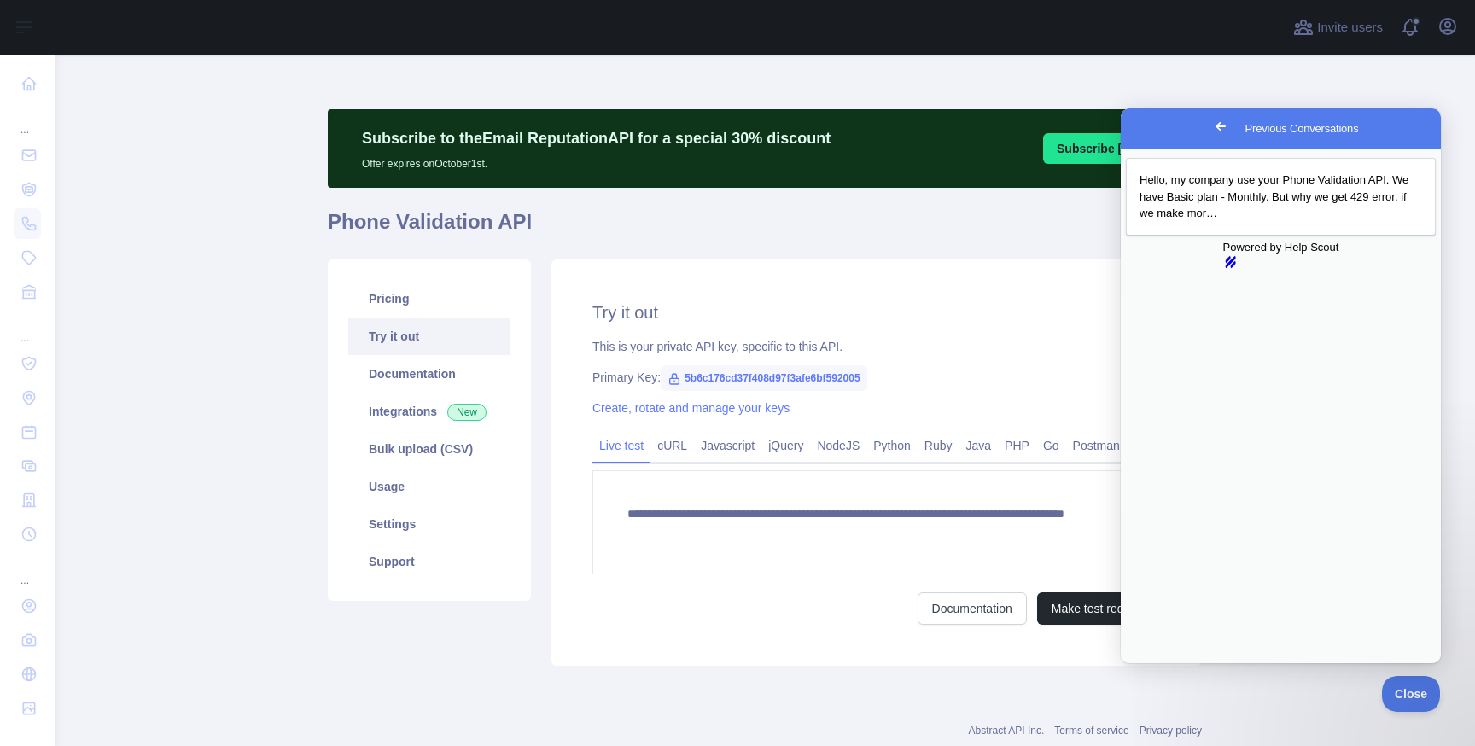
click at [1153, 664] on button "Close" at bounding box center [1137, 675] width 31 height 22
click at [1288, 170] on link "Hello, my company use your Phone Validation API. We have Basic plan - Monthly. …" at bounding box center [1281, 197] width 310 height 78
click at [1153, 664] on button "Close" at bounding box center [1137, 675] width 31 height 22
click at [1211, 131] on span "Go back" at bounding box center [1221, 126] width 20 height 20
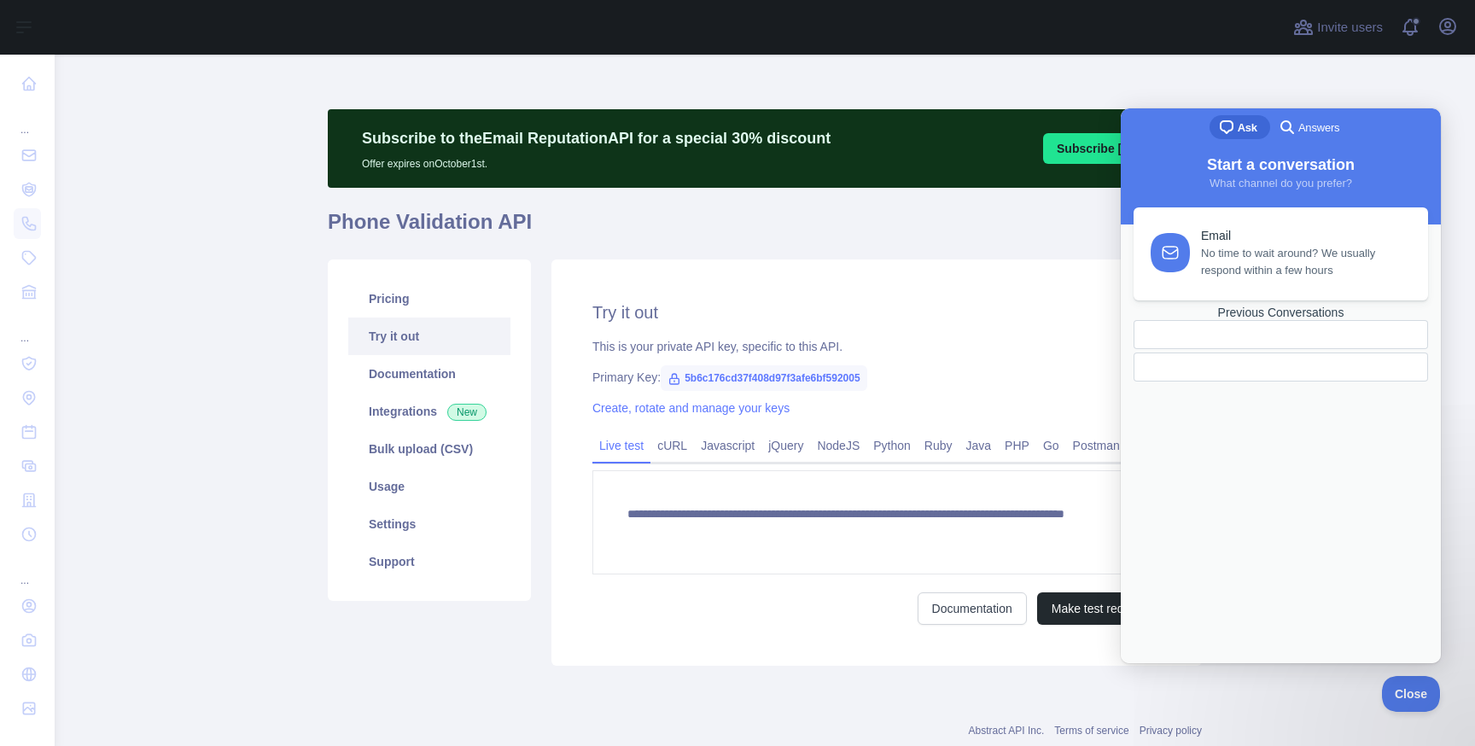
click at [1257, 367] on div at bounding box center [1241, 367] width 186 height 0
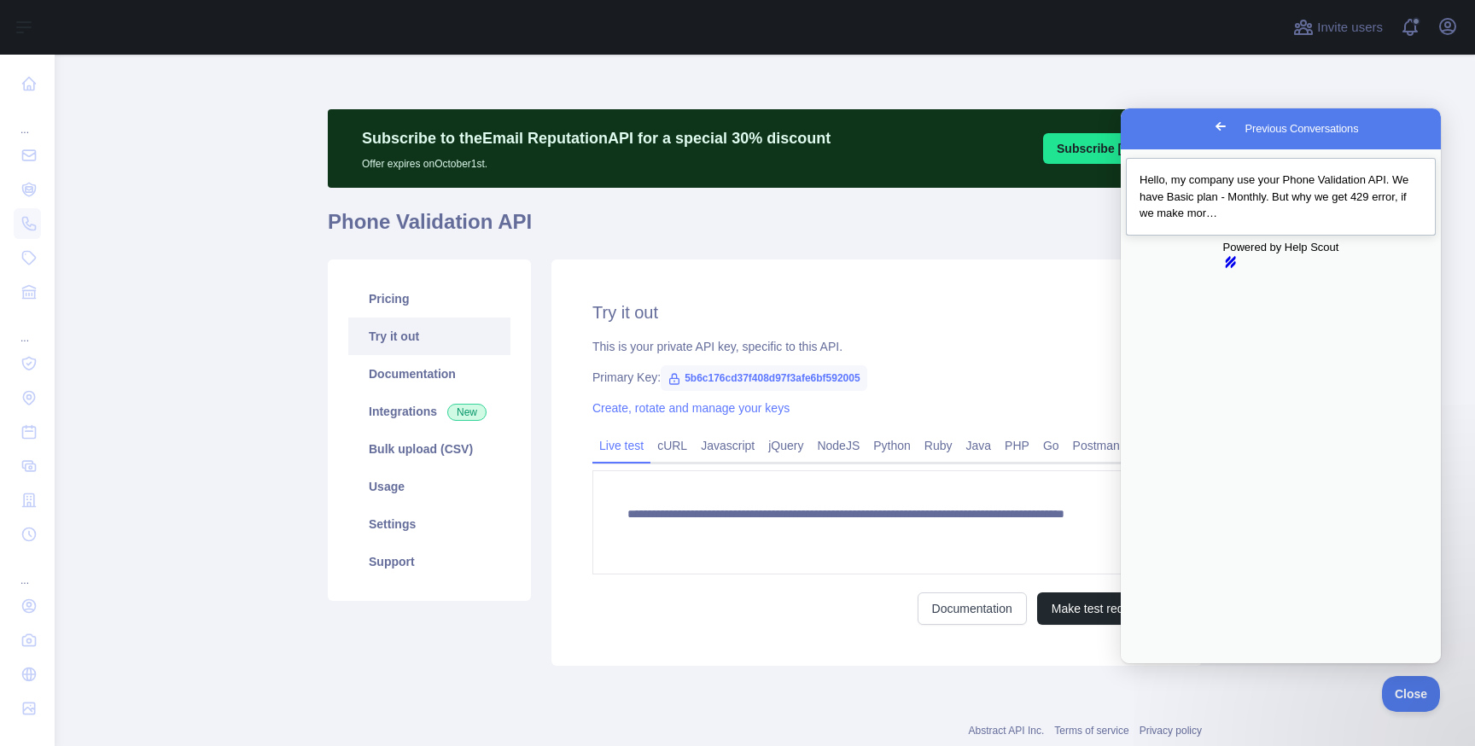
click at [1334, 222] on div "Previous Conversations" at bounding box center [1281, 222] width 283 height 0
drag, startPoint x: 1273, startPoint y: 336, endPoint x: 1171, endPoint y: 212, distance: 160.1
drag, startPoint x: 1138, startPoint y: 205, endPoint x: 1267, endPoint y: 321, distance: 173.5
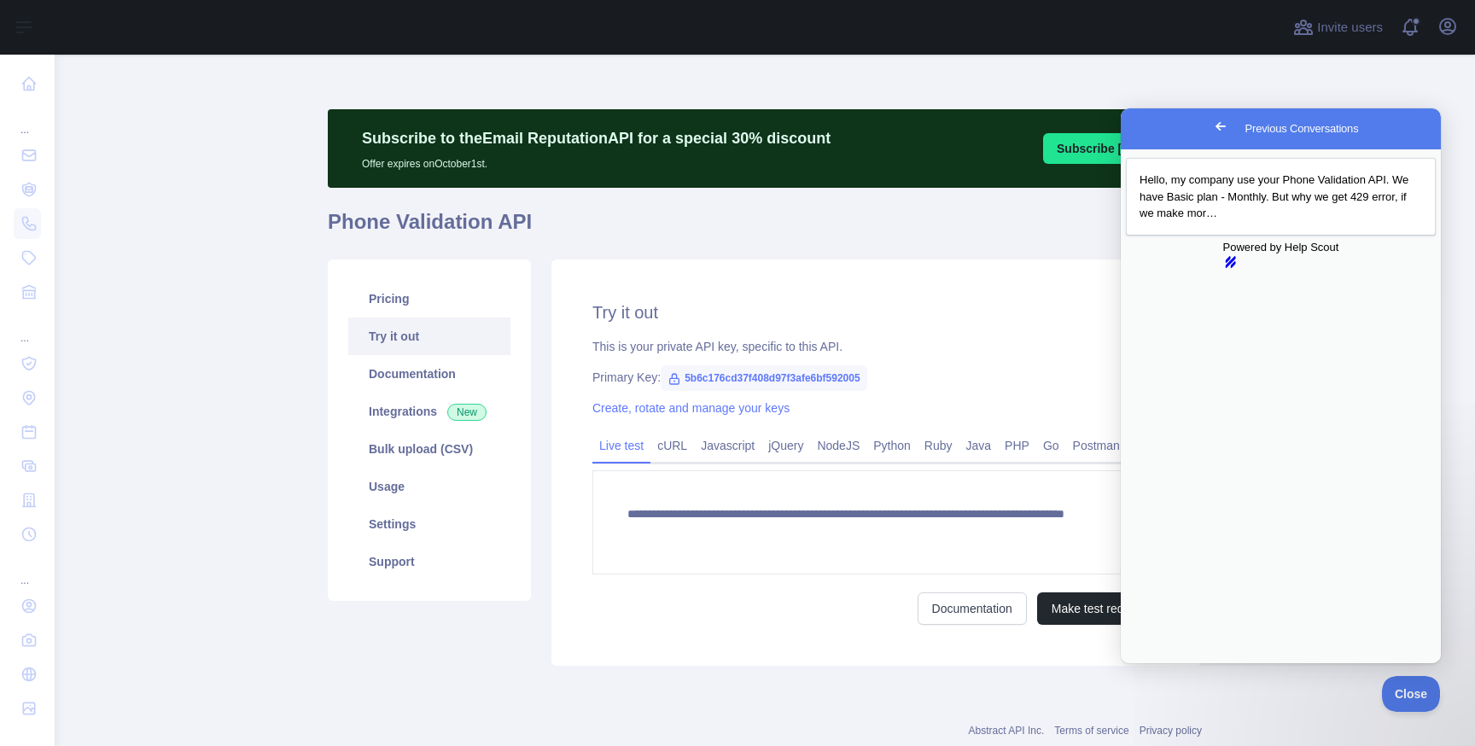
click at [1153, 664] on button "Close" at bounding box center [1137, 675] width 31 height 22
click at [1211, 133] on span "Go back" at bounding box center [1221, 126] width 20 height 20
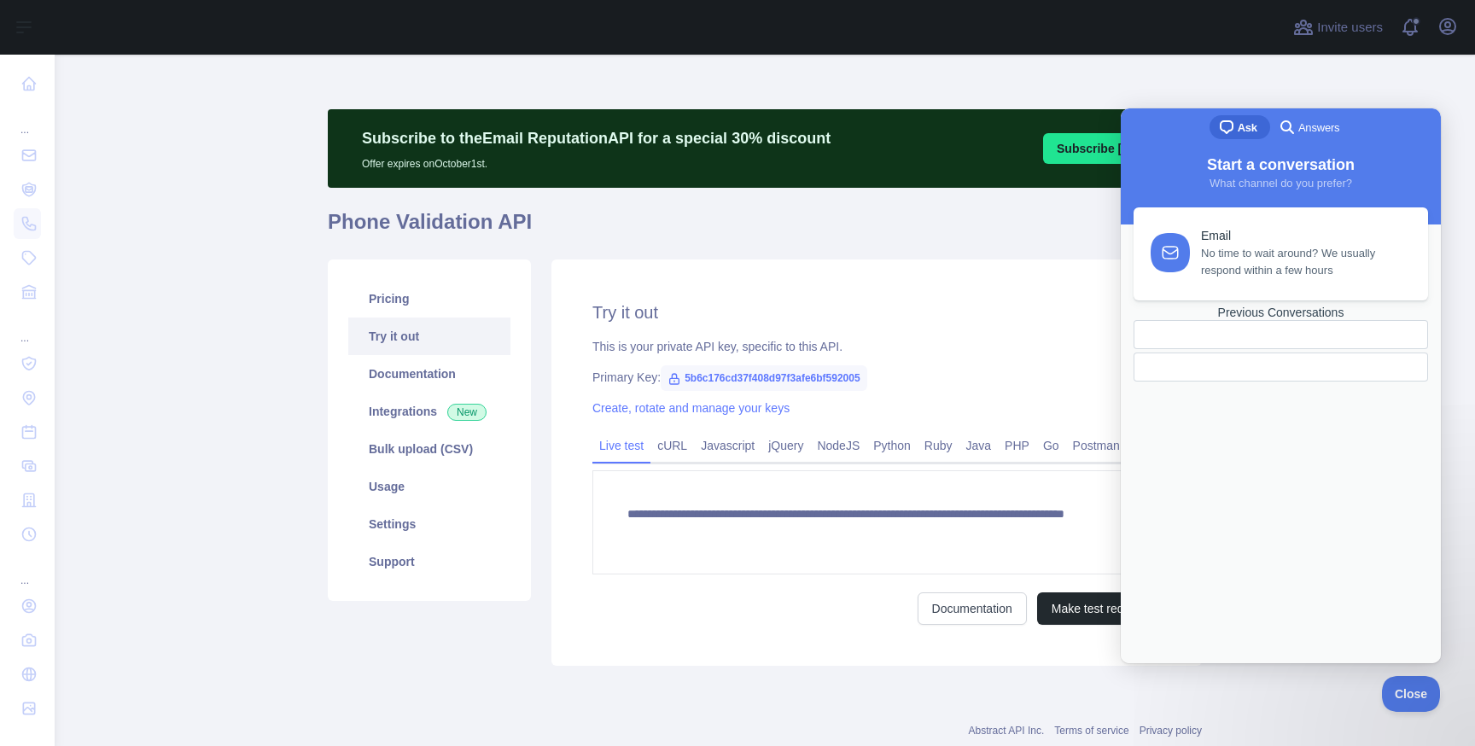
click at [1270, 367] on div at bounding box center [1281, 367] width 266 height 0
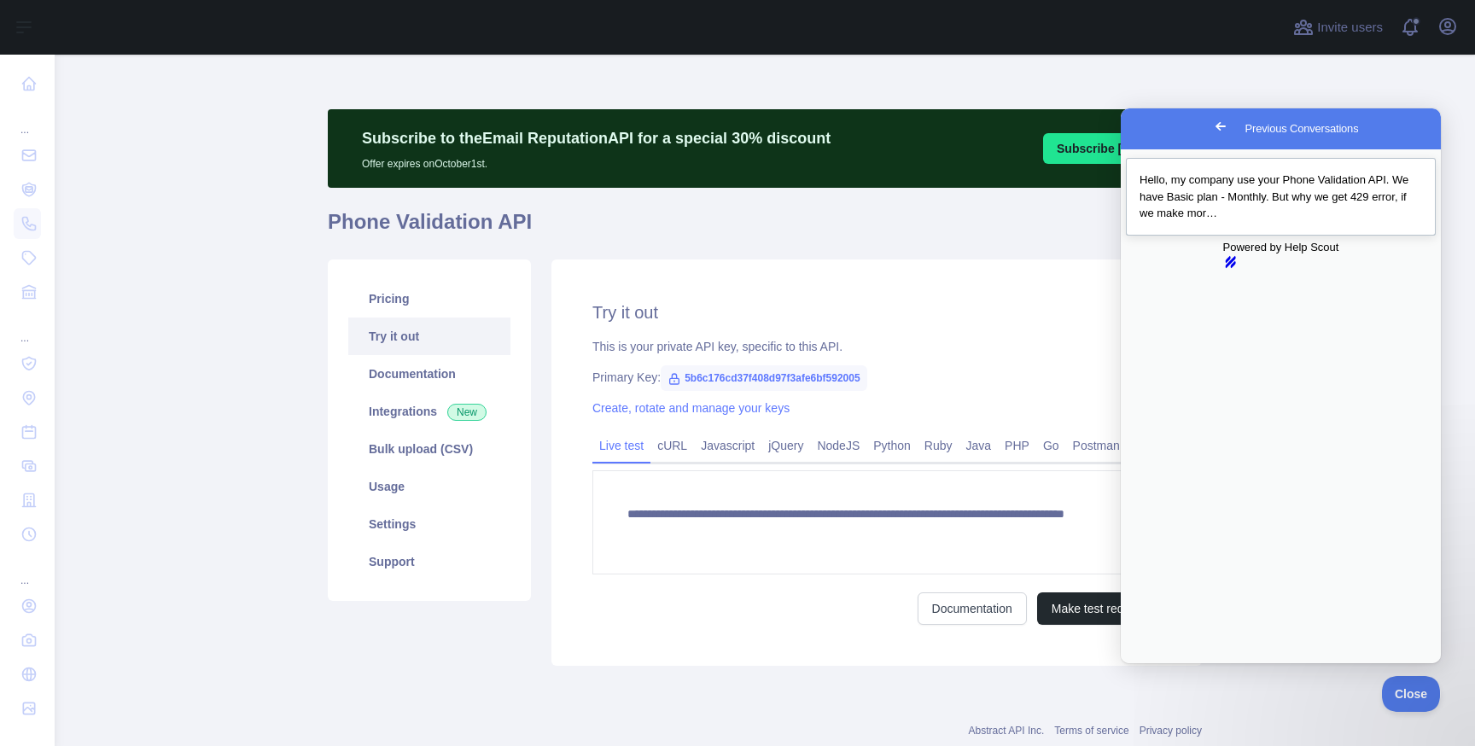
click at [1333, 191] on span "Hello, my company use your Phone Validation API. We have Basic plan - Monthly. …" at bounding box center [1274, 196] width 269 height 46
click at [1153, 664] on button "Close" at bounding box center [1137, 675] width 31 height 22
click at [1304, 189] on div "Hello, my company use your Phone Validation API. We have Basic plan - Monthly. …" at bounding box center [1281, 197] width 283 height 50
click at [1153, 664] on button "Close" at bounding box center [1137, 675] width 31 height 22
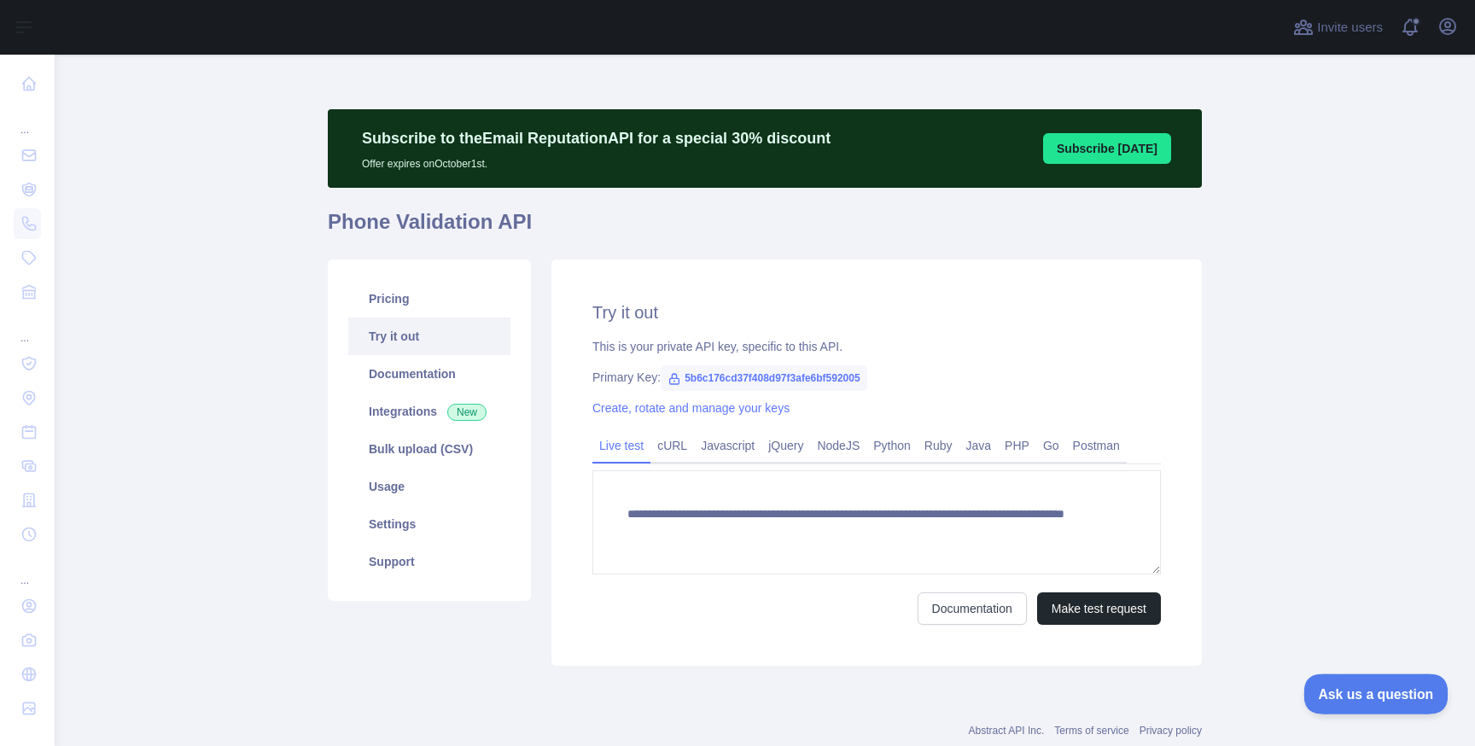
click at [1357, 689] on span "Ask us a question" at bounding box center [1368, 692] width 128 height 12
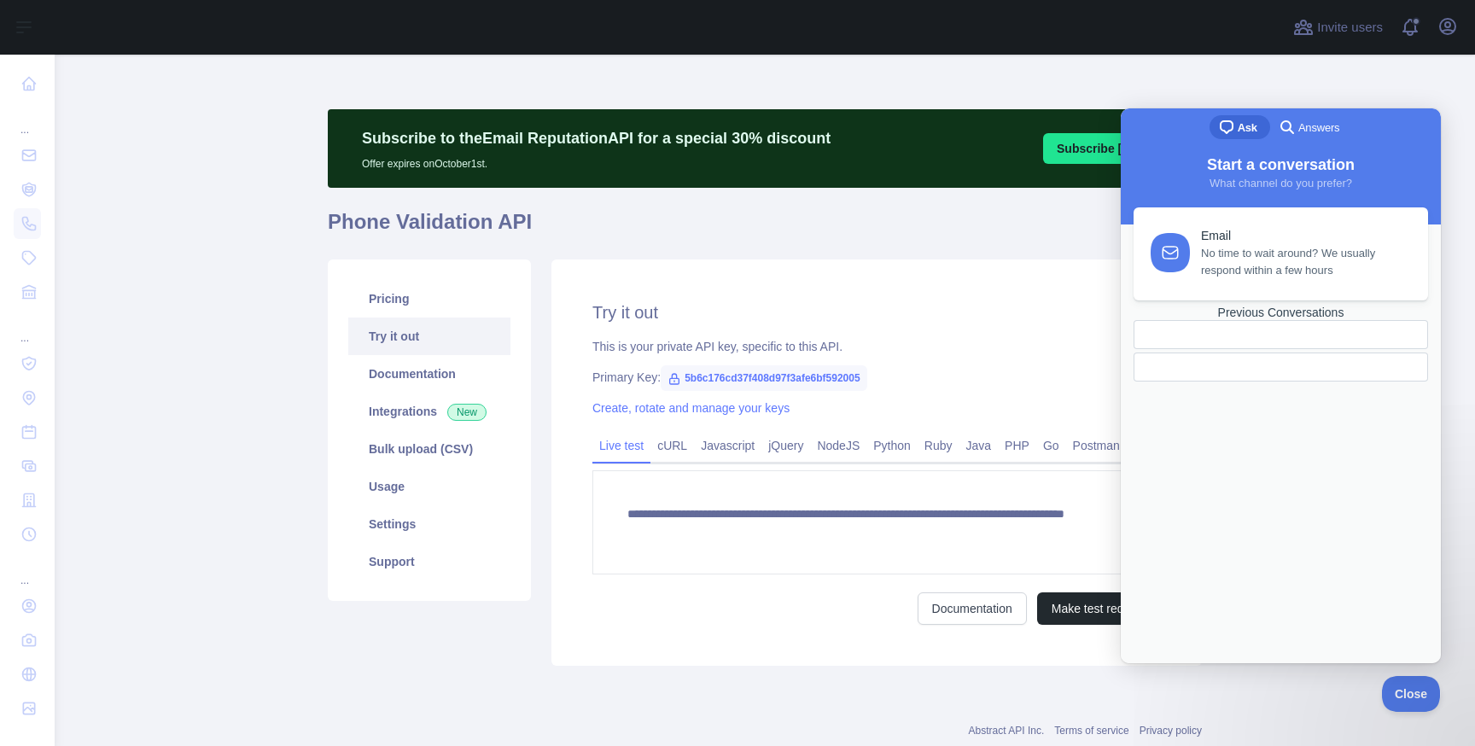
click at [1224, 382] on div at bounding box center [1281, 367] width 295 height 29
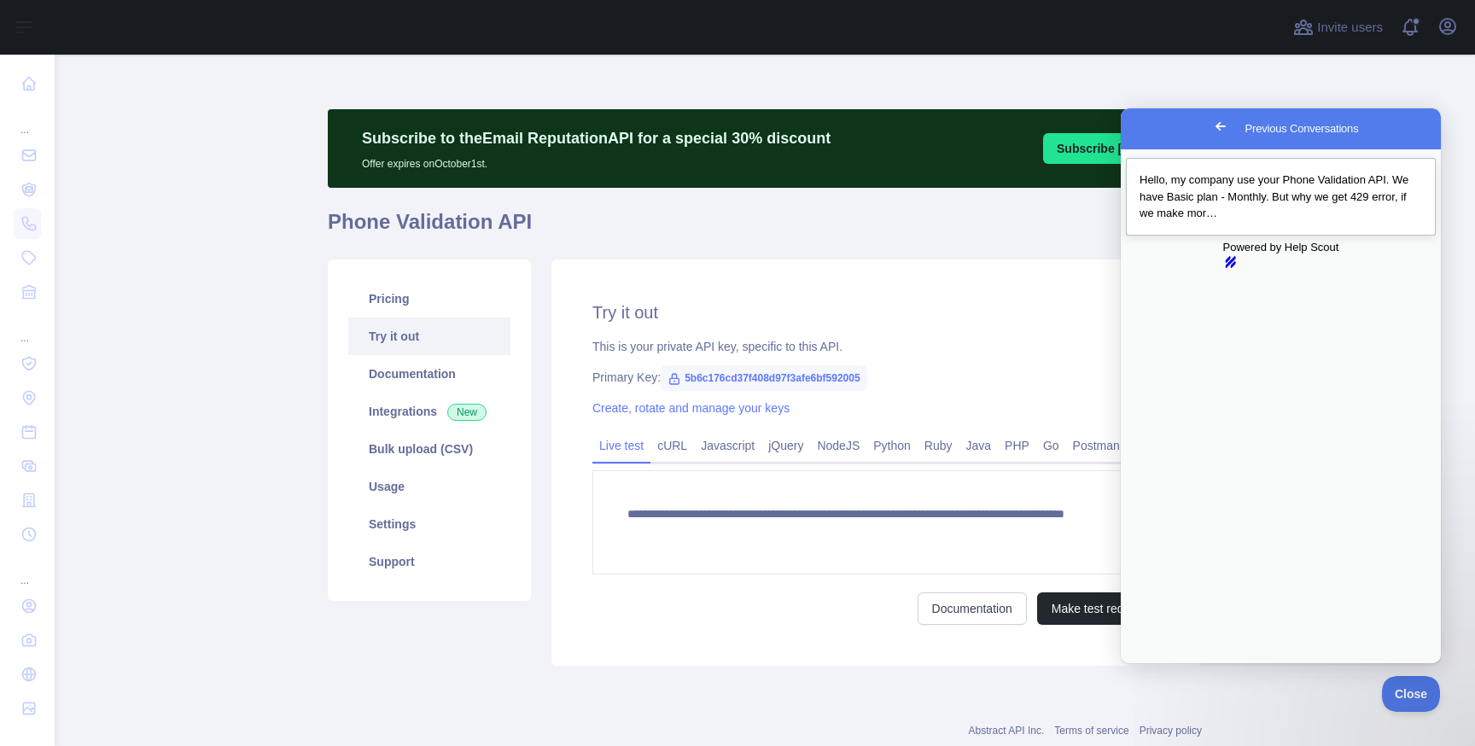
click at [1296, 222] on div "Previous Conversations" at bounding box center [1281, 222] width 283 height 0
click at [1153, 664] on button "Close" at bounding box center [1137, 675] width 31 height 22
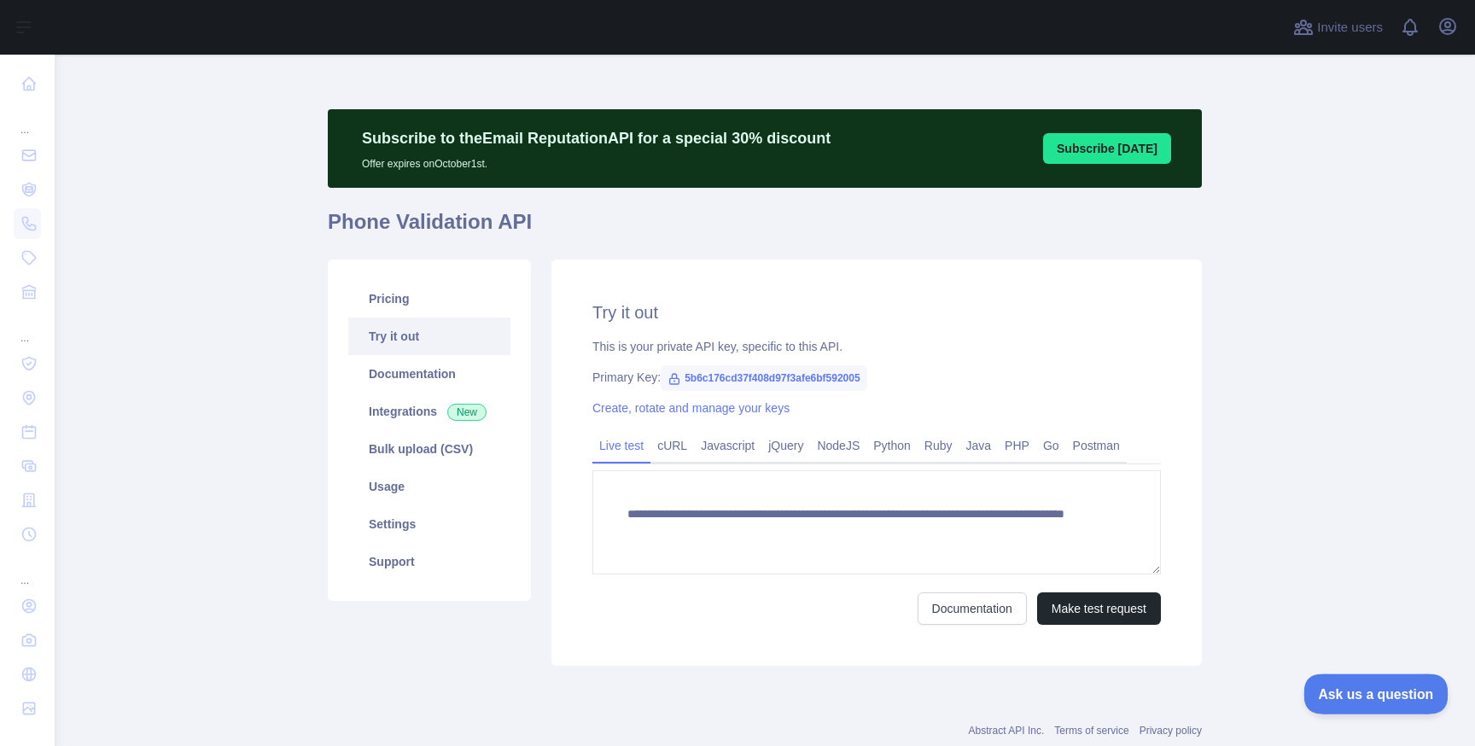
click at [1320, 686] on span "Ask us a question" at bounding box center [1368, 692] width 128 height 12
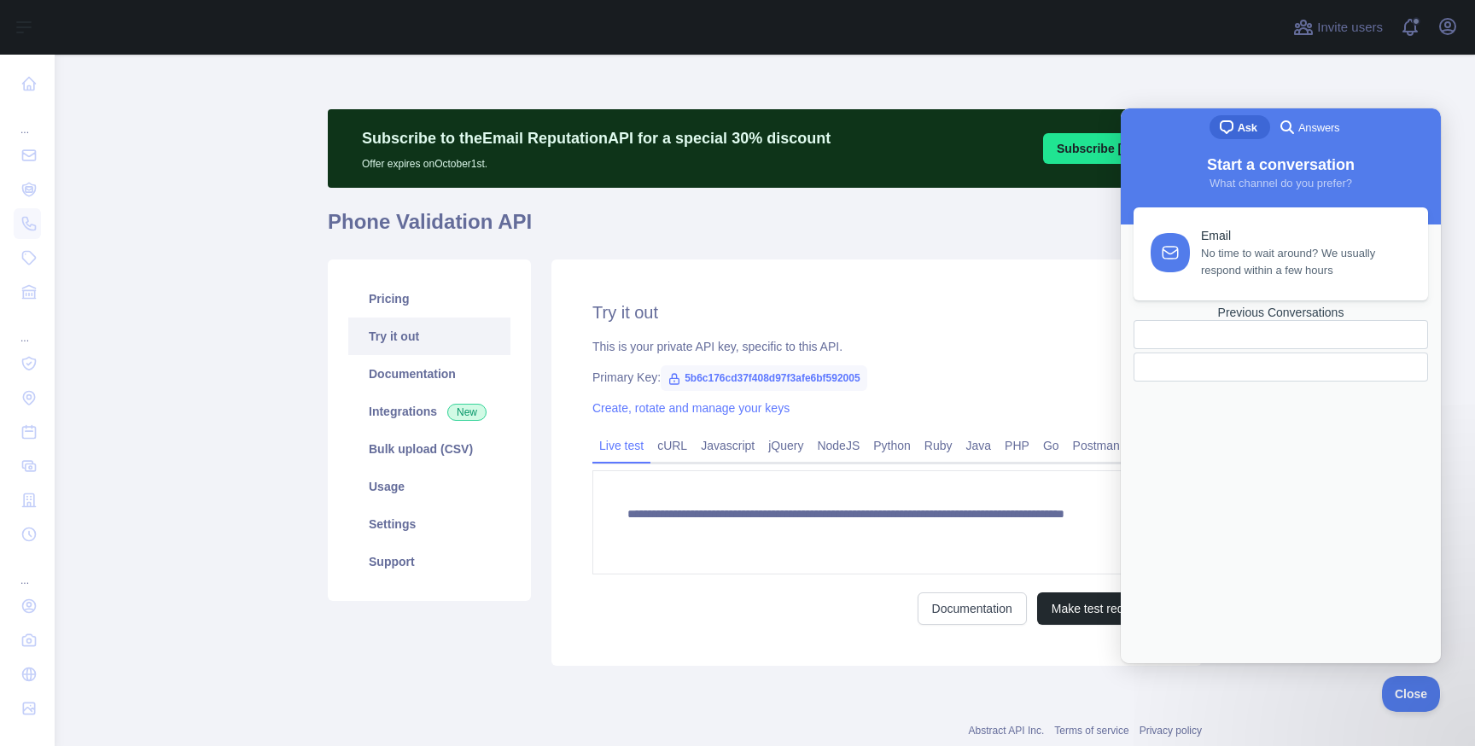
click at [1277, 382] on link "Previous Conversations" at bounding box center [1281, 344] width 295 height 76
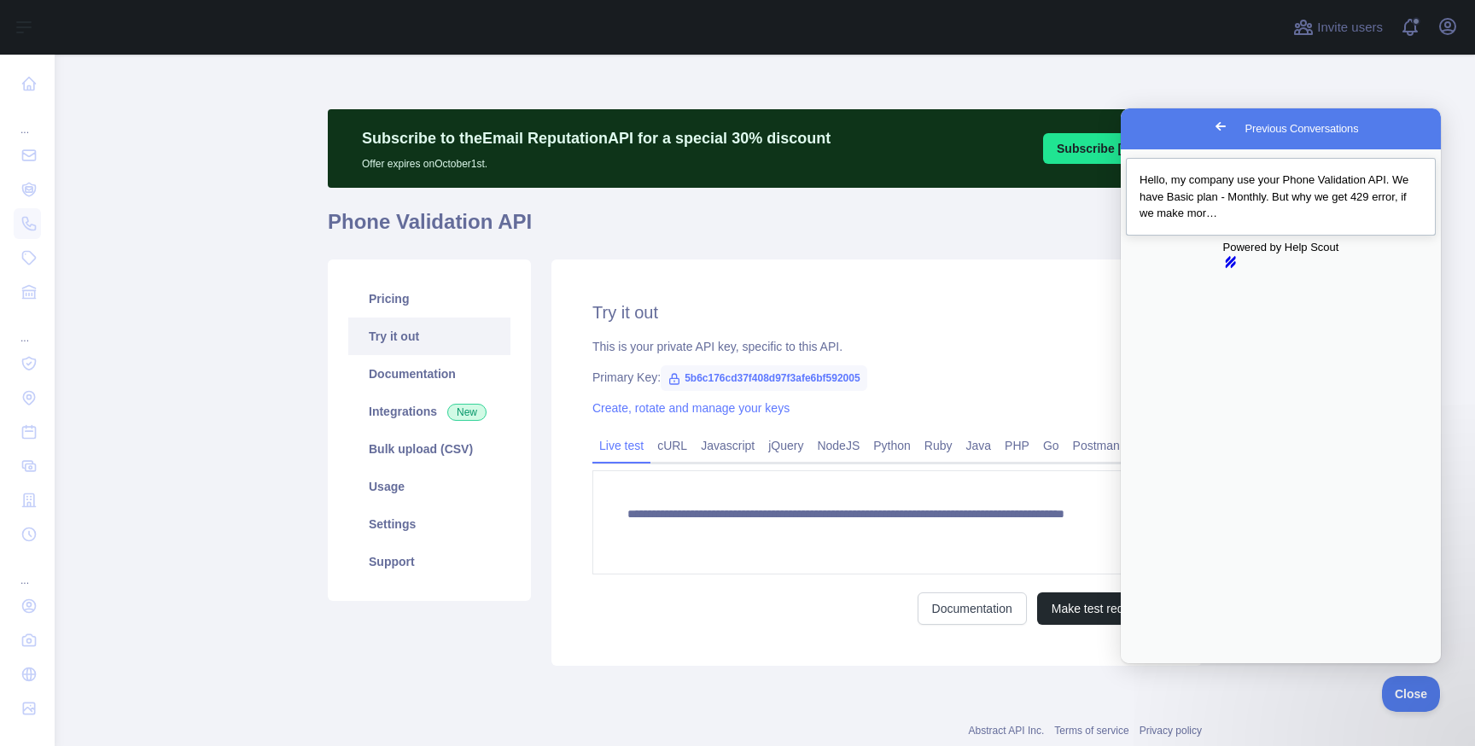
click at [1228, 222] on div "Previous Conversations" at bounding box center [1281, 222] width 283 height 0
click at [1153, 664] on button "Close" at bounding box center [1137, 675] width 31 height 22
click at [1217, 236] on link "Hello, my company use your Phone Validation API. We have Basic plan - Monthly. …" at bounding box center [1281, 197] width 310 height 78
click at [1153, 664] on button "Close" at bounding box center [1137, 675] width 31 height 22
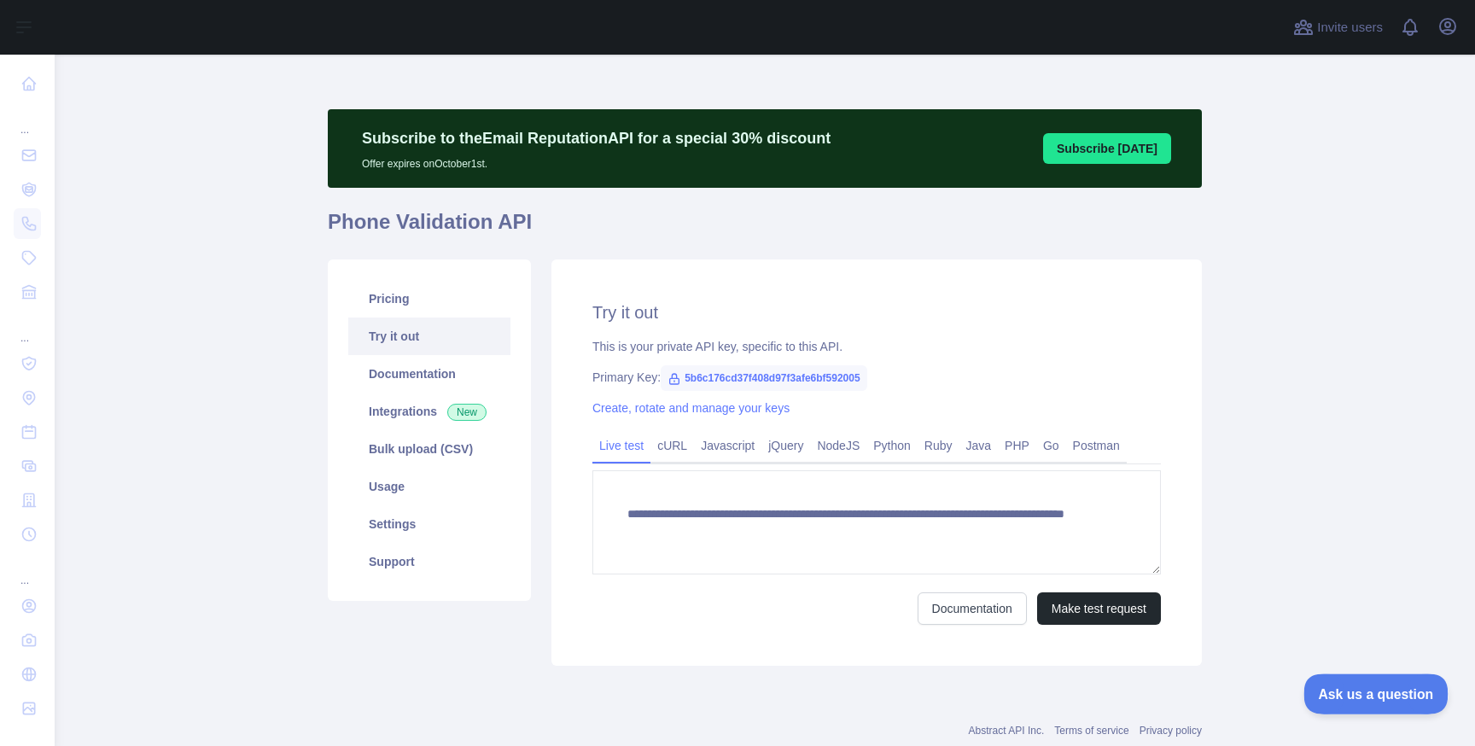
click at [1350, 681] on button "Ask us a question" at bounding box center [1368, 692] width 128 height 36
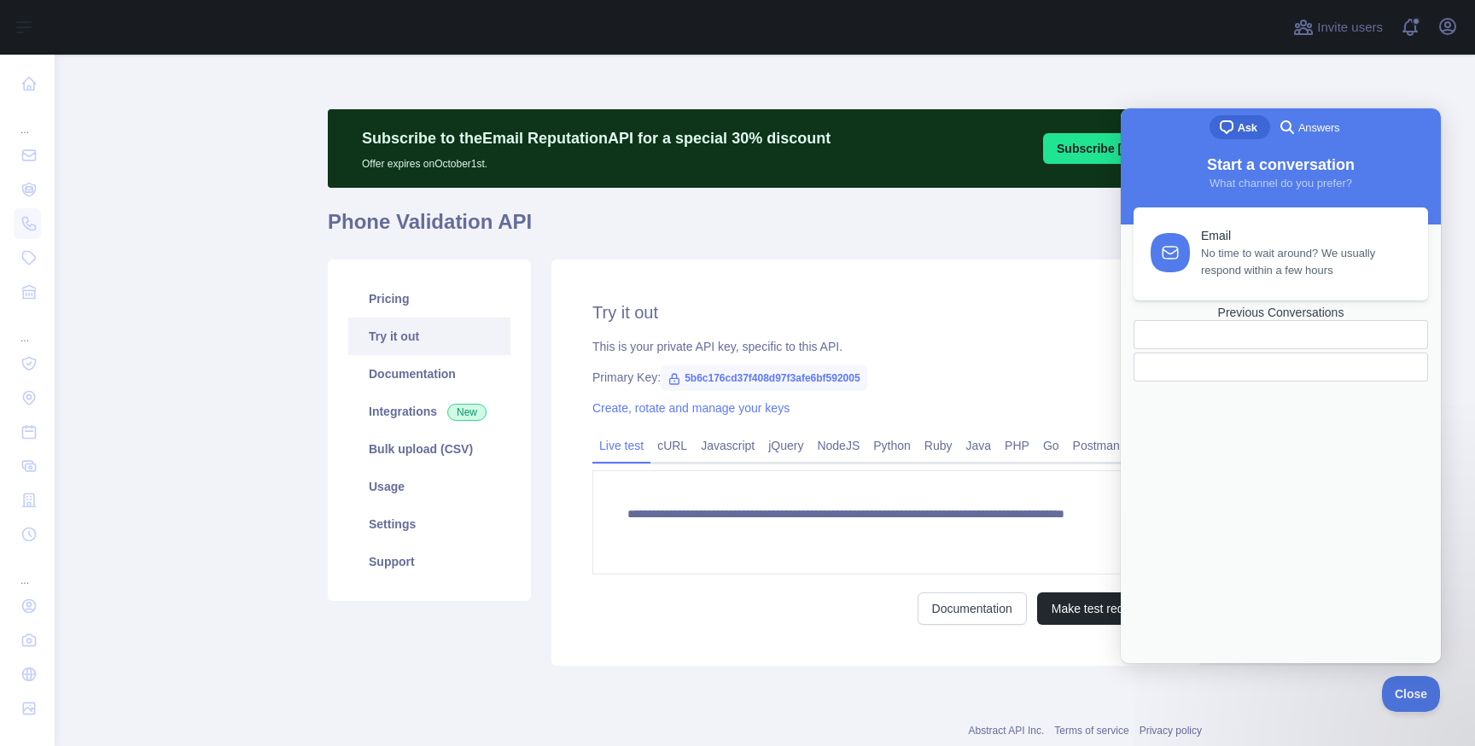
click at [1281, 382] on div at bounding box center [1281, 350] width 295 height 61
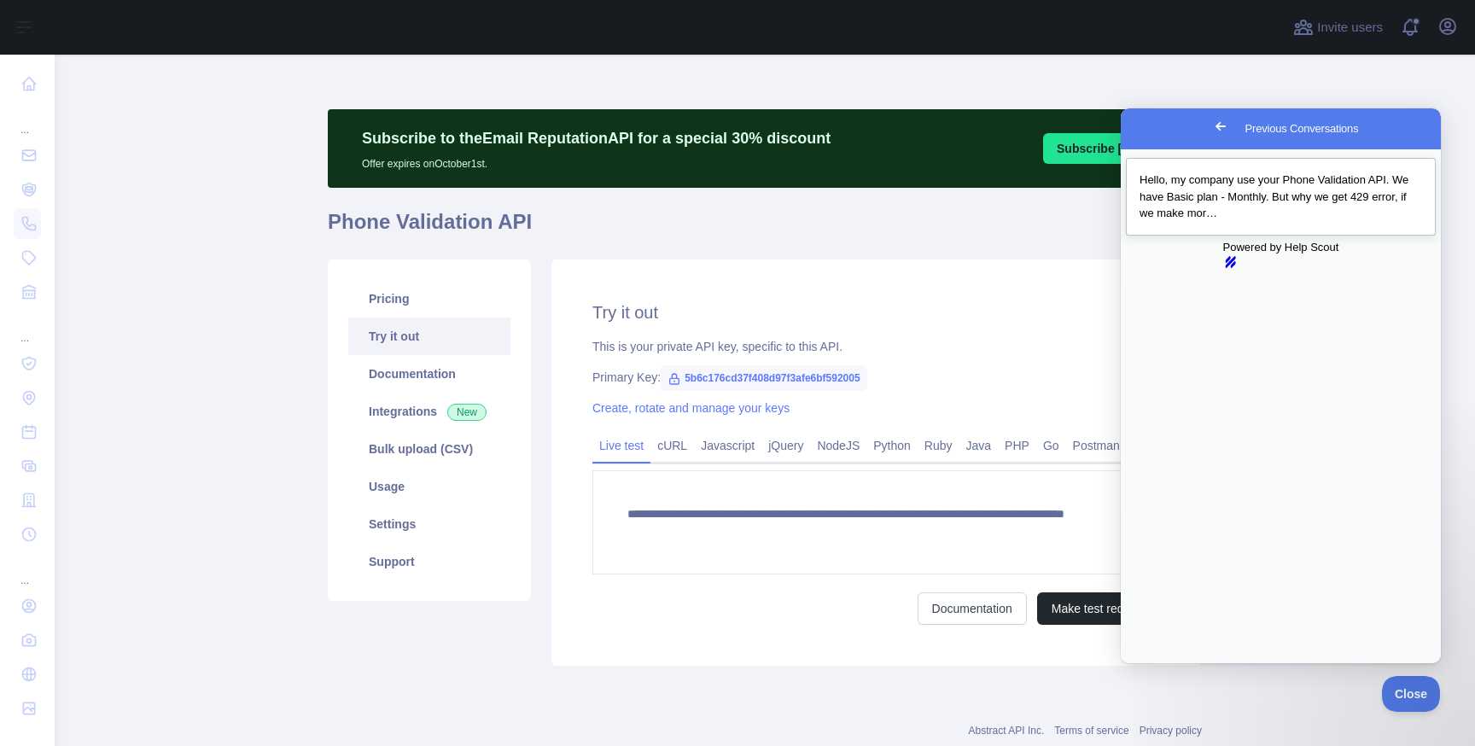
click at [1303, 194] on span "Hello, my company use your Phone Validation API. We have Basic plan - Monthly. …" at bounding box center [1274, 196] width 269 height 46
drag, startPoint x: 1229, startPoint y: 324, endPoint x: 1145, endPoint y: 201, distance: 148.7
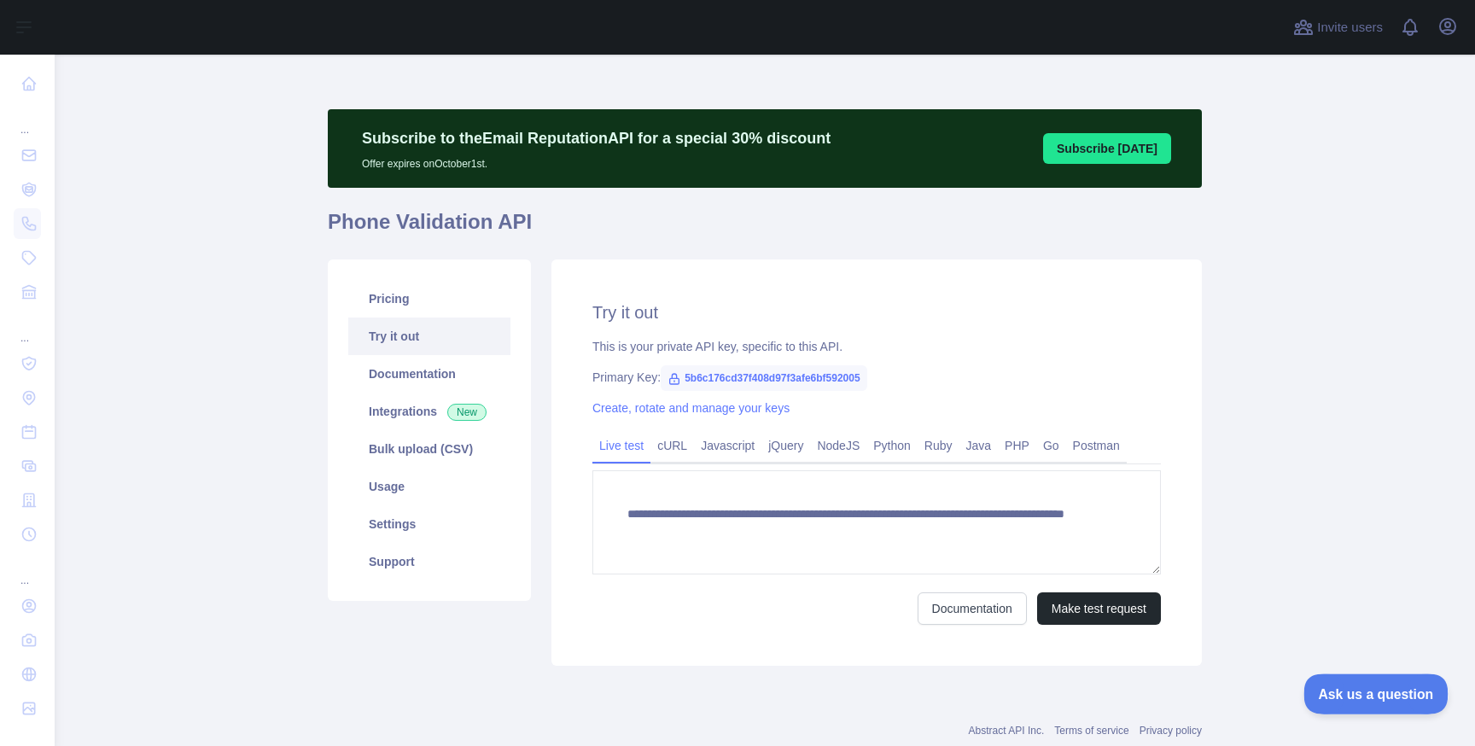
click at [1360, 692] on span "Ask us a question" at bounding box center [1368, 692] width 128 height 12
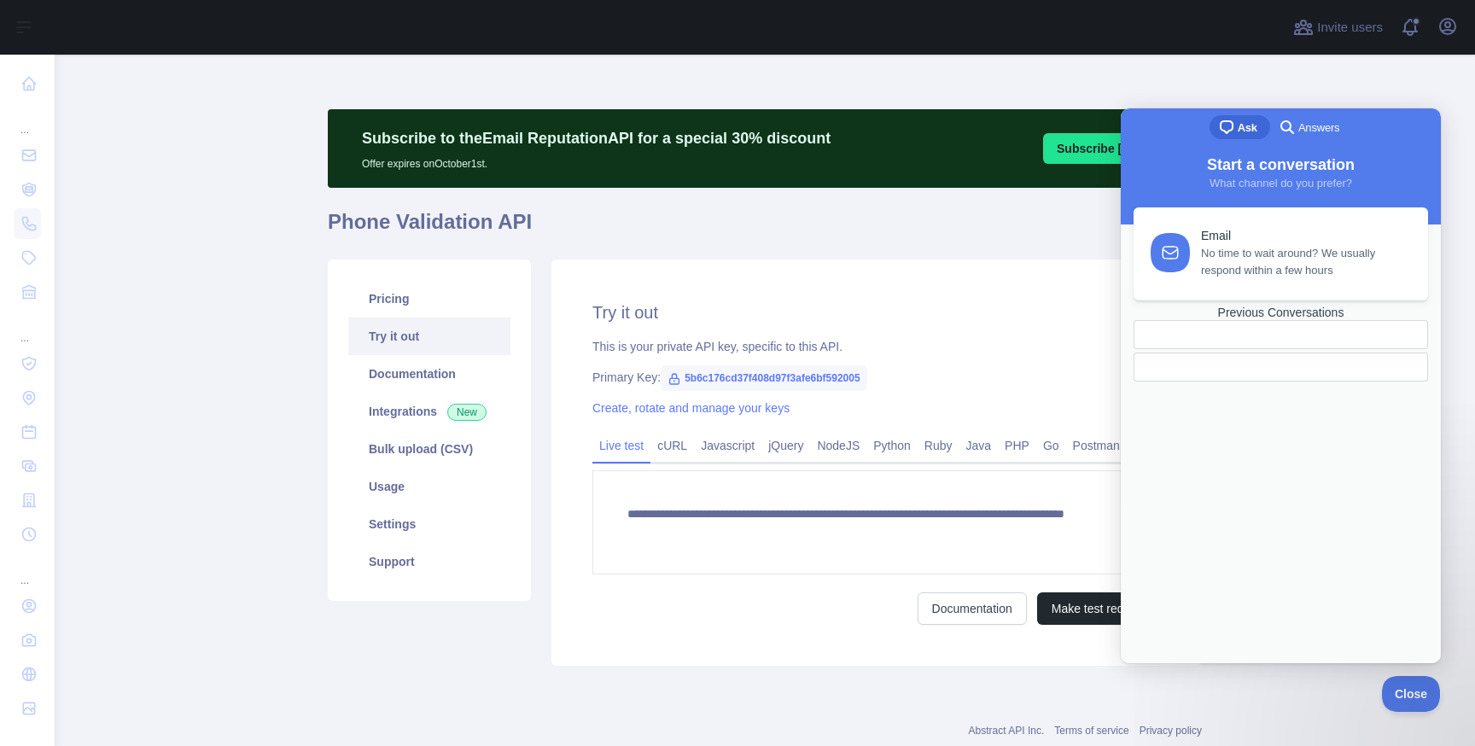
click at [1293, 367] on div at bounding box center [1241, 367] width 186 height 0
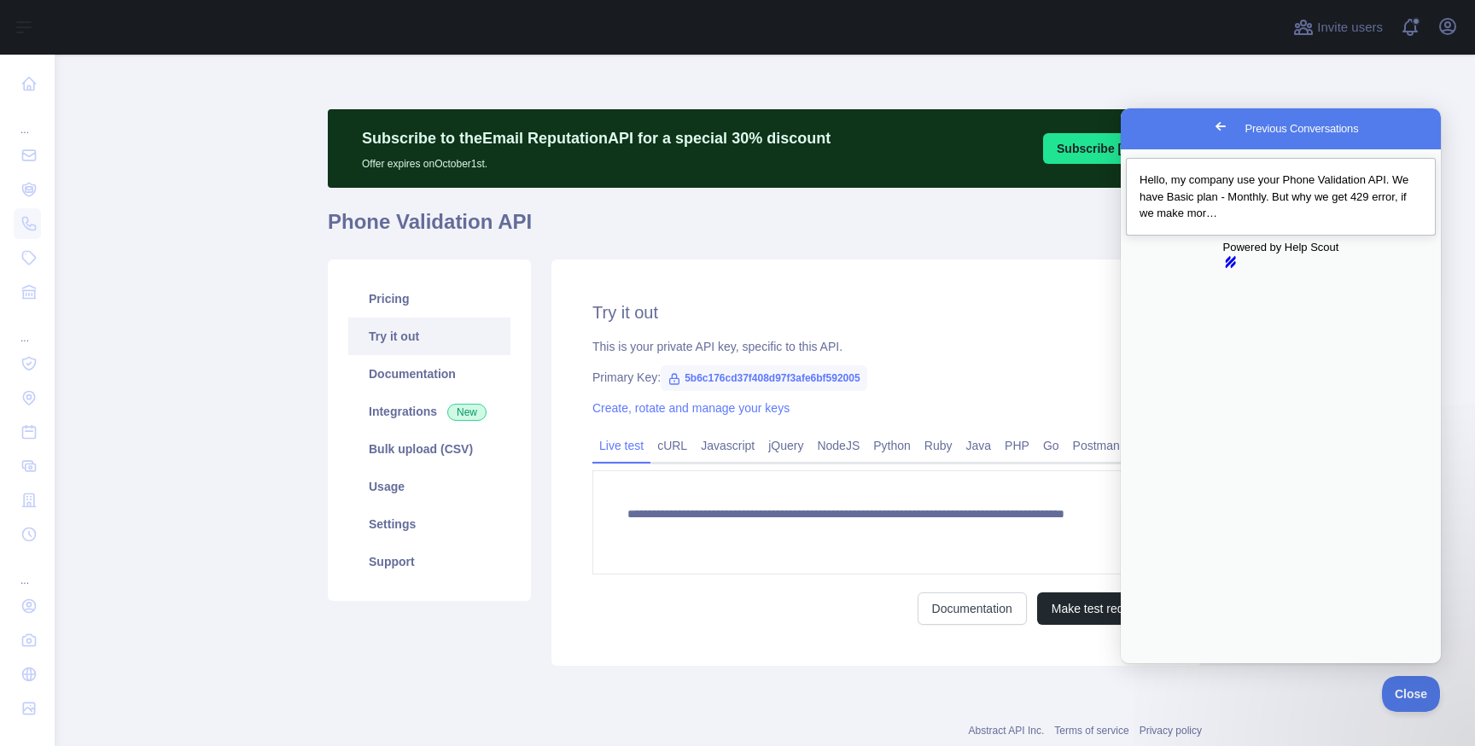
click at [1326, 236] on div "Hello, my company use your Phone Validation API. We have Basic plan - Monthly. …" at bounding box center [1281, 197] width 310 height 78
click at [1323, 222] on div "Previous Conversations" at bounding box center [1281, 222] width 283 height 0
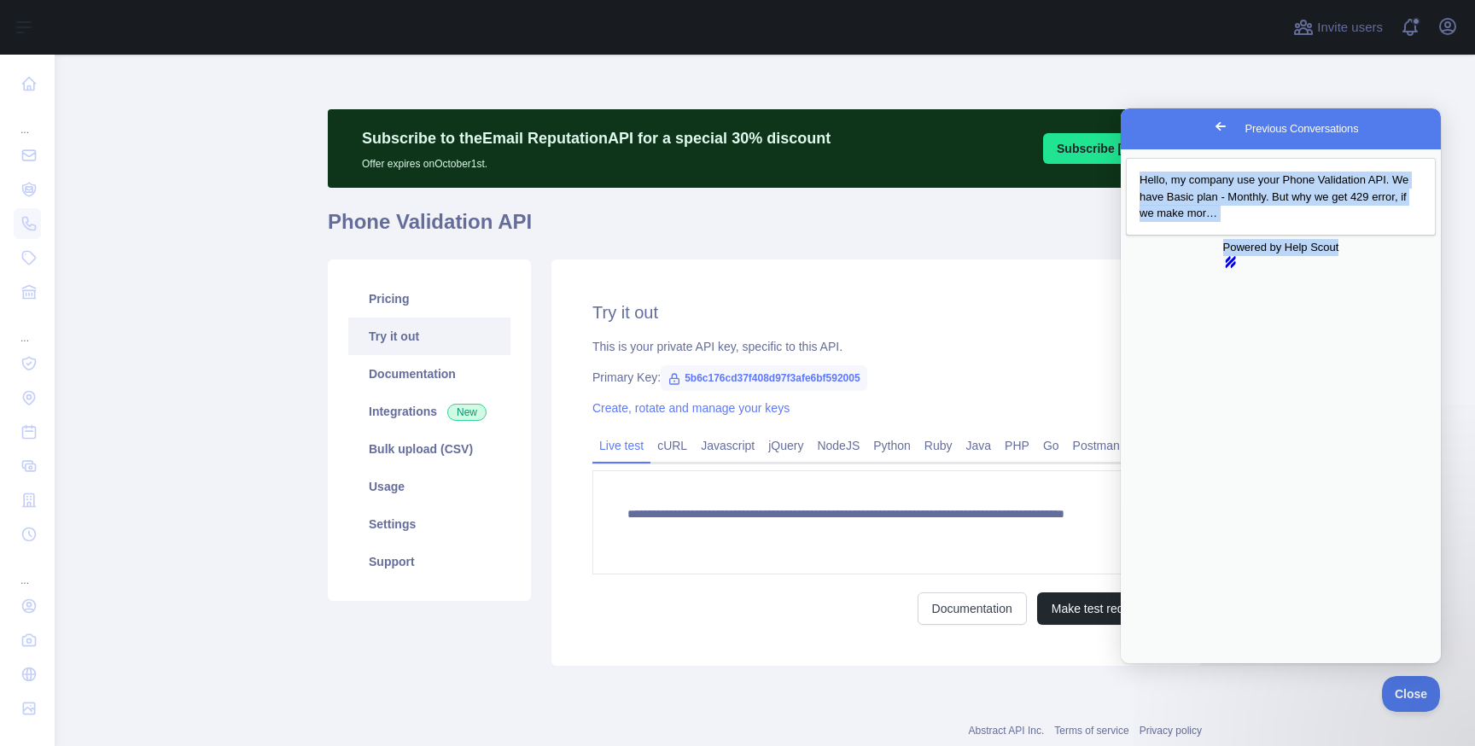
drag, startPoint x: 1197, startPoint y: 374, endPoint x: 1474, endPoint y: 393, distance: 278.1
click at [1441, 393] on html "Go back Previous Conversations Hello, my company use your Phone Validation API.…" at bounding box center [1281, 506] width 320 height 796
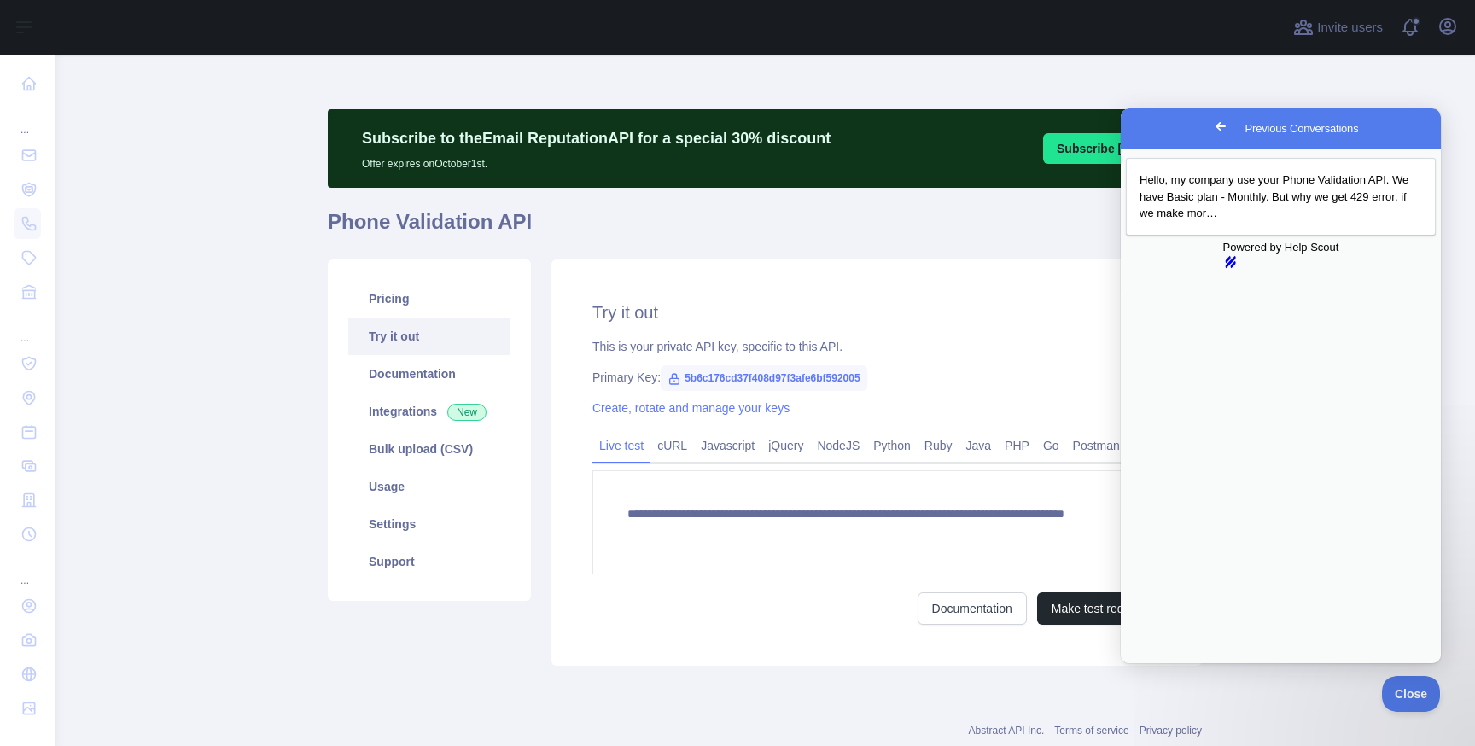
click at [1153, 664] on button "Close" at bounding box center [1137, 675] width 31 height 22
click at [1240, 212] on span "Hello, my company use your Phone Validation API. We have Basic plan - Monthly. …" at bounding box center [1274, 196] width 269 height 46
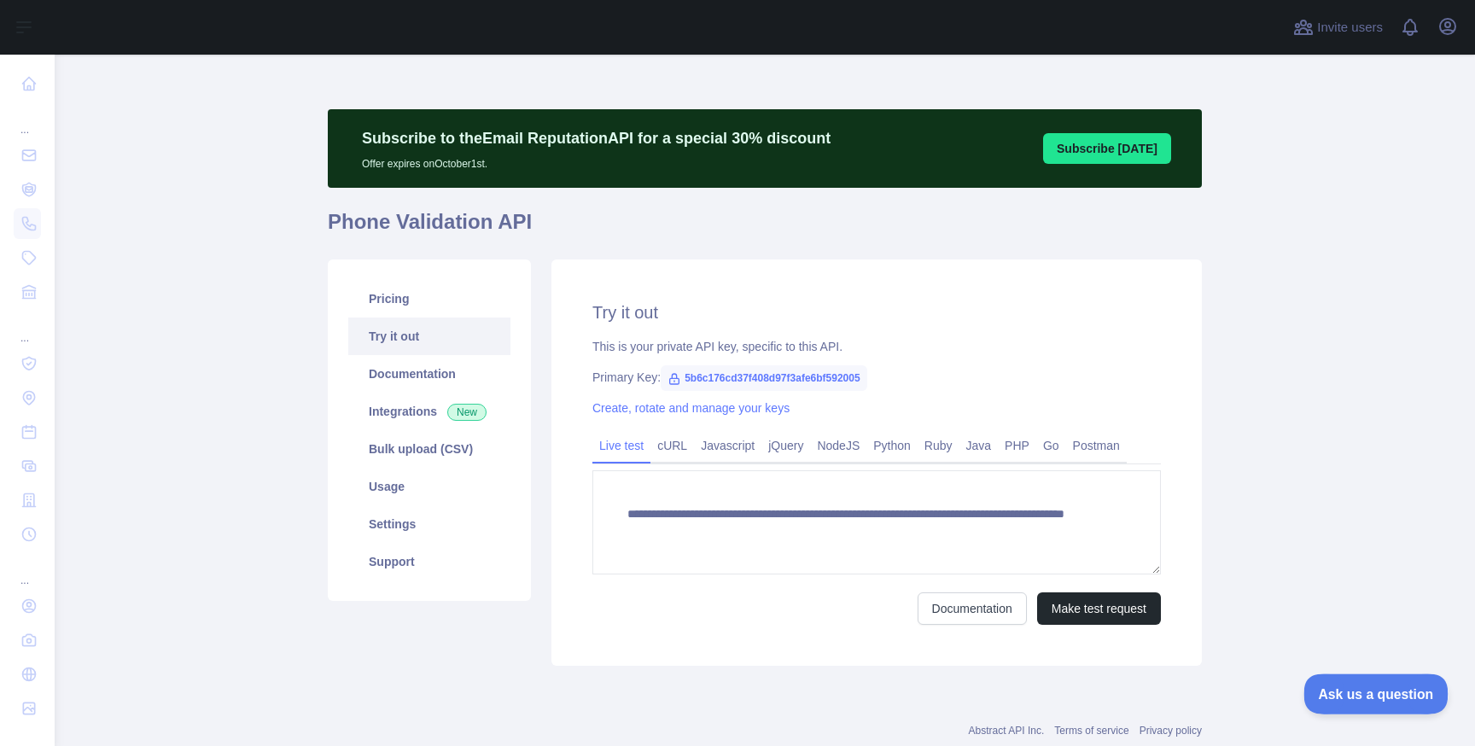
click at [1353, 703] on button "Ask us a question" at bounding box center [1368, 692] width 128 height 36
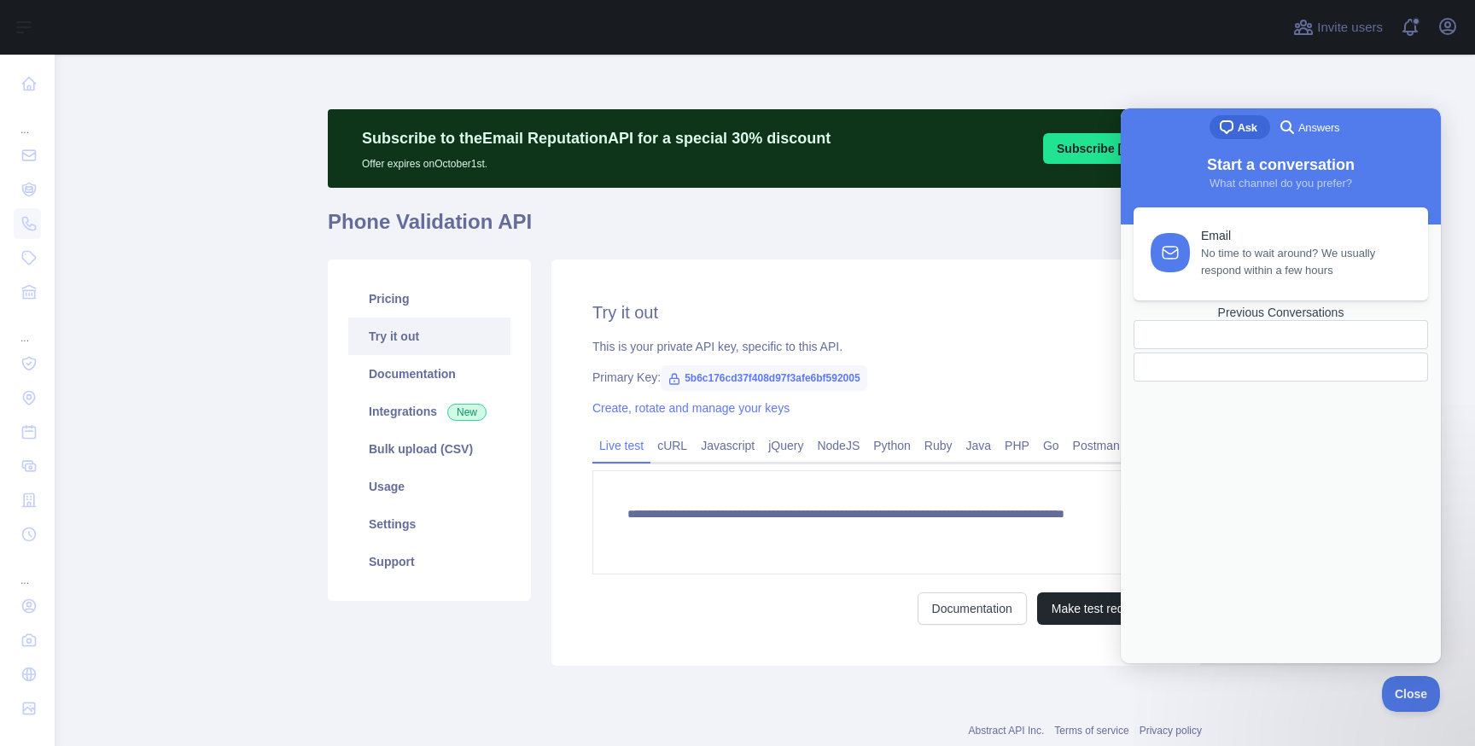
click at [1281, 367] on div at bounding box center [1241, 367] width 186 height 0
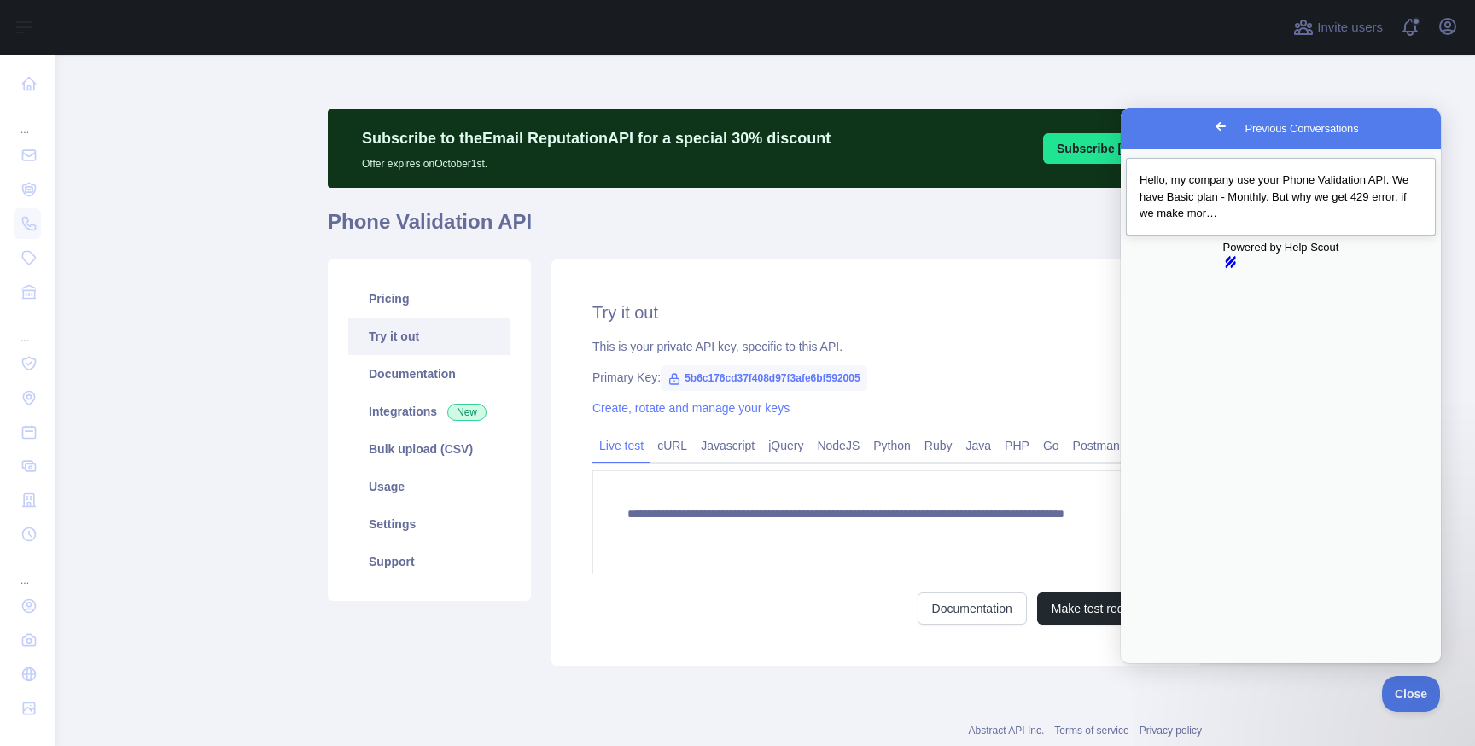
click at [1212, 222] on div "Previous Conversations" at bounding box center [1281, 222] width 283 height 0
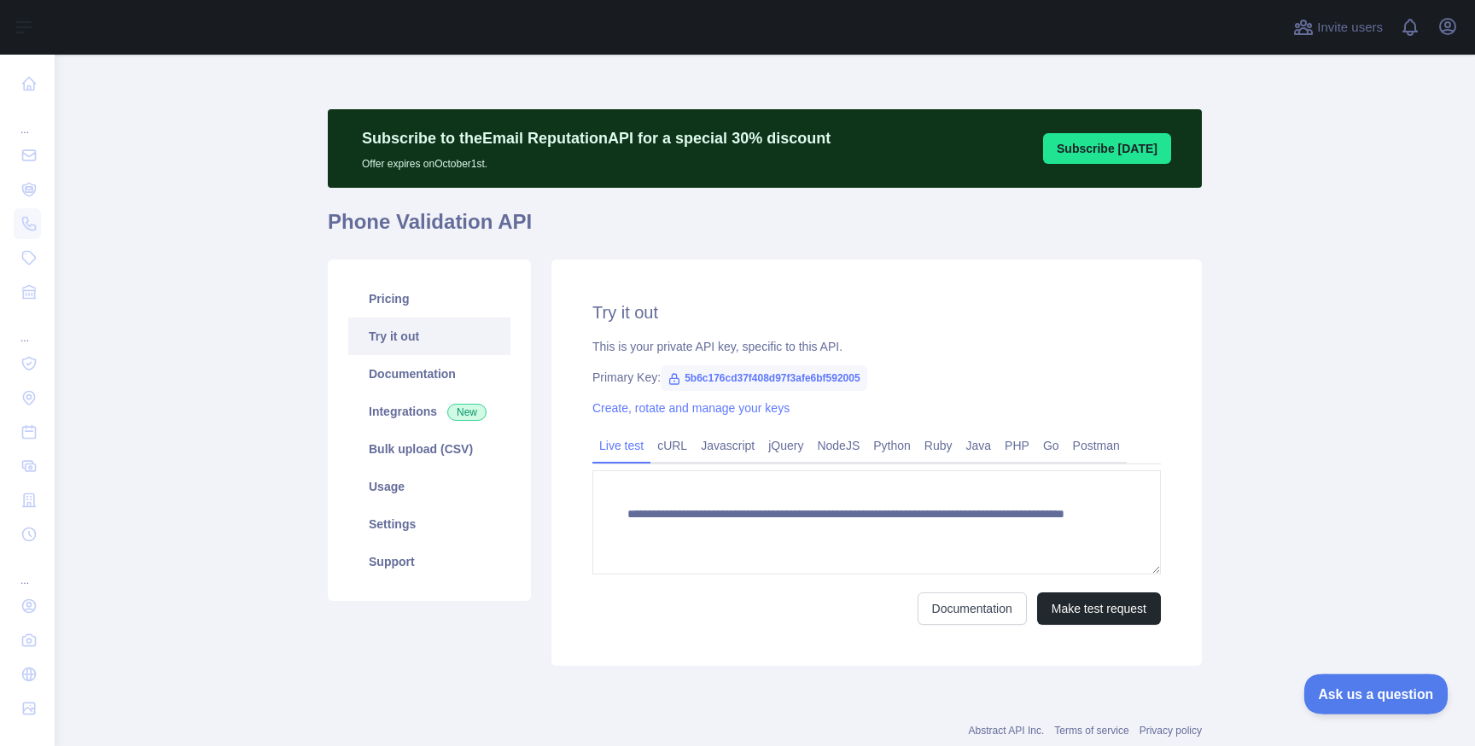
click at [1375, 687] on span "Ask us a question" at bounding box center [1368, 692] width 128 height 12
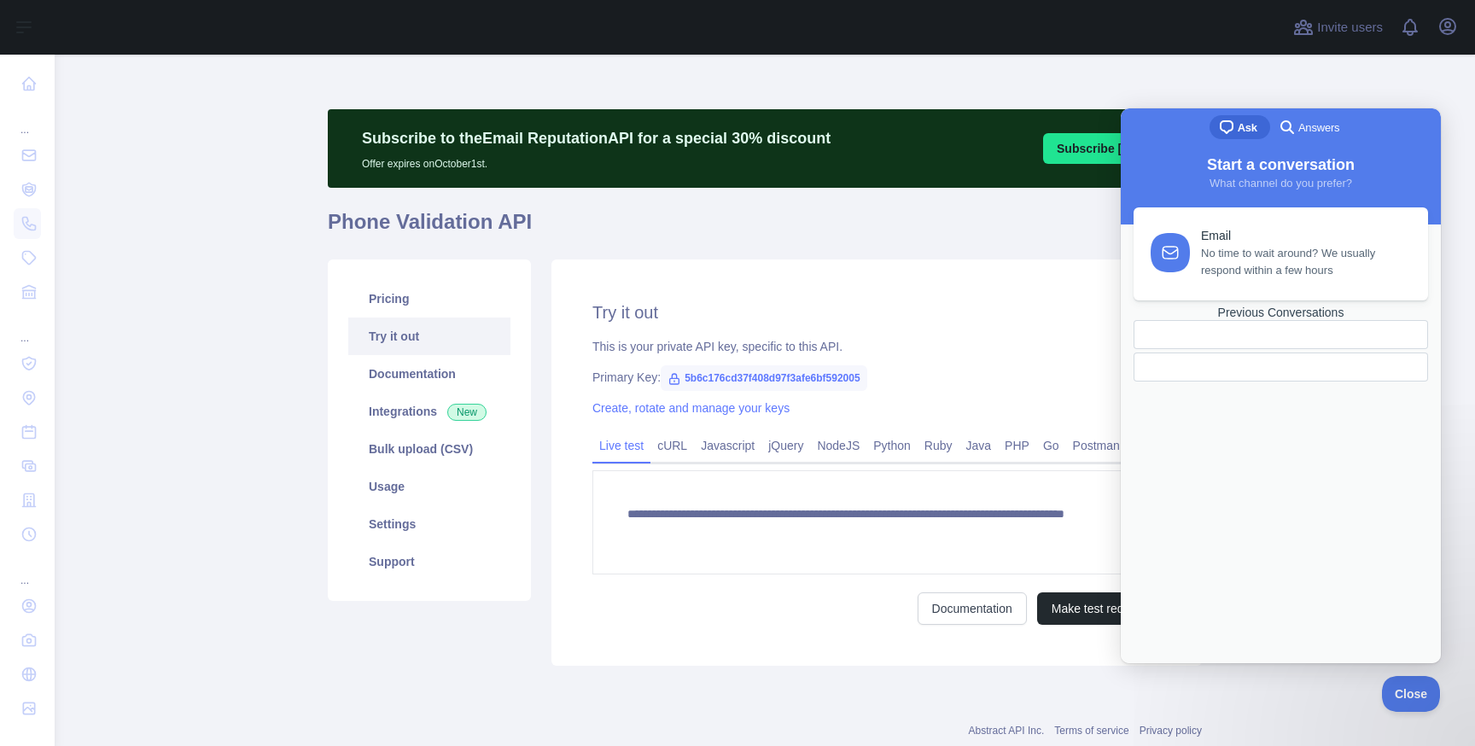
click at [1297, 382] on div at bounding box center [1281, 367] width 295 height 29
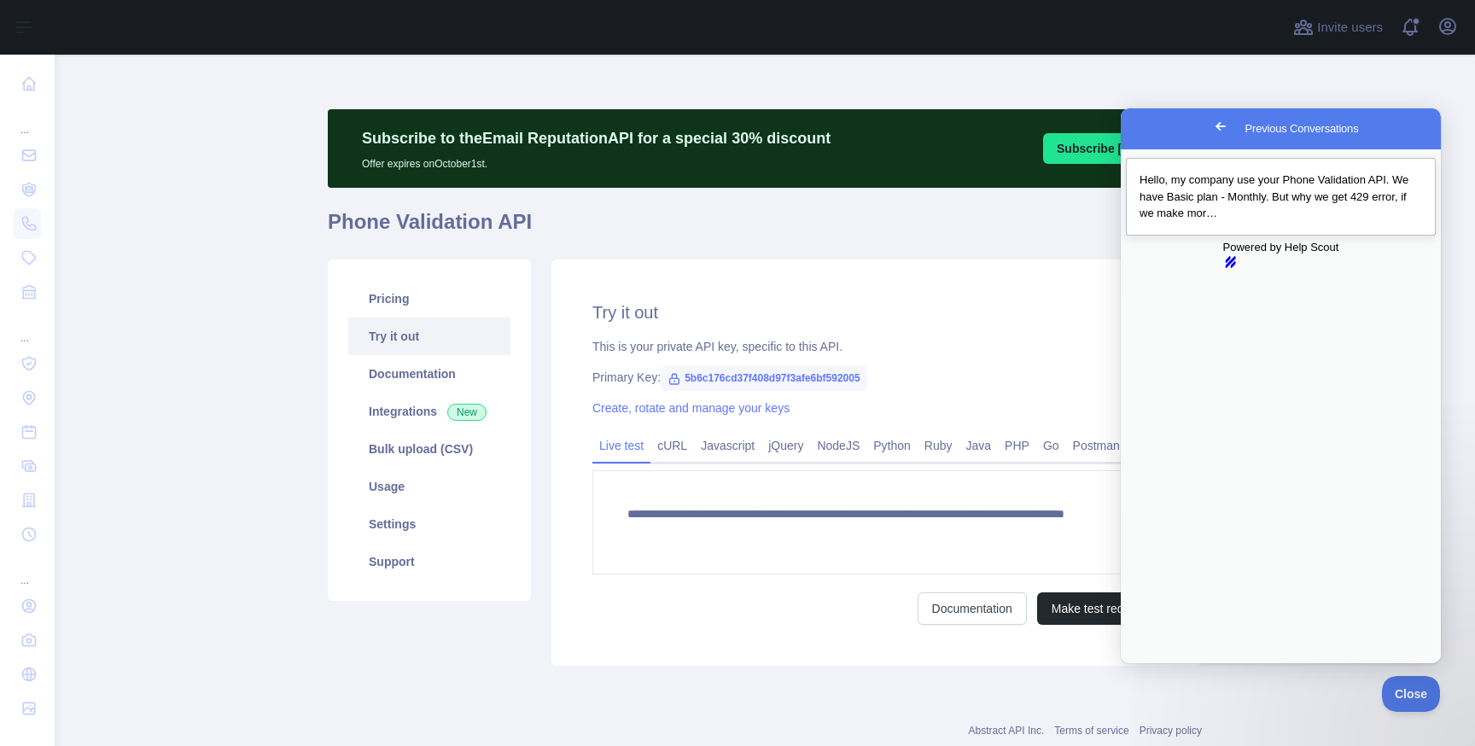
click at [1269, 222] on div "Previous Conversations" at bounding box center [1281, 222] width 283 height 0
click at [1153, 664] on button "Close" at bounding box center [1137, 675] width 31 height 22
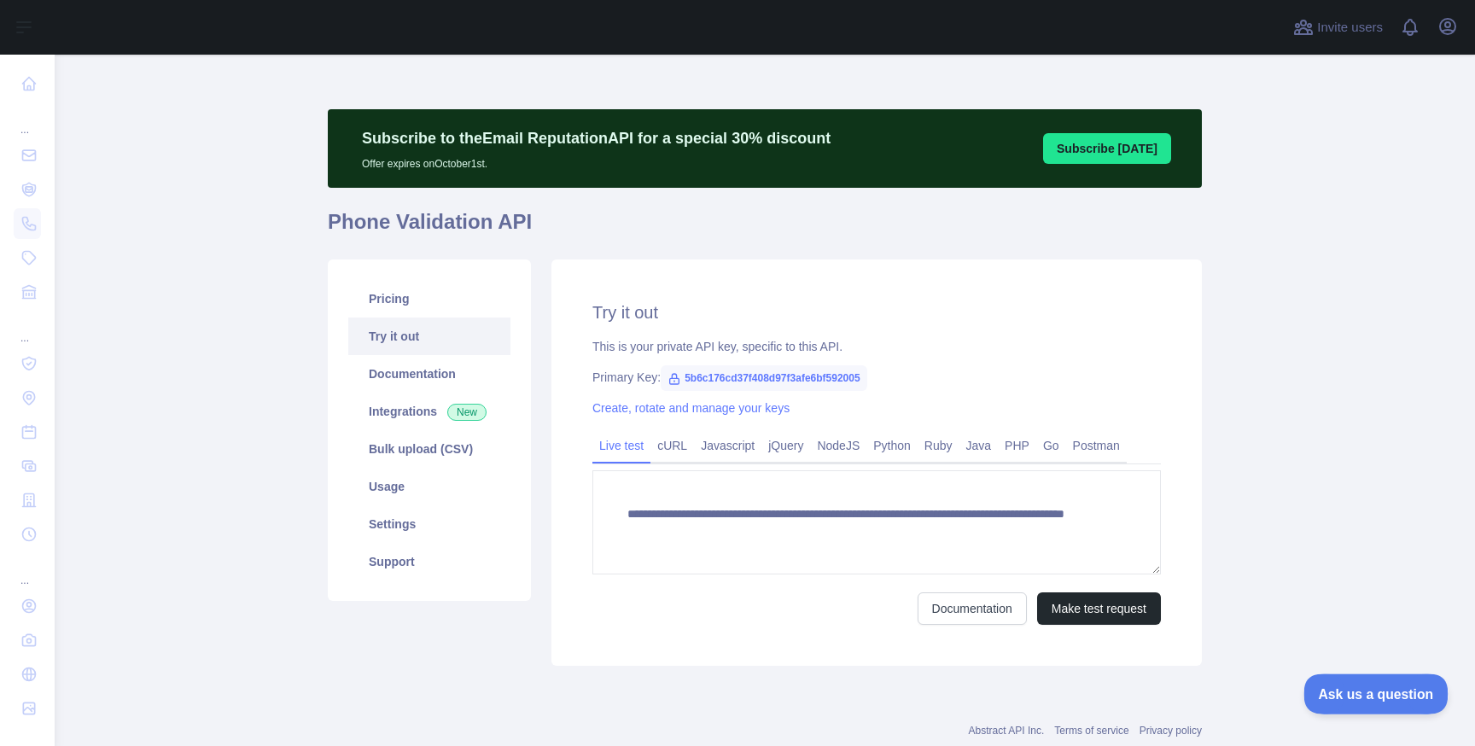
click at [1365, 677] on button "Ask us a question" at bounding box center [1368, 692] width 128 height 36
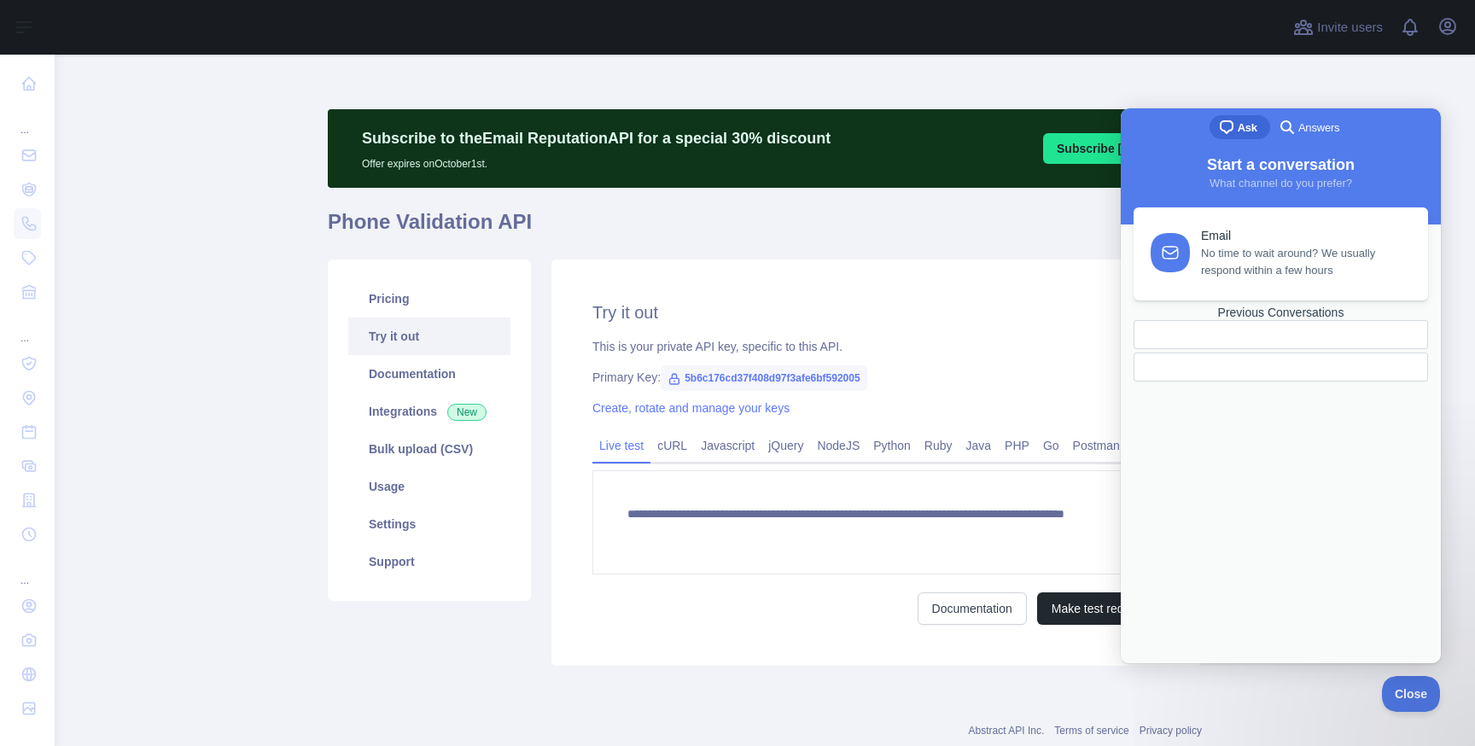
click at [1232, 382] on div at bounding box center [1281, 367] width 295 height 29
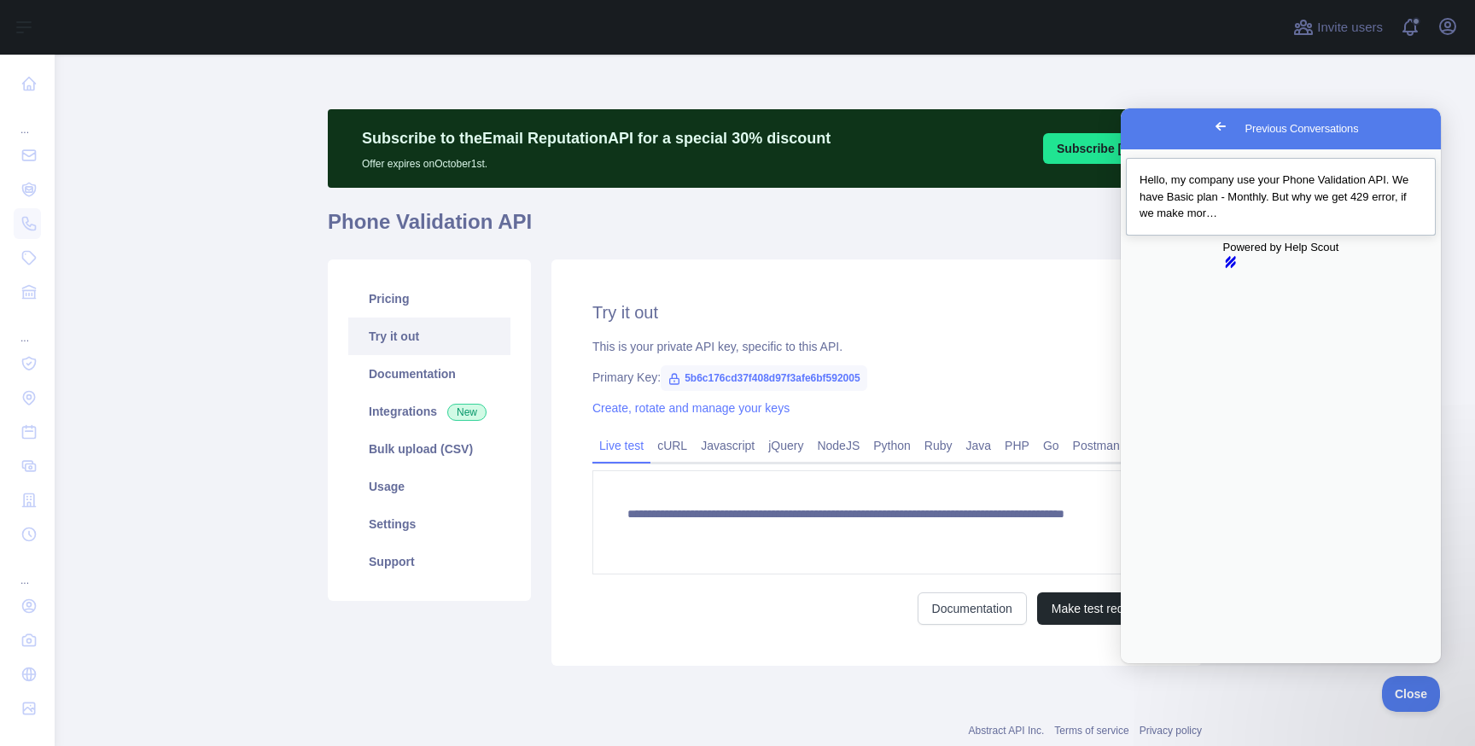
click at [1209, 196] on span "Hello, my company use your Phone Validation API. We have Basic plan - Monthly. …" at bounding box center [1274, 196] width 269 height 46
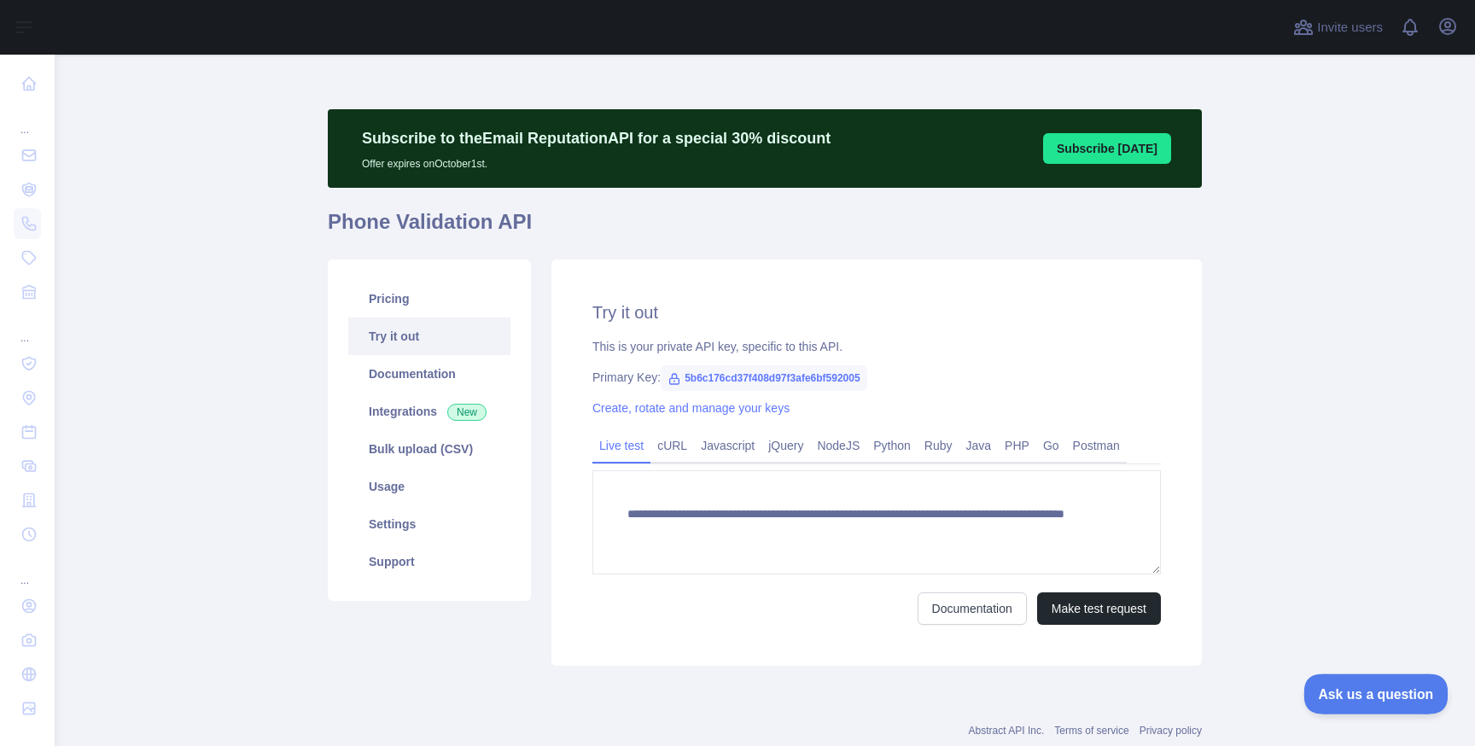
click at [1348, 692] on span "Ask us a question" at bounding box center [1368, 692] width 128 height 12
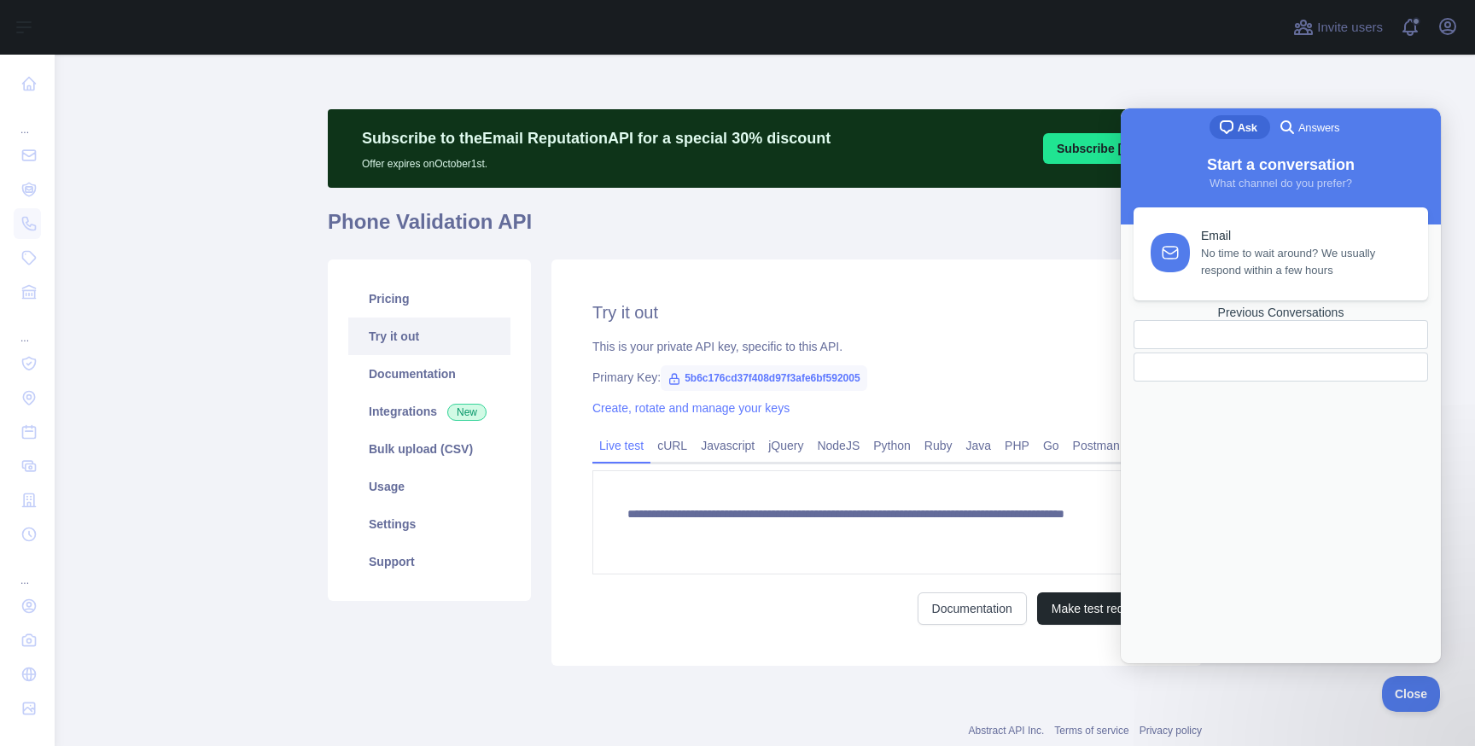
click at [1313, 349] on div at bounding box center [1281, 334] width 295 height 29
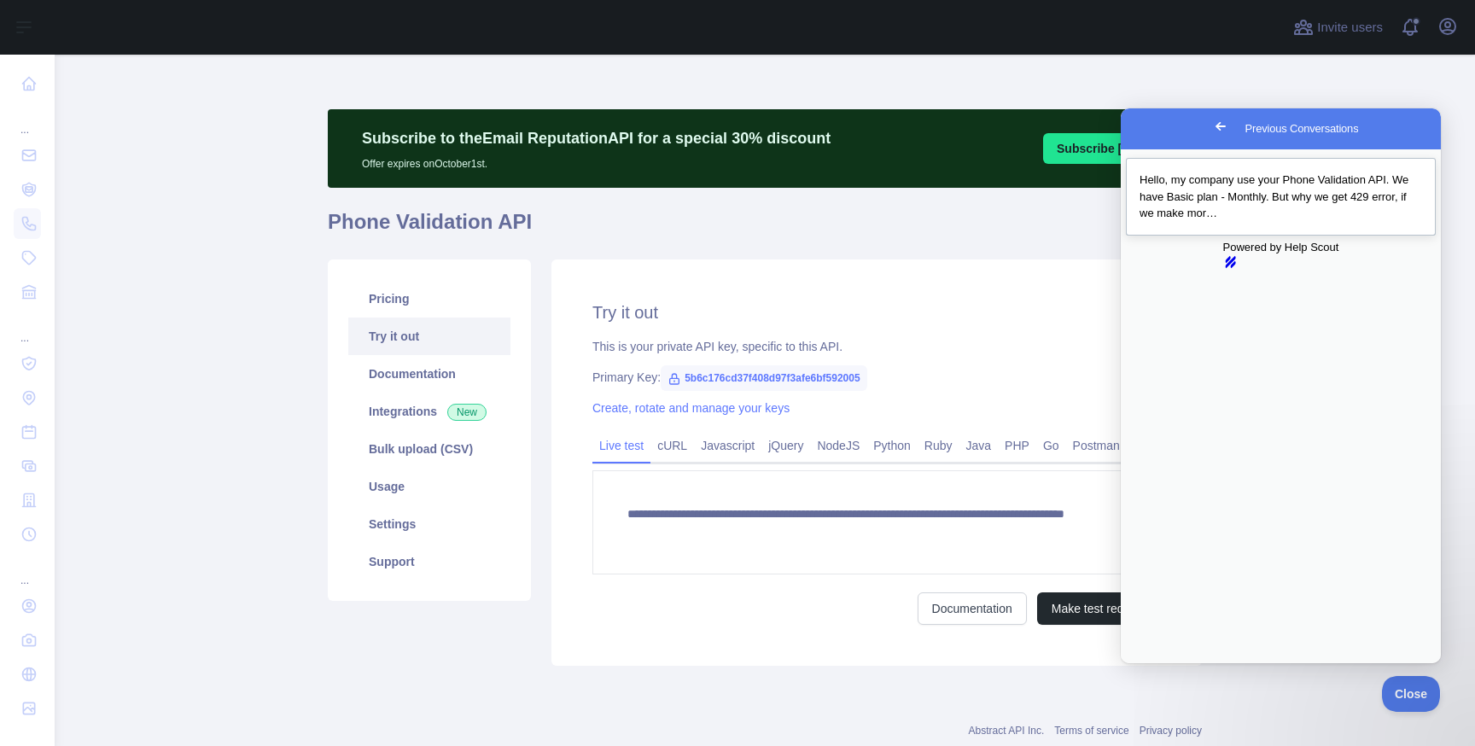
click at [1182, 222] on div "Previous Conversations" at bounding box center [1281, 222] width 283 height 0
click at [1153, 664] on button "Close" at bounding box center [1137, 675] width 31 height 22
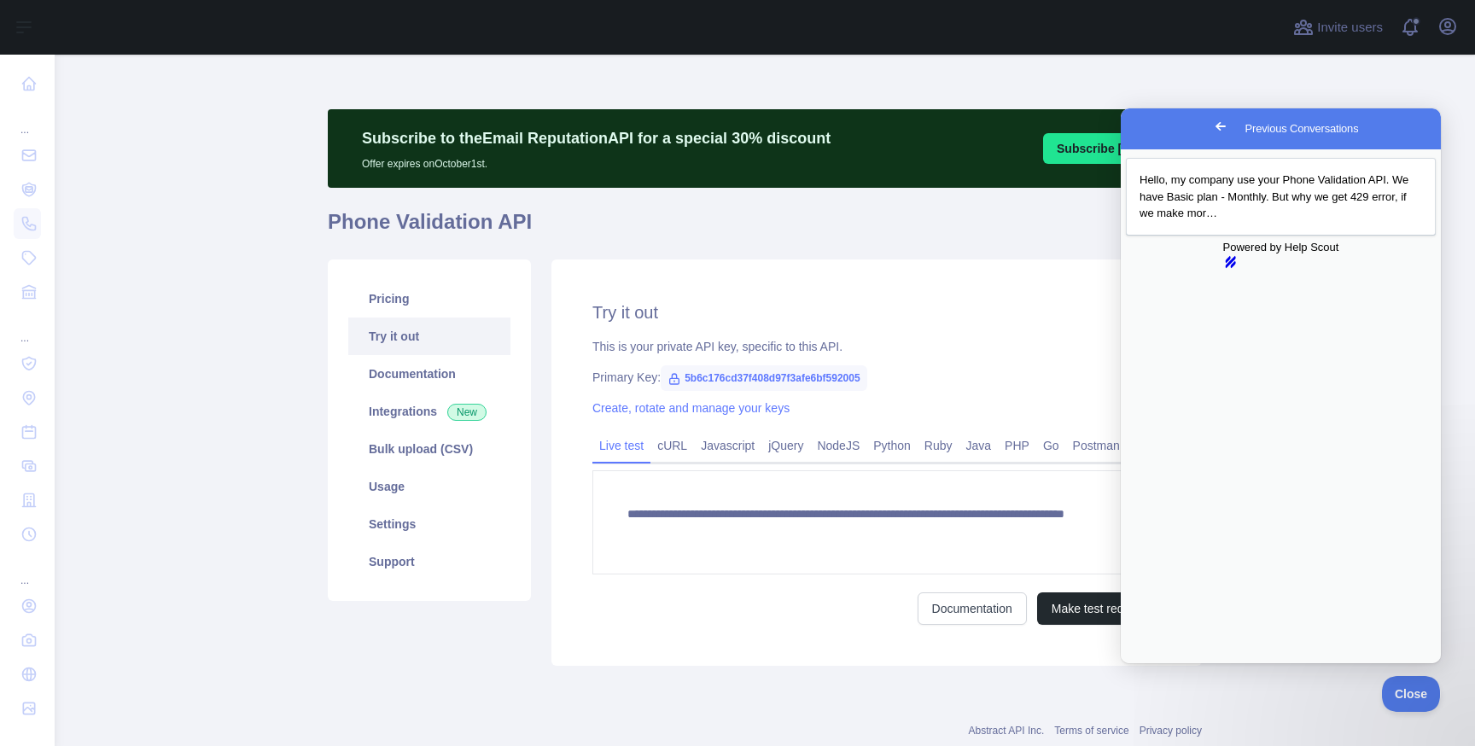
click at [1211, 131] on span "Go back" at bounding box center [1221, 126] width 20 height 20
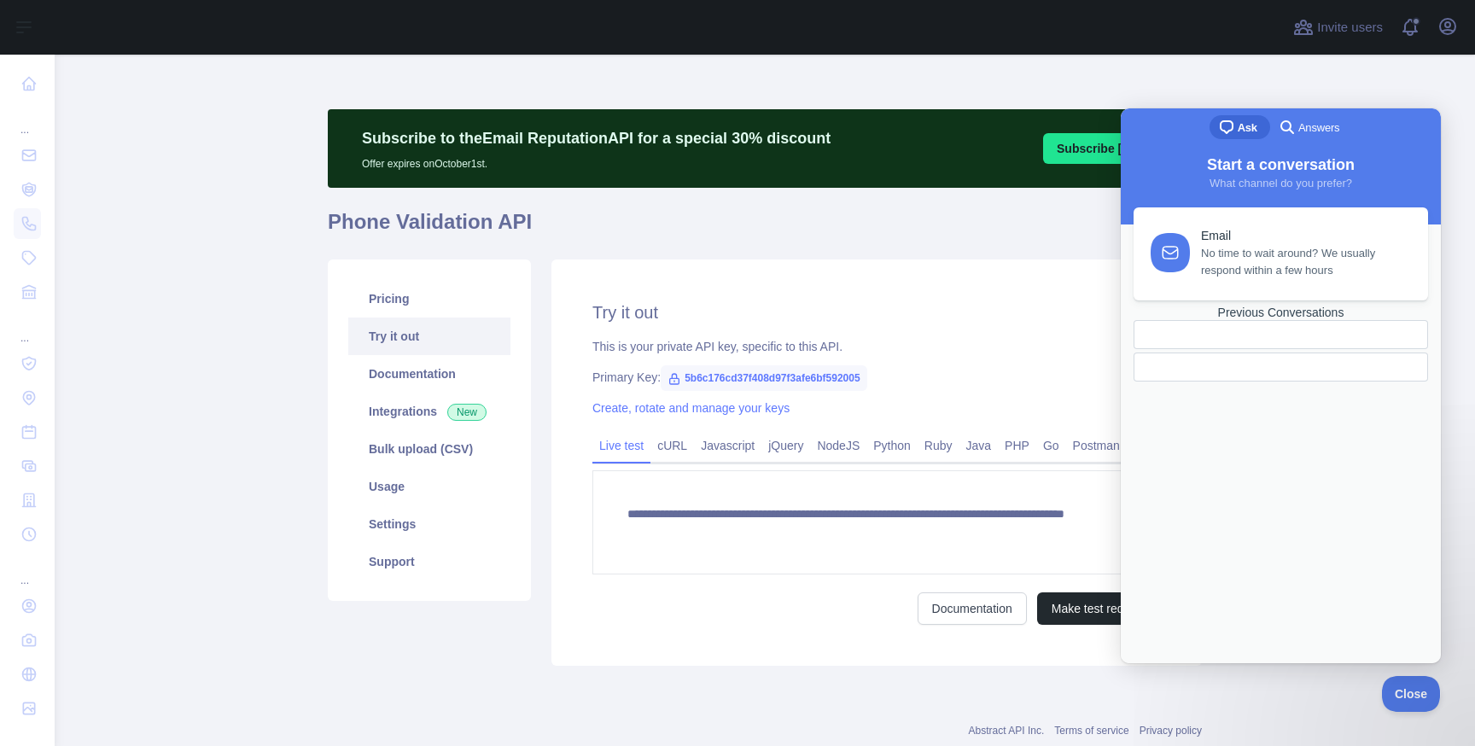
click at [1235, 382] on div at bounding box center [1281, 367] width 295 height 29
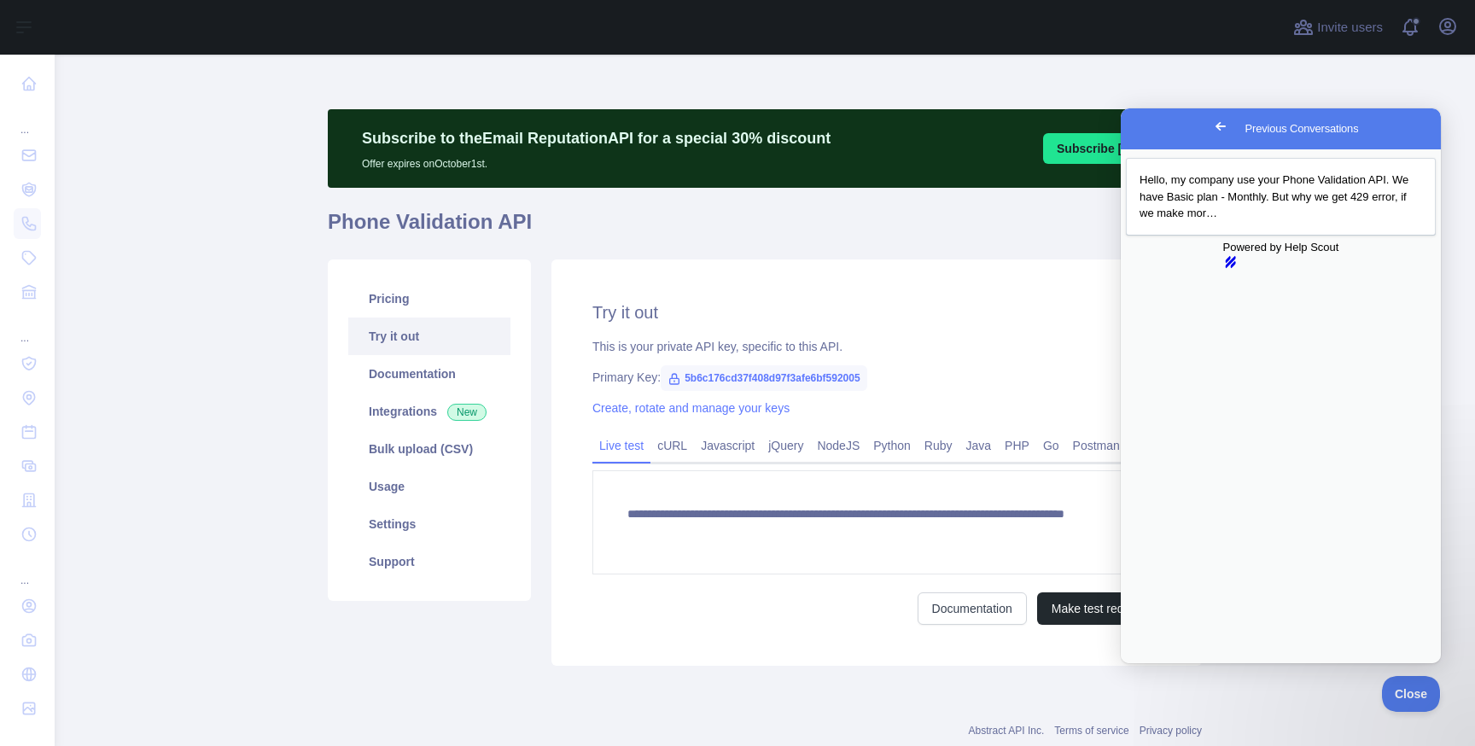
click at [1211, 131] on span "Go back" at bounding box center [1221, 126] width 20 height 20
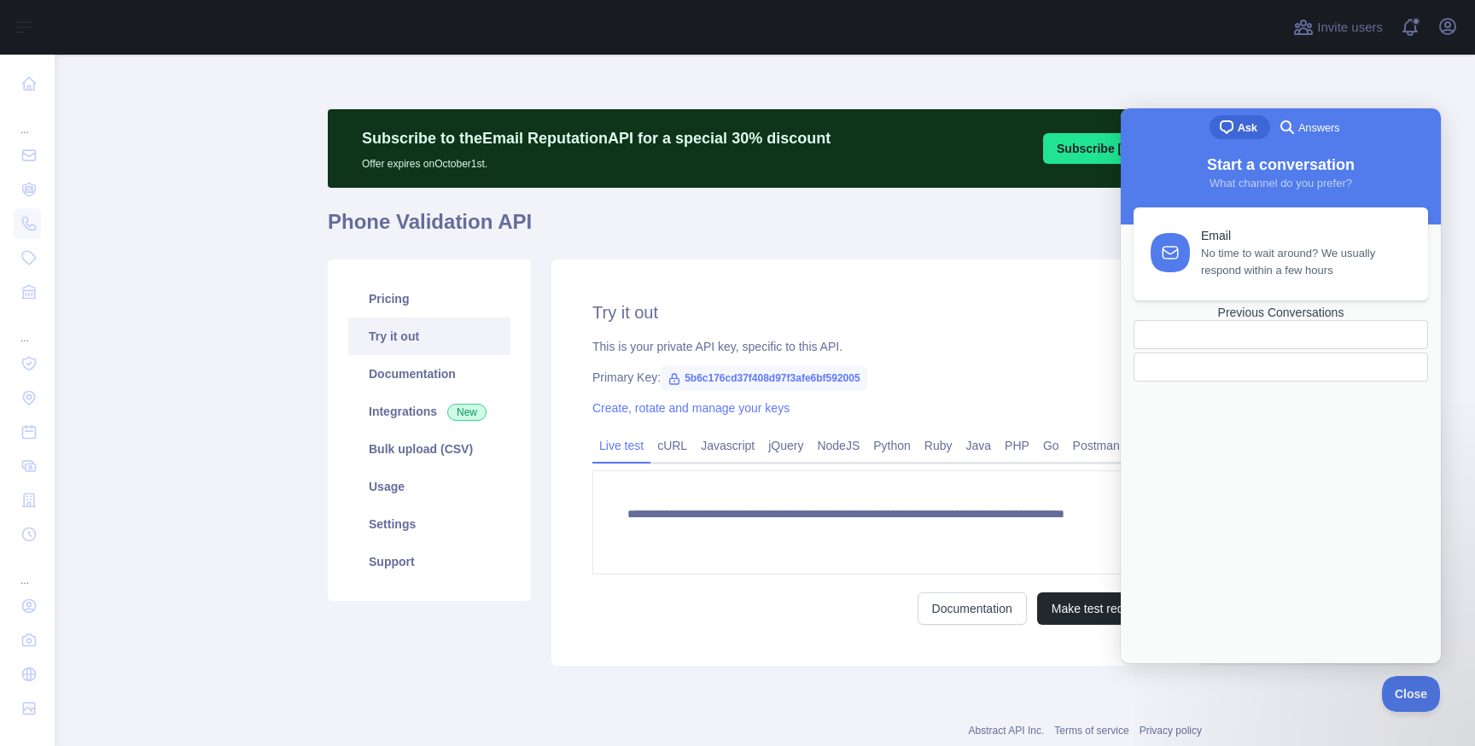
click at [1233, 382] on div at bounding box center [1281, 367] width 295 height 29
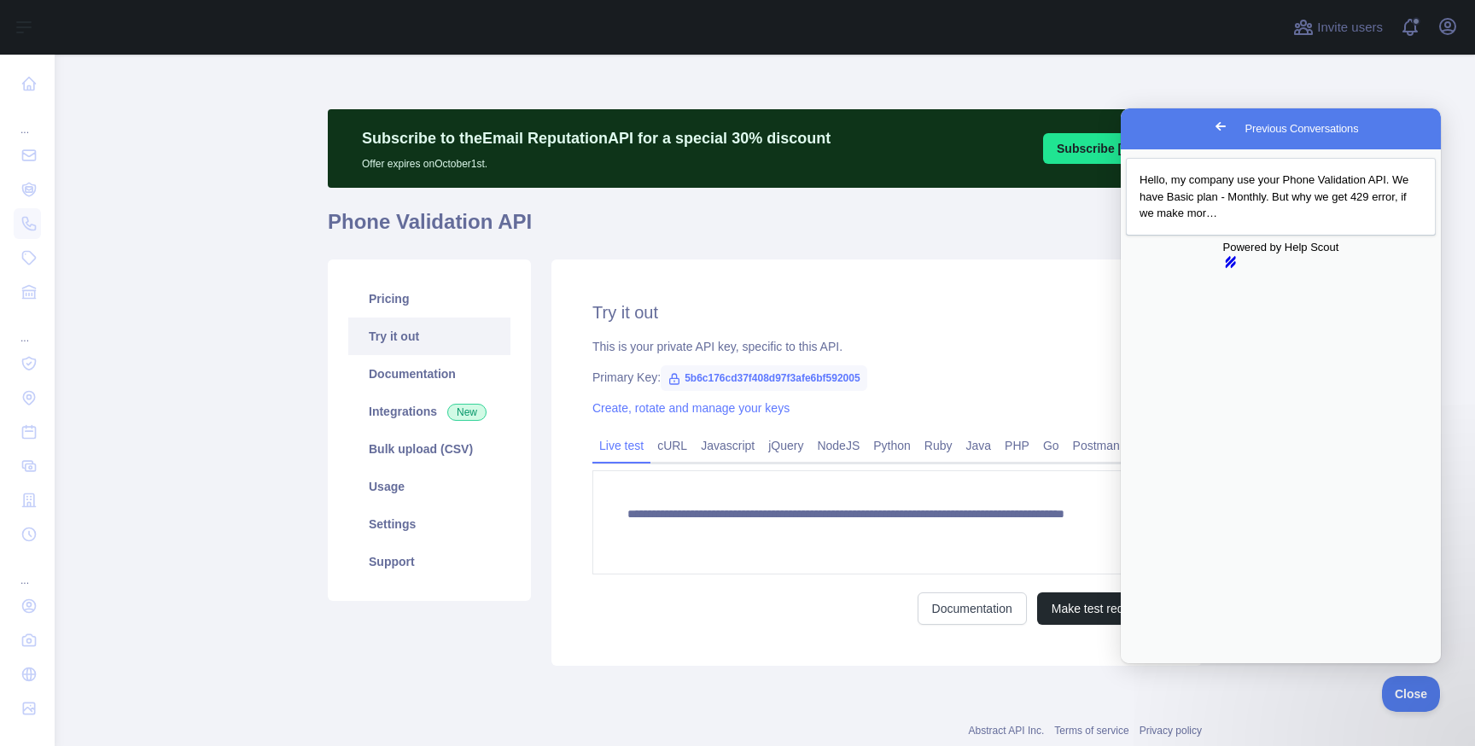
click at [1211, 129] on span "Go back" at bounding box center [1221, 126] width 20 height 20
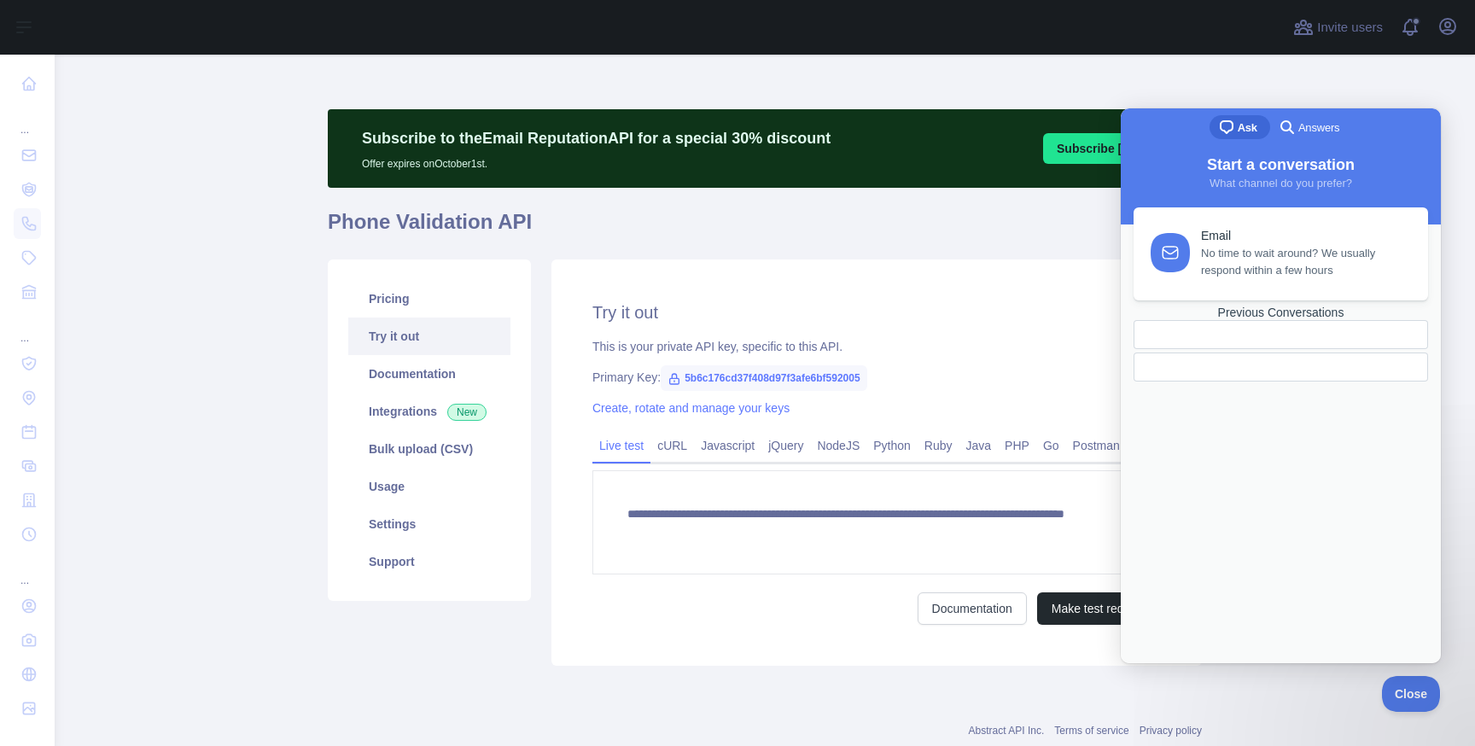
click at [1251, 382] on div at bounding box center [1281, 367] width 295 height 29
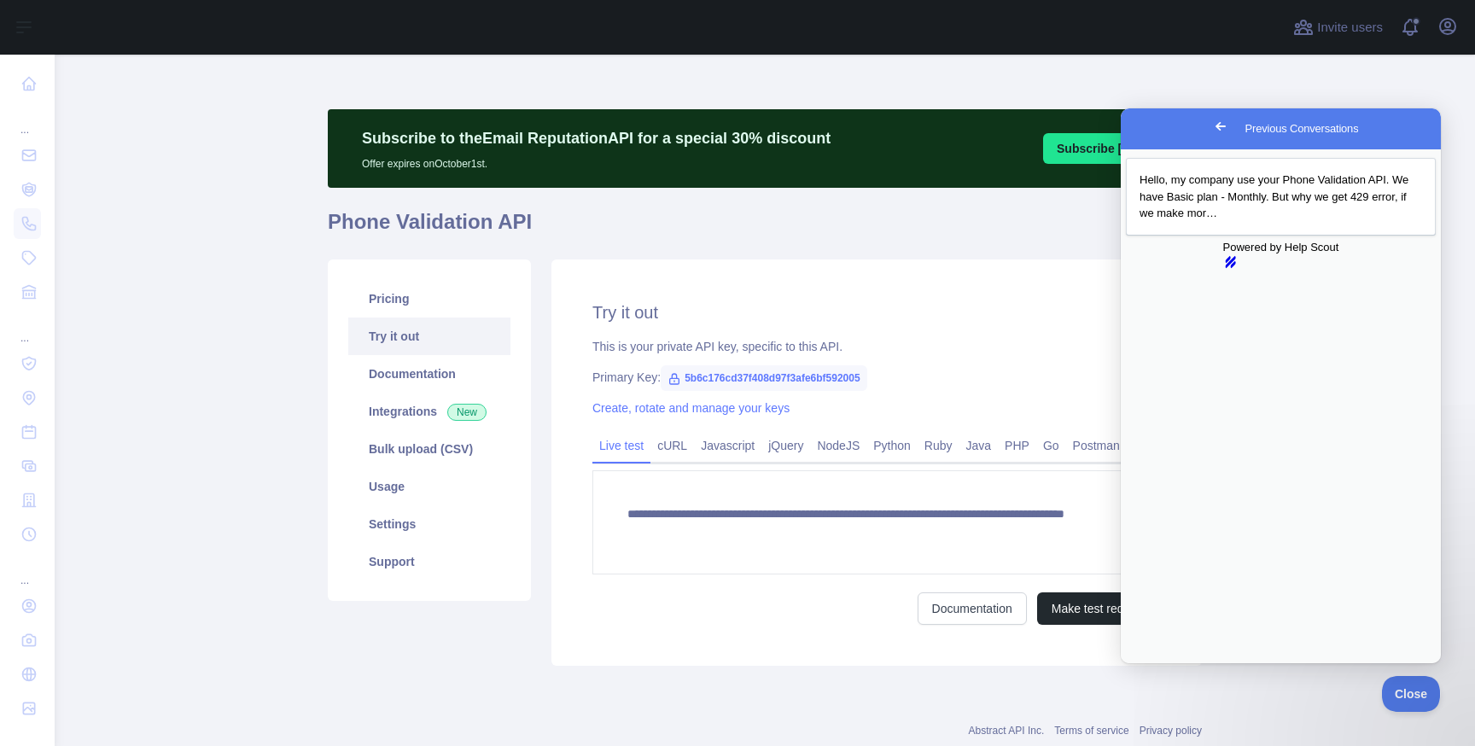
click at [1211, 128] on span "Go back" at bounding box center [1221, 126] width 20 height 20
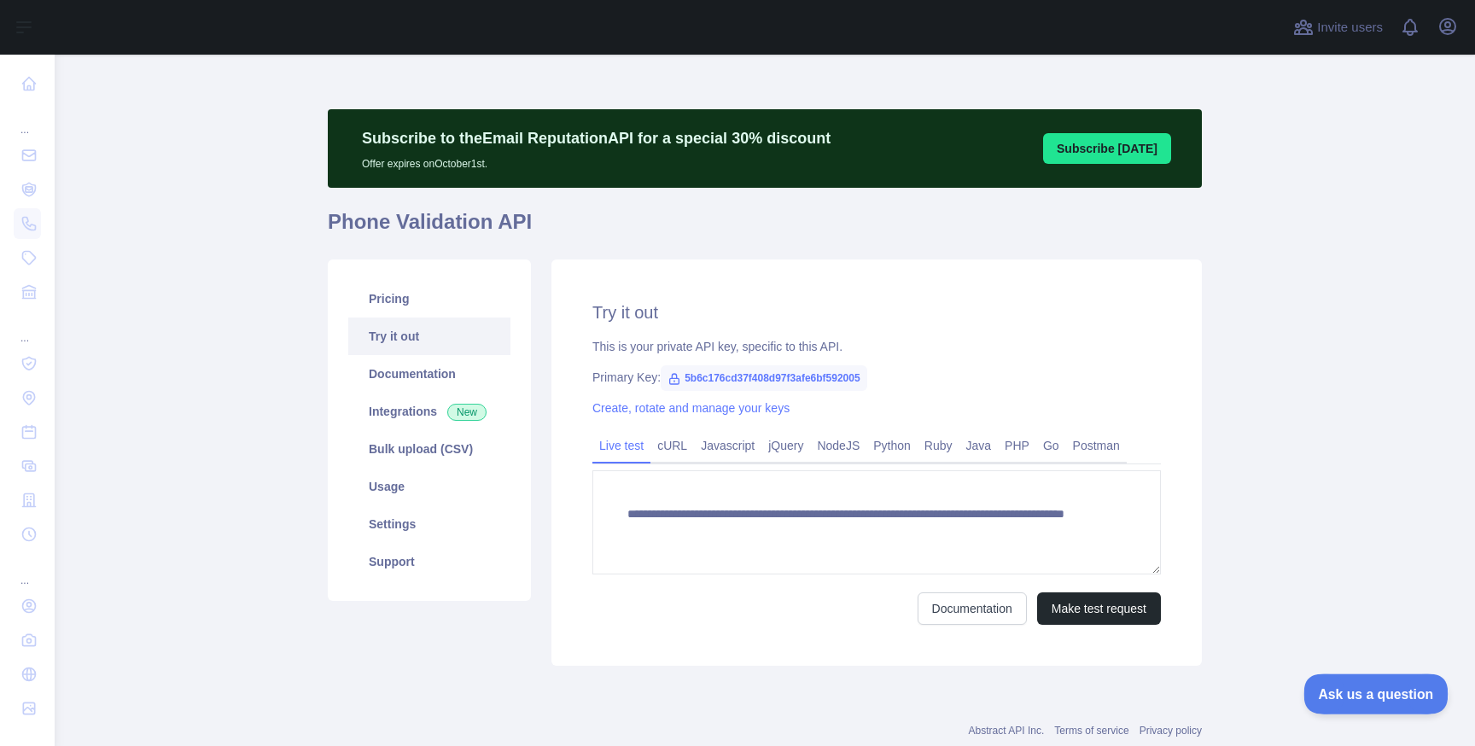
click at [1370, 687] on span "Ask us a question" at bounding box center [1368, 692] width 128 height 12
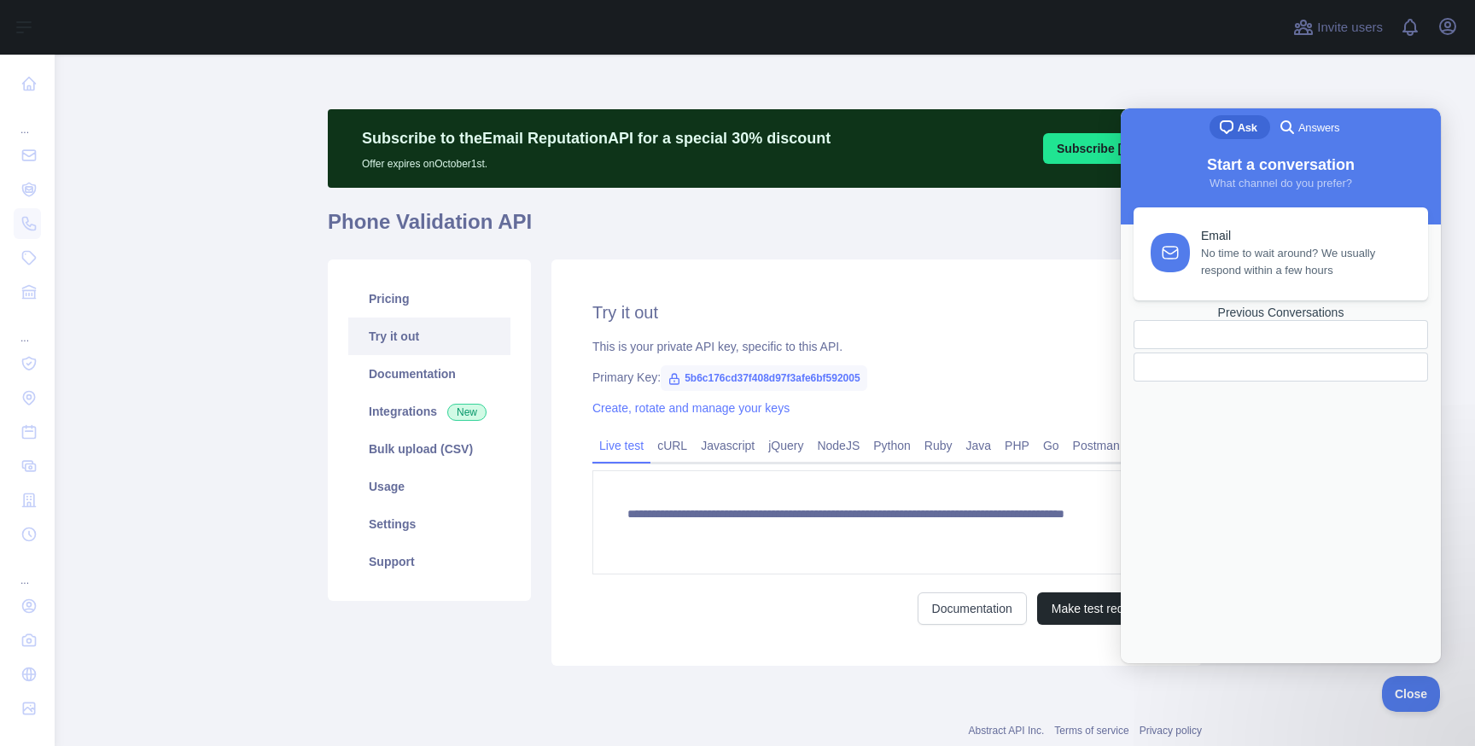
click at [1251, 382] on link "Previous Conversations" at bounding box center [1281, 344] width 295 height 76
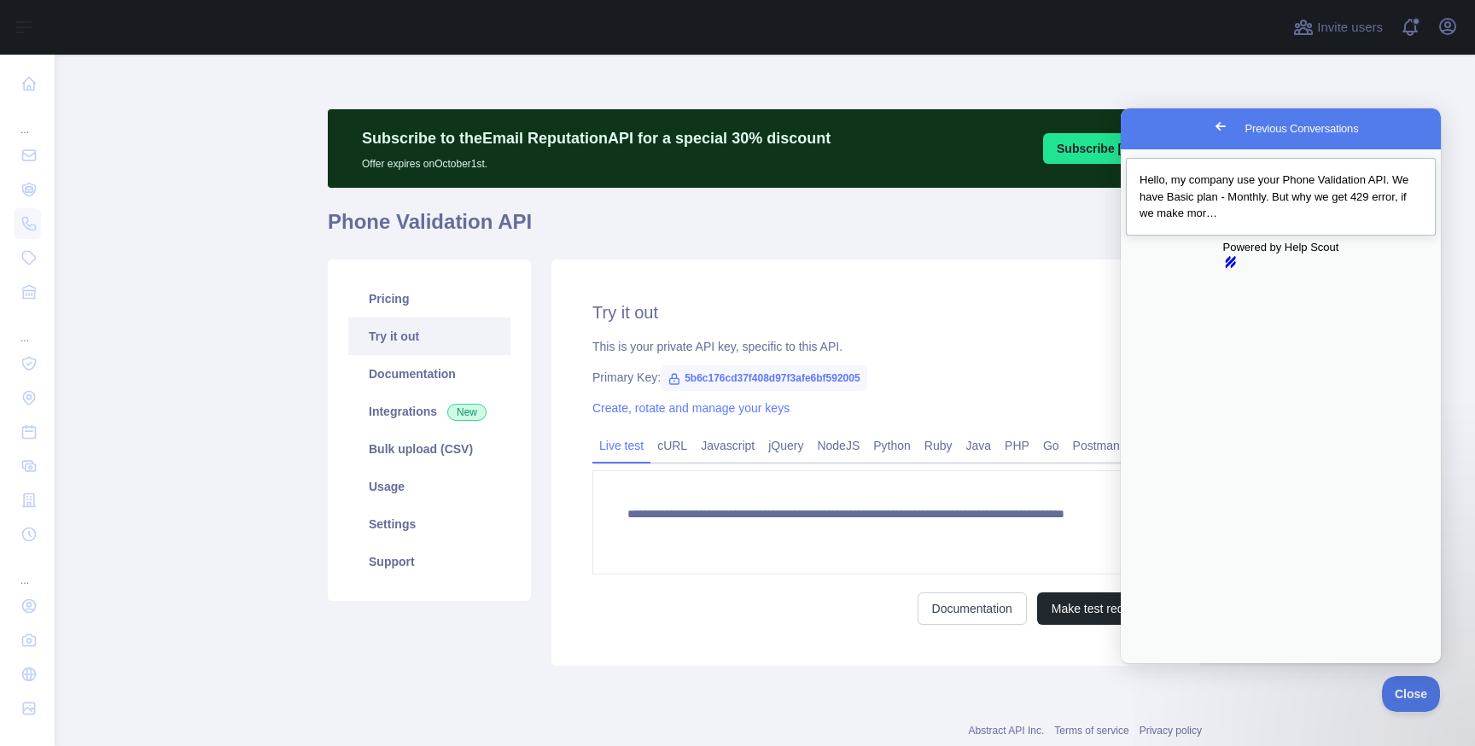
click at [1299, 200] on span "Hello, my company use your Phone Validation API. We have Basic plan - Monthly. …" at bounding box center [1274, 196] width 269 height 46
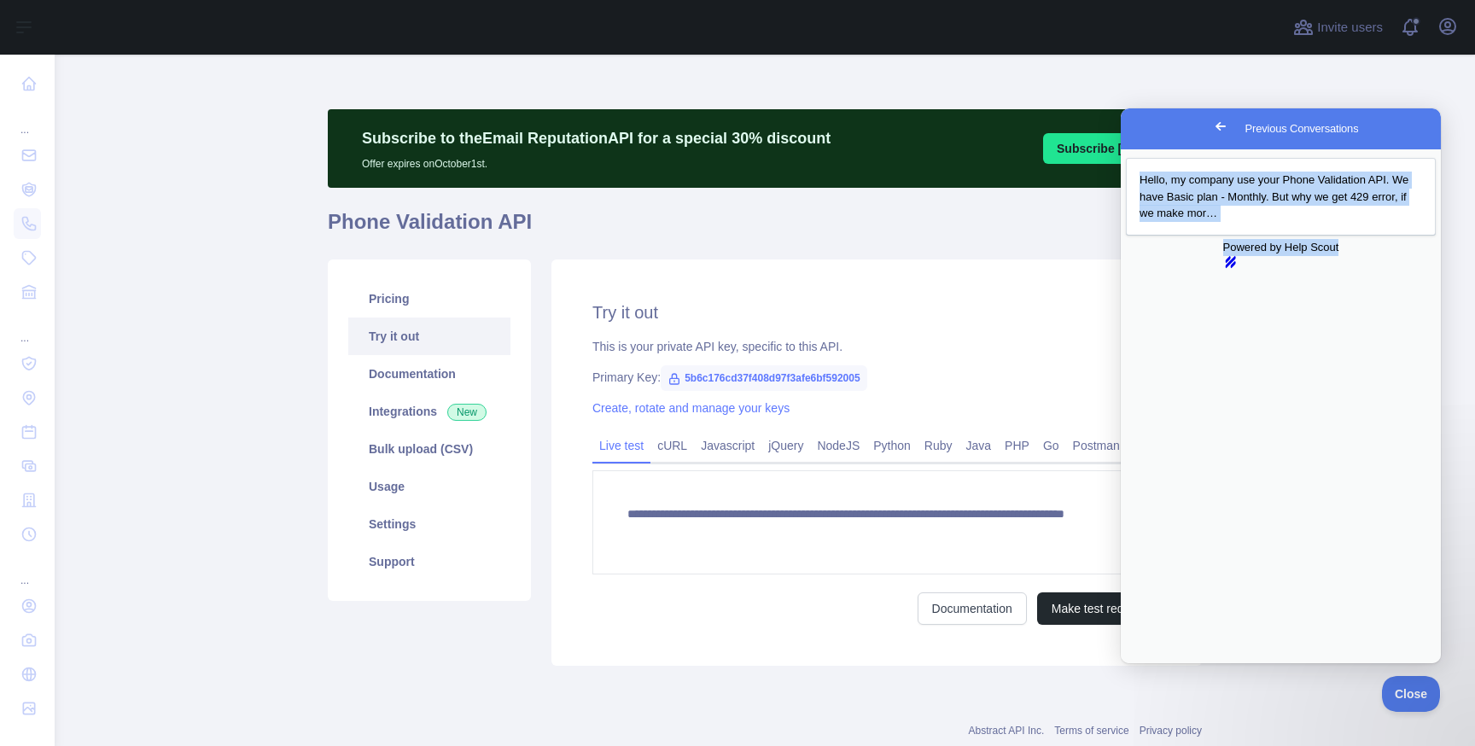
drag, startPoint x: 1235, startPoint y: 316, endPoint x: 1108, endPoint y: 178, distance: 187.3
click at [1121, 178] on html "Go back Previous Conversations Hello, my company use your Phone Validation API.…" at bounding box center [1281, 506] width 320 height 796
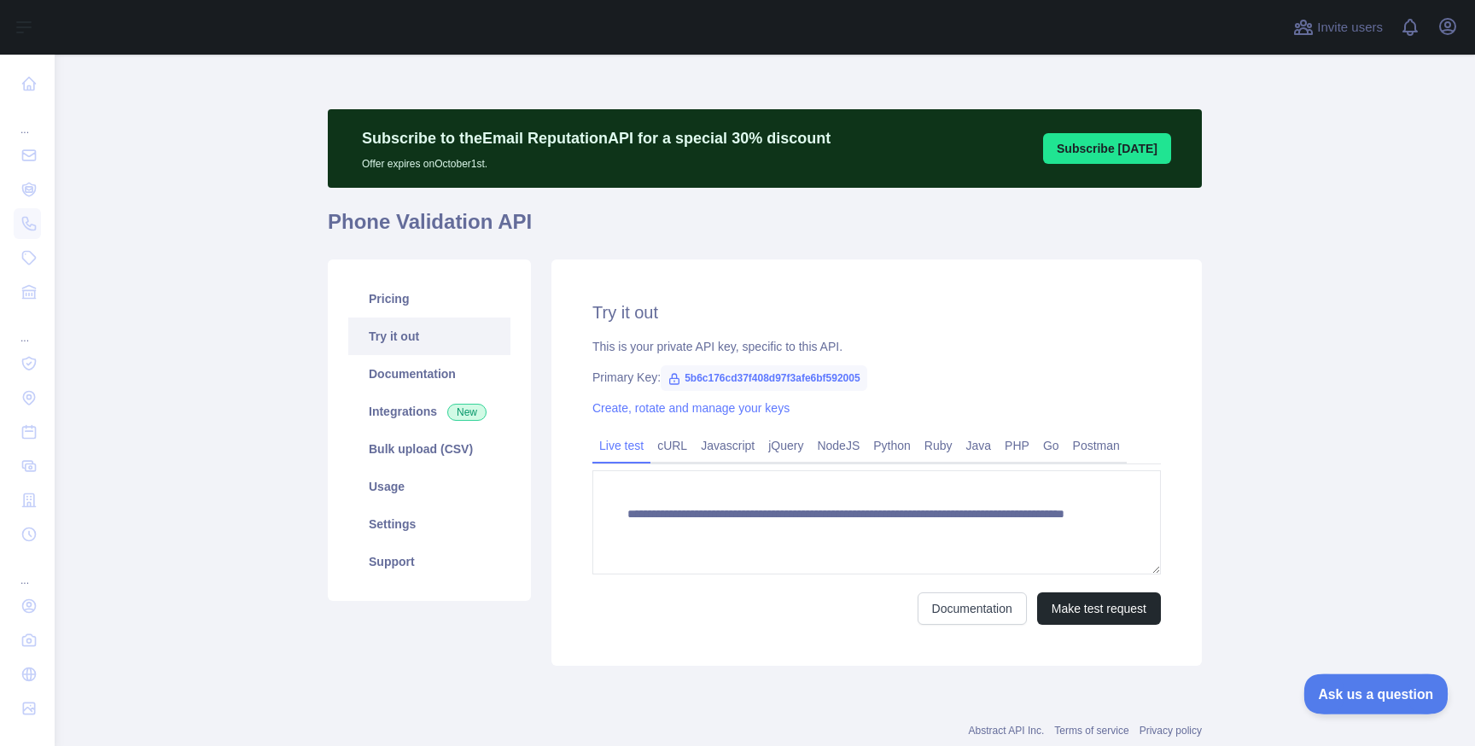
click at [1338, 680] on button "Ask us a question" at bounding box center [1368, 692] width 128 height 36
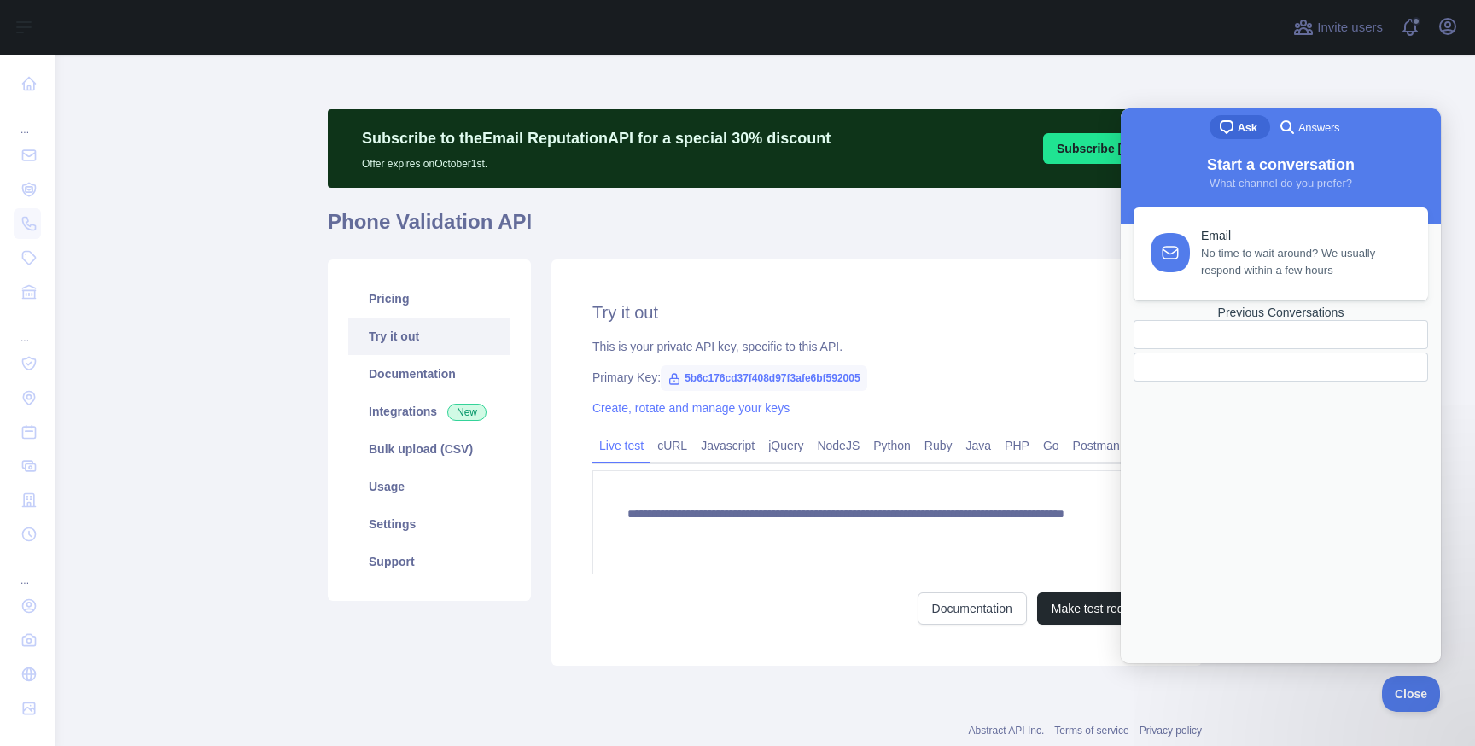
click at [1248, 382] on div at bounding box center [1281, 350] width 295 height 61
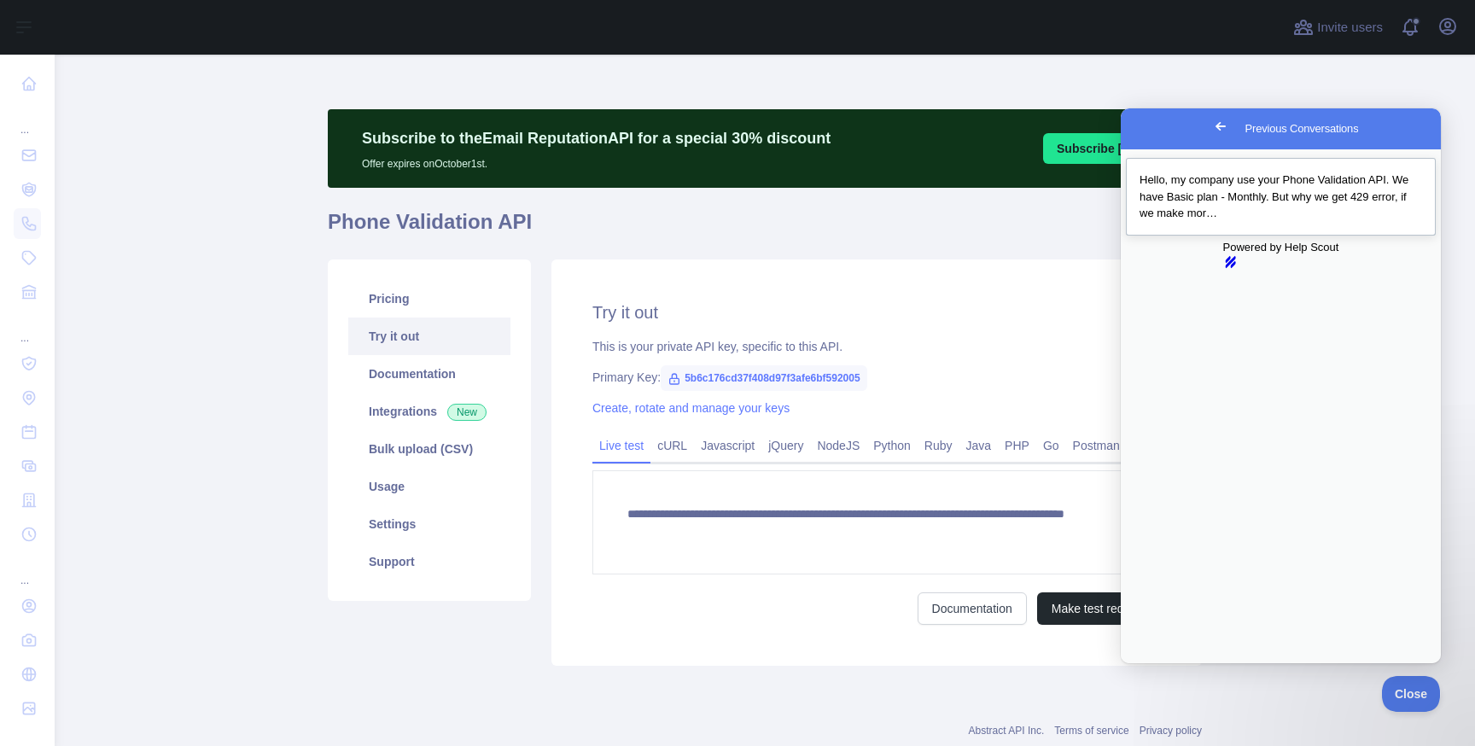
click at [1287, 222] on div "Previous Conversations" at bounding box center [1281, 222] width 283 height 0
click at [1153, 664] on button "Close" at bounding box center [1137, 675] width 31 height 22
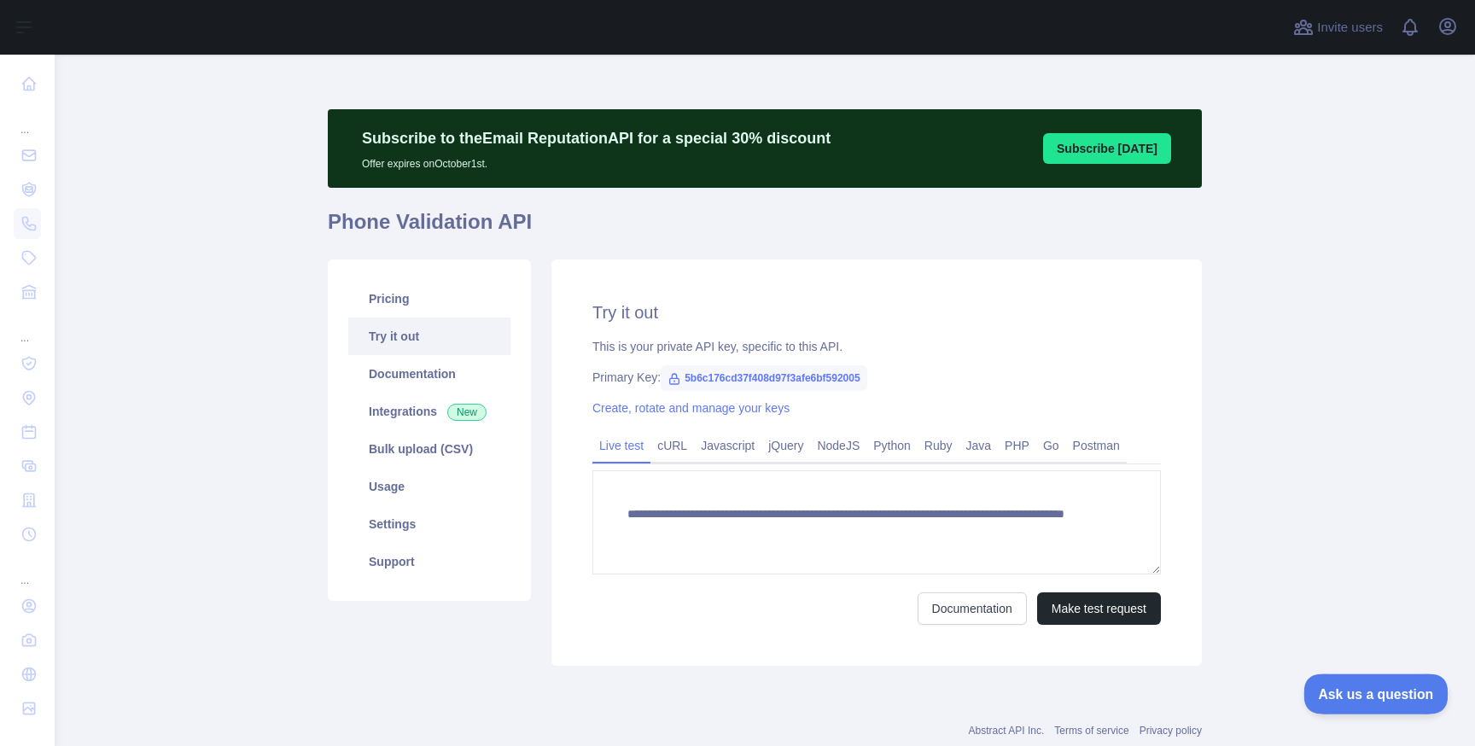
click at [1343, 686] on span "Ask us a question" at bounding box center [1368, 692] width 128 height 12
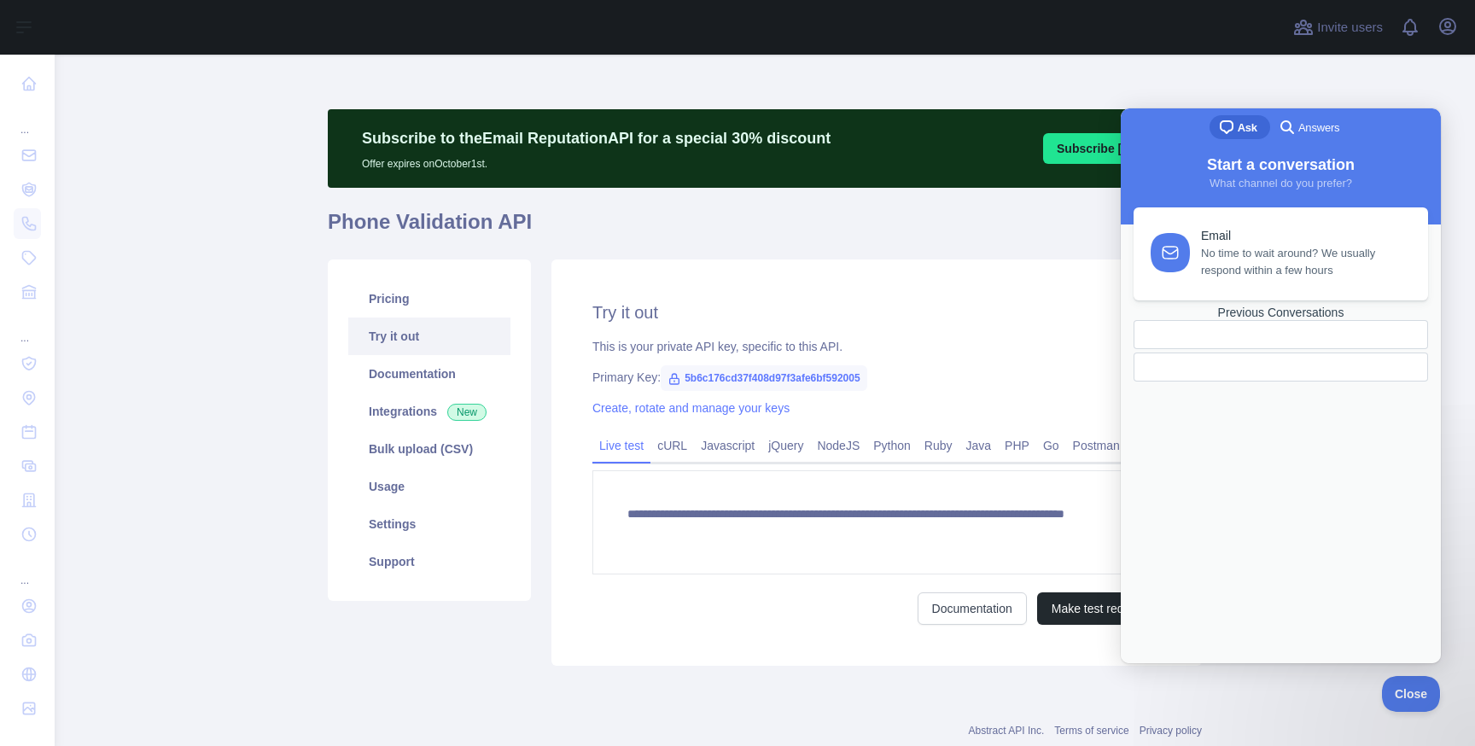
click at [1300, 349] on div at bounding box center [1281, 334] width 295 height 29
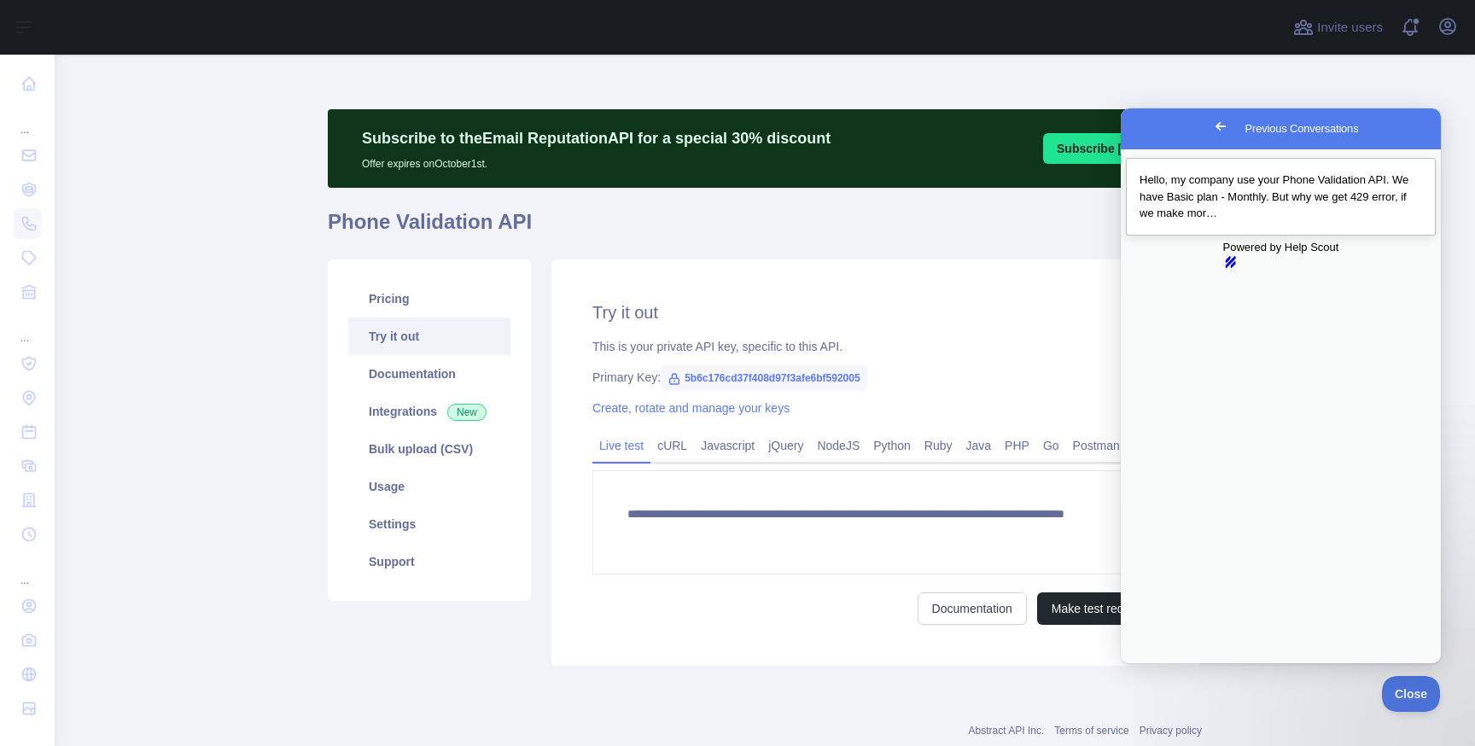
click at [1316, 236] on link "Hello, my company use your Phone Validation API. We have Basic plan - Monthly. …" at bounding box center [1281, 197] width 310 height 78
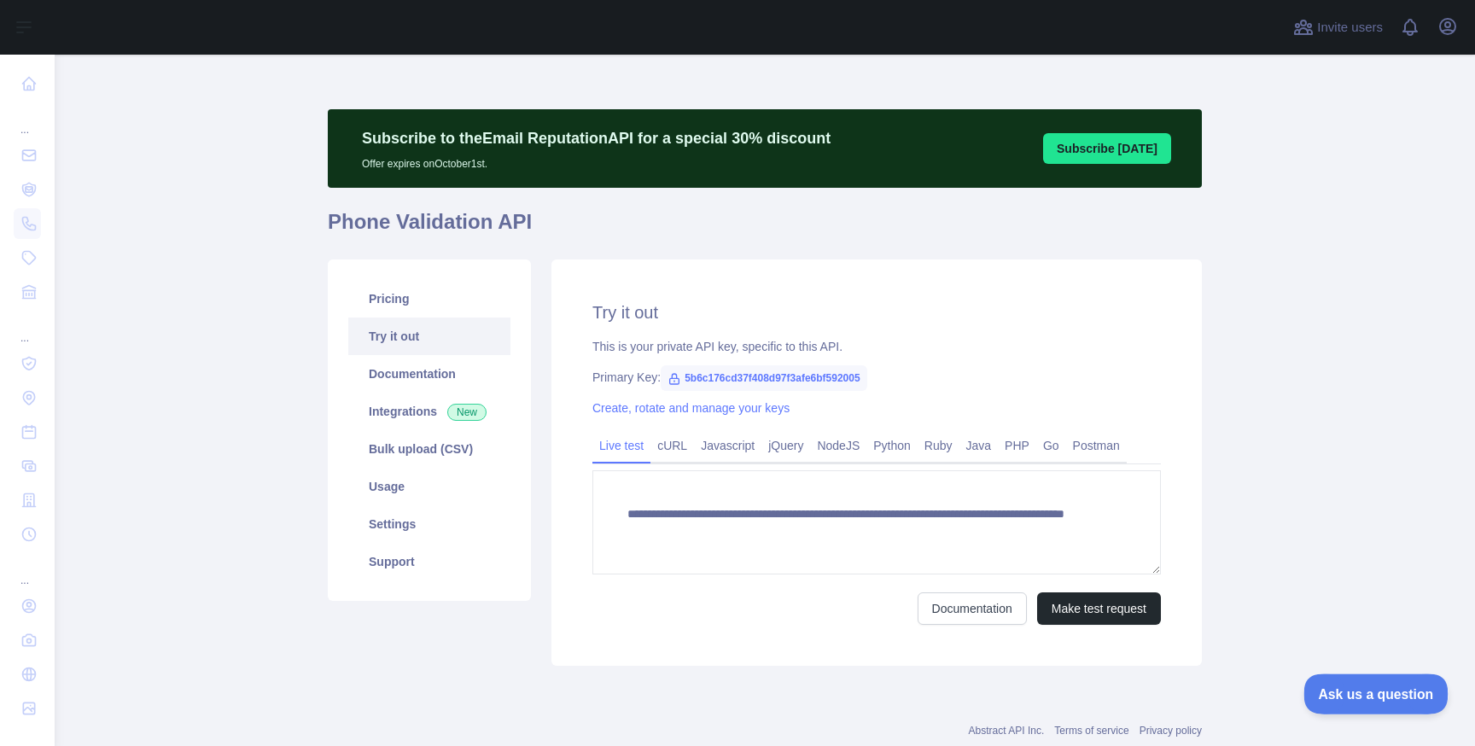
click at [1348, 686] on span "Ask us a question" at bounding box center [1368, 692] width 128 height 12
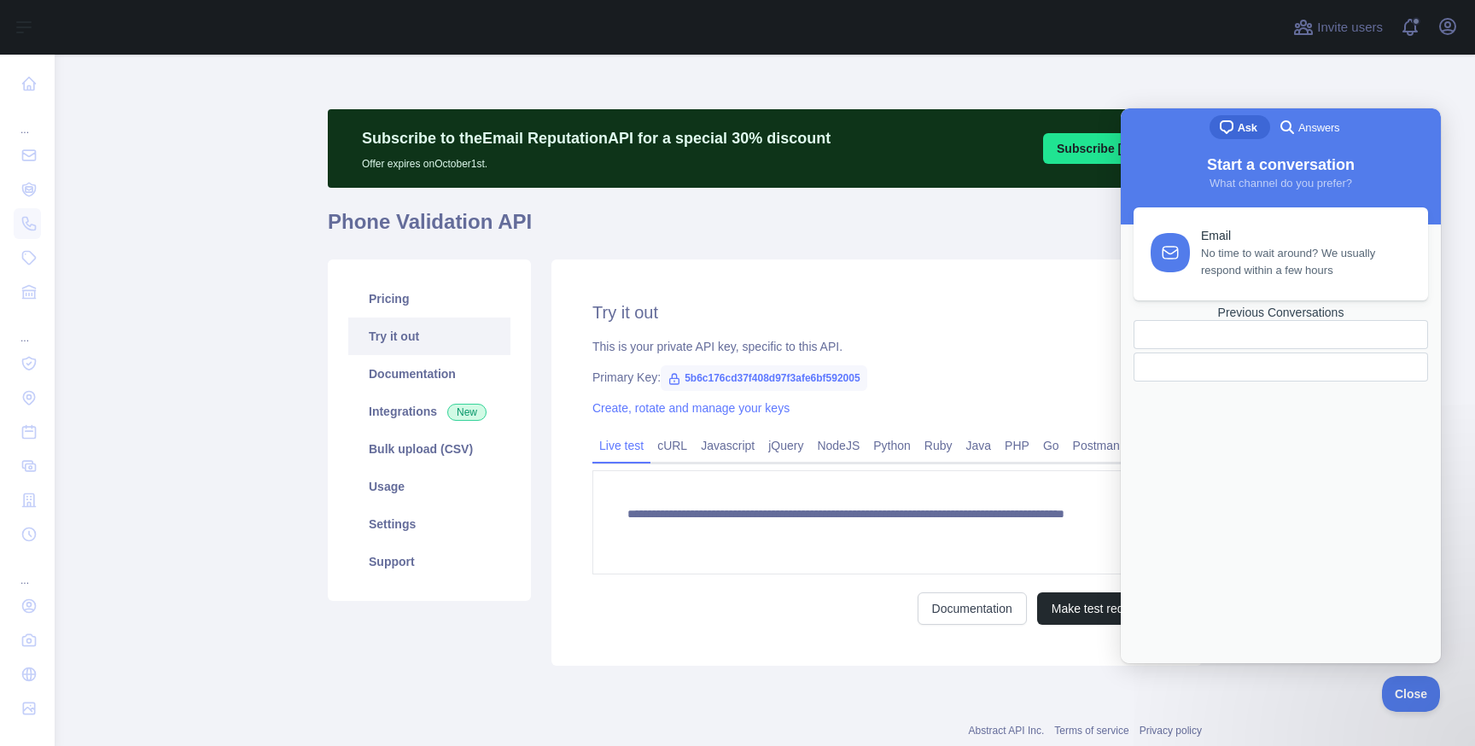
click at [1230, 382] on link "Previous Conversations" at bounding box center [1281, 344] width 295 height 76
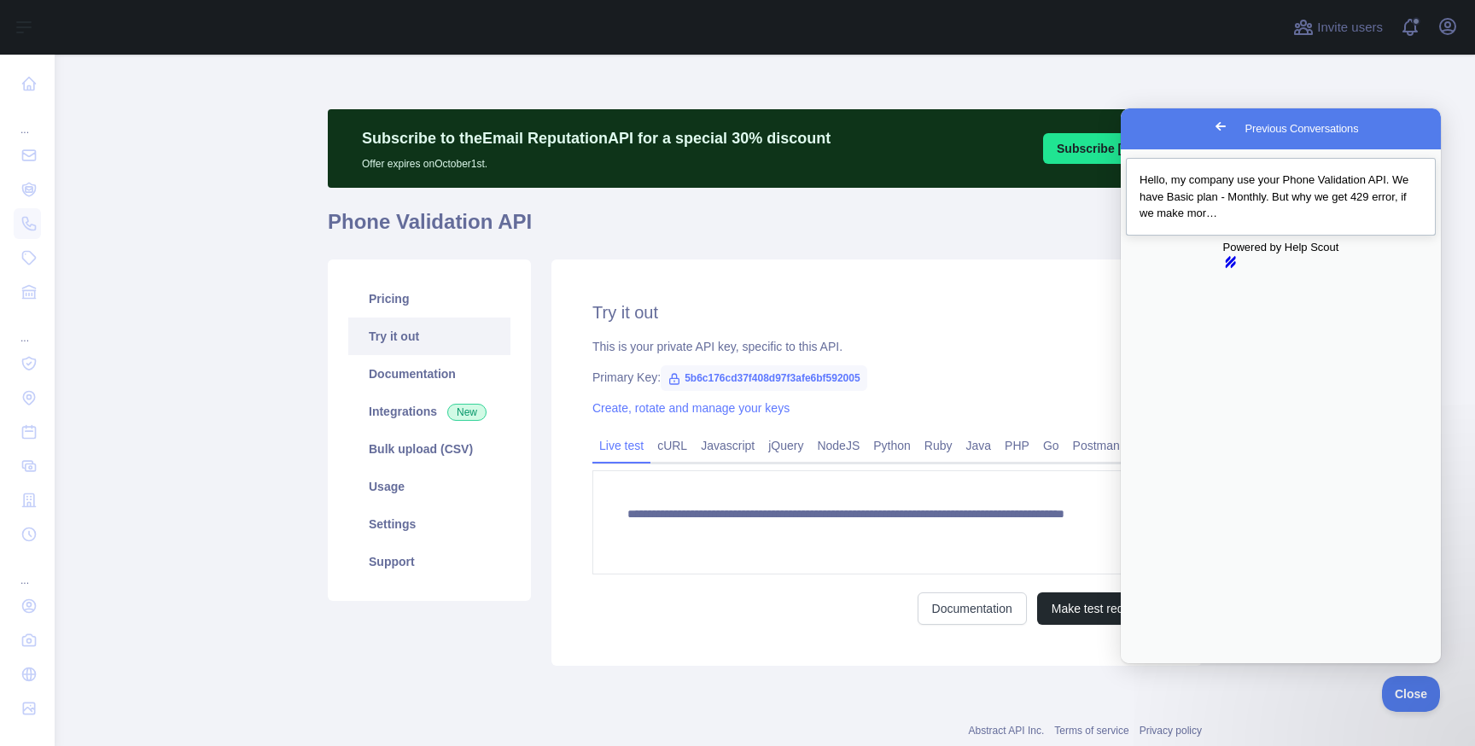
click at [1258, 222] on div "Previous Conversations" at bounding box center [1281, 222] width 283 height 0
